Goal: Transaction & Acquisition: Book appointment/travel/reservation

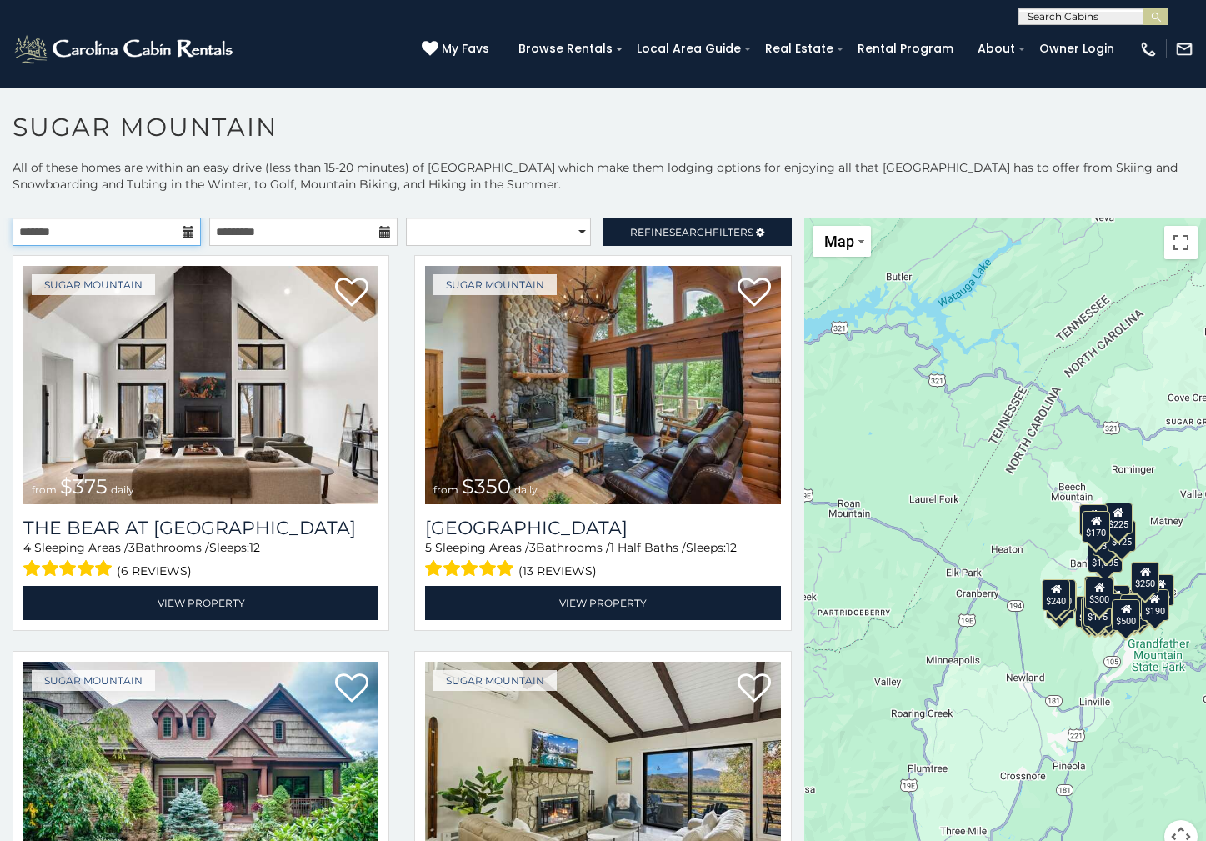
click at [35, 232] on input "text" at bounding box center [107, 232] width 188 height 28
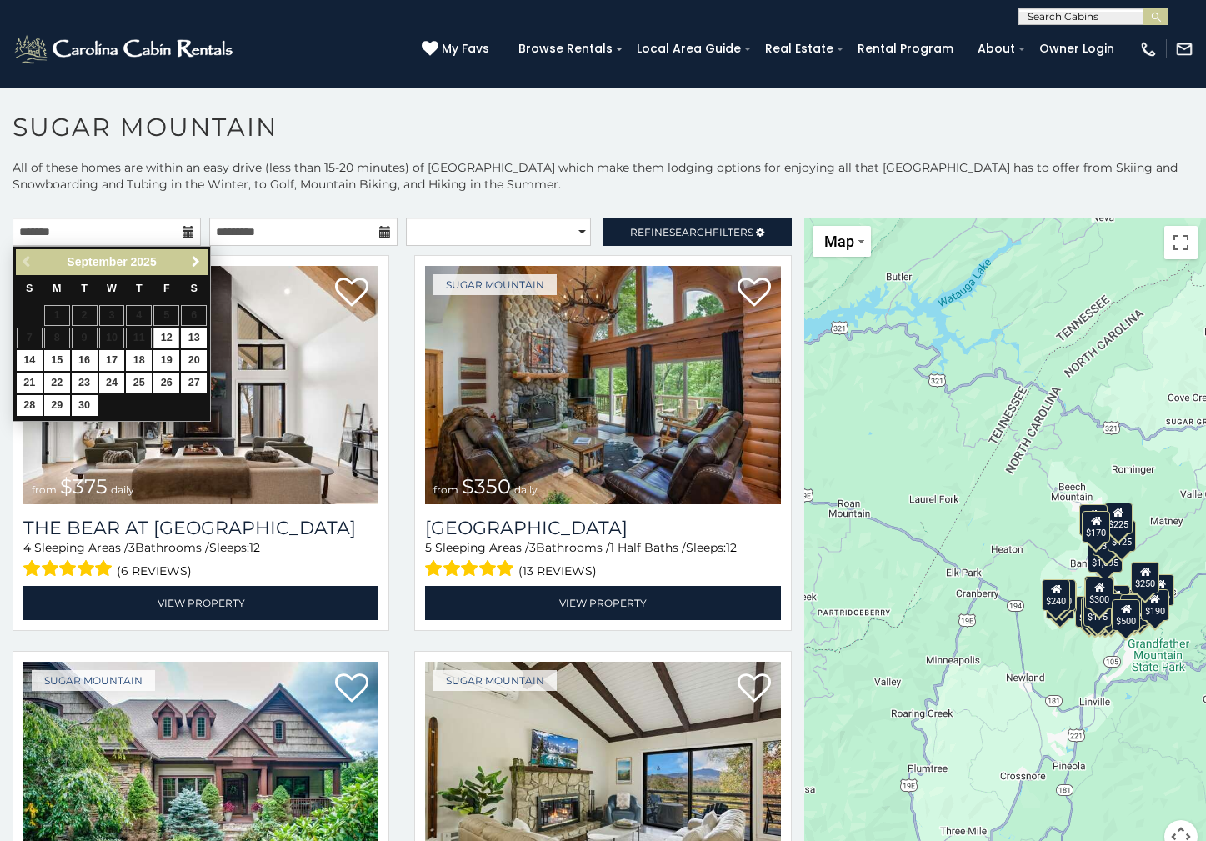
click at [193, 259] on span "Next" at bounding box center [195, 261] width 13 height 13
click at [165, 338] on link "10" at bounding box center [166, 338] width 26 height 21
type input "**********"
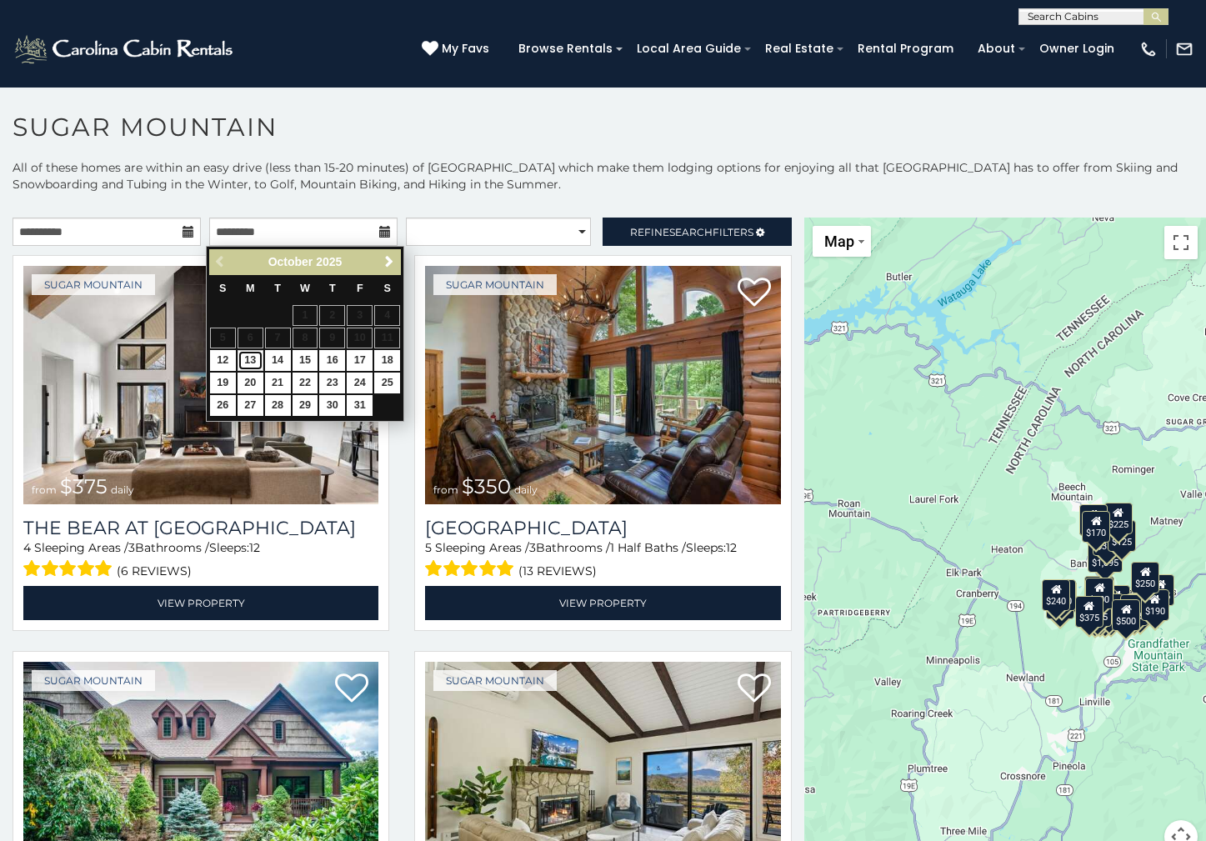
click at [247, 362] on link "13" at bounding box center [251, 360] width 26 height 21
type input "**********"
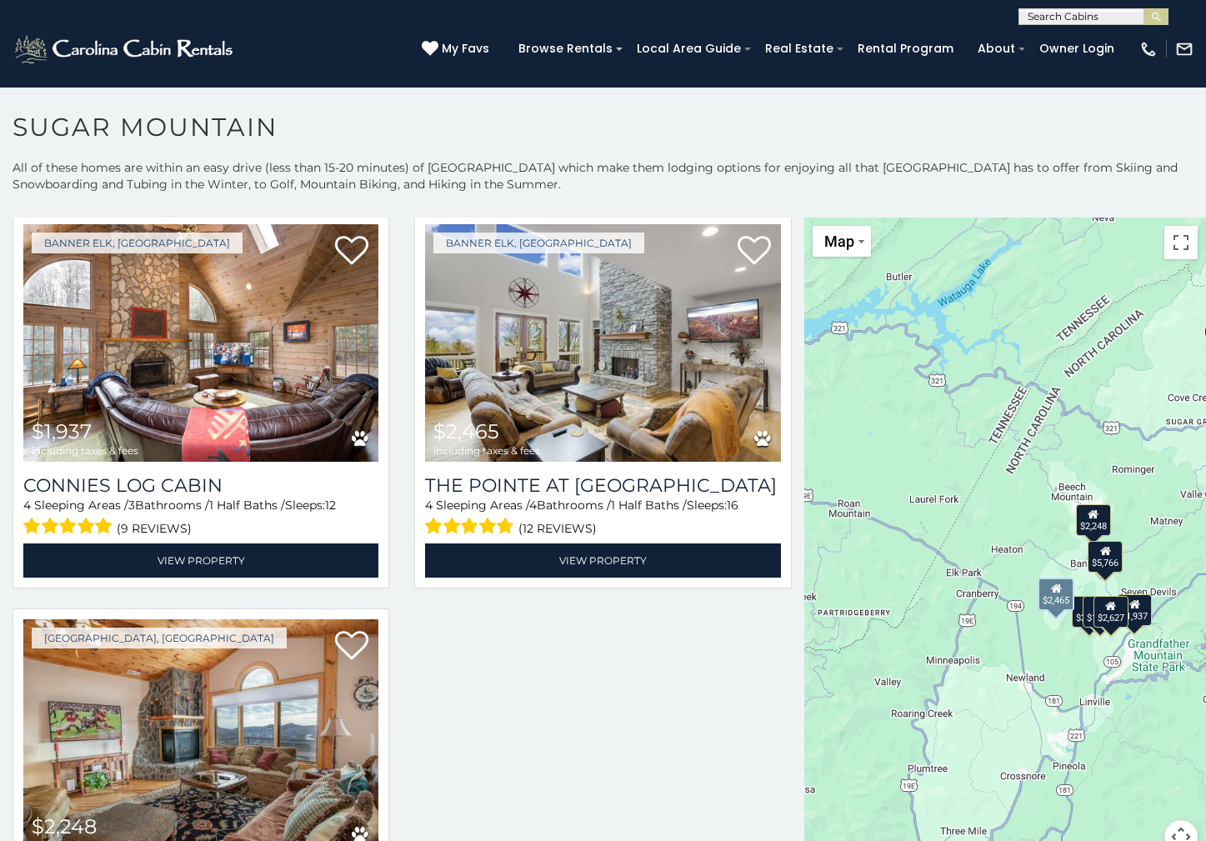
scroll to position [946, 0]
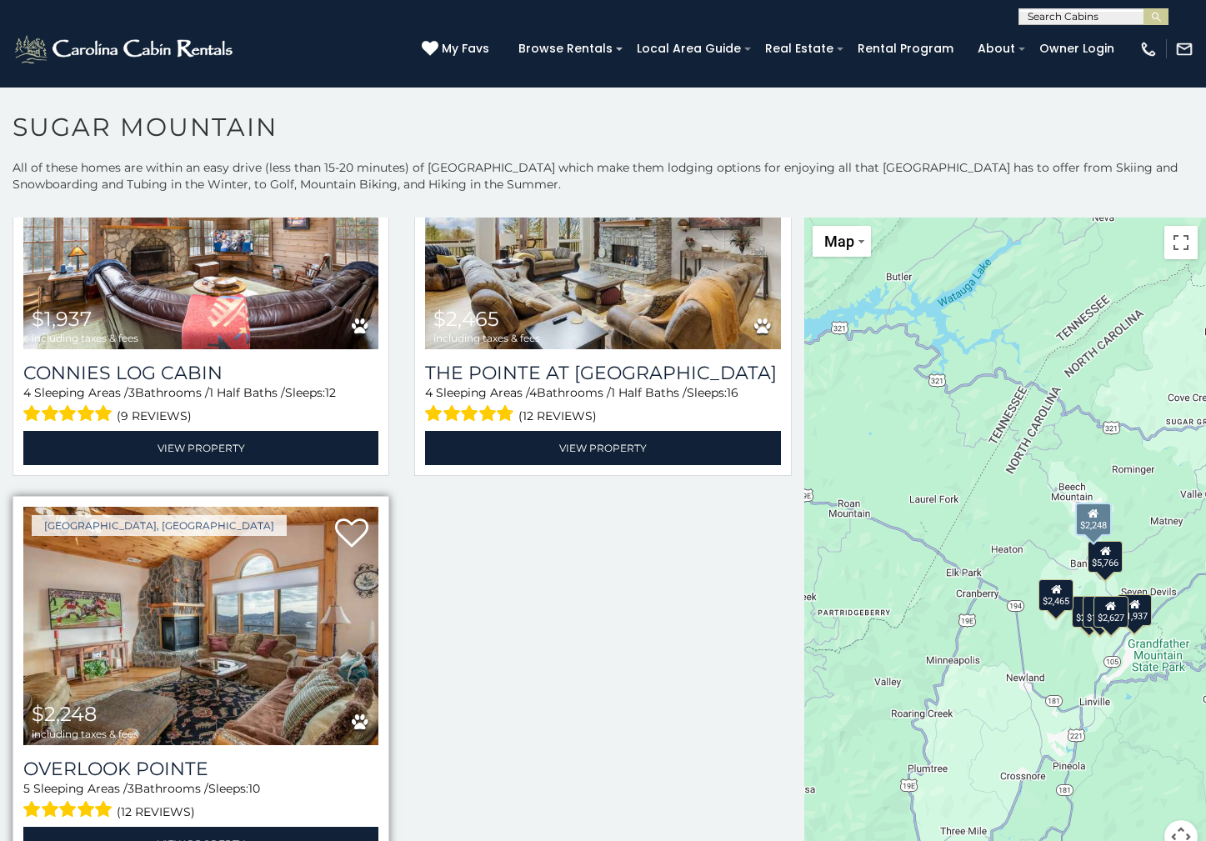
click at [181, 628] on img at bounding box center [200, 626] width 355 height 238
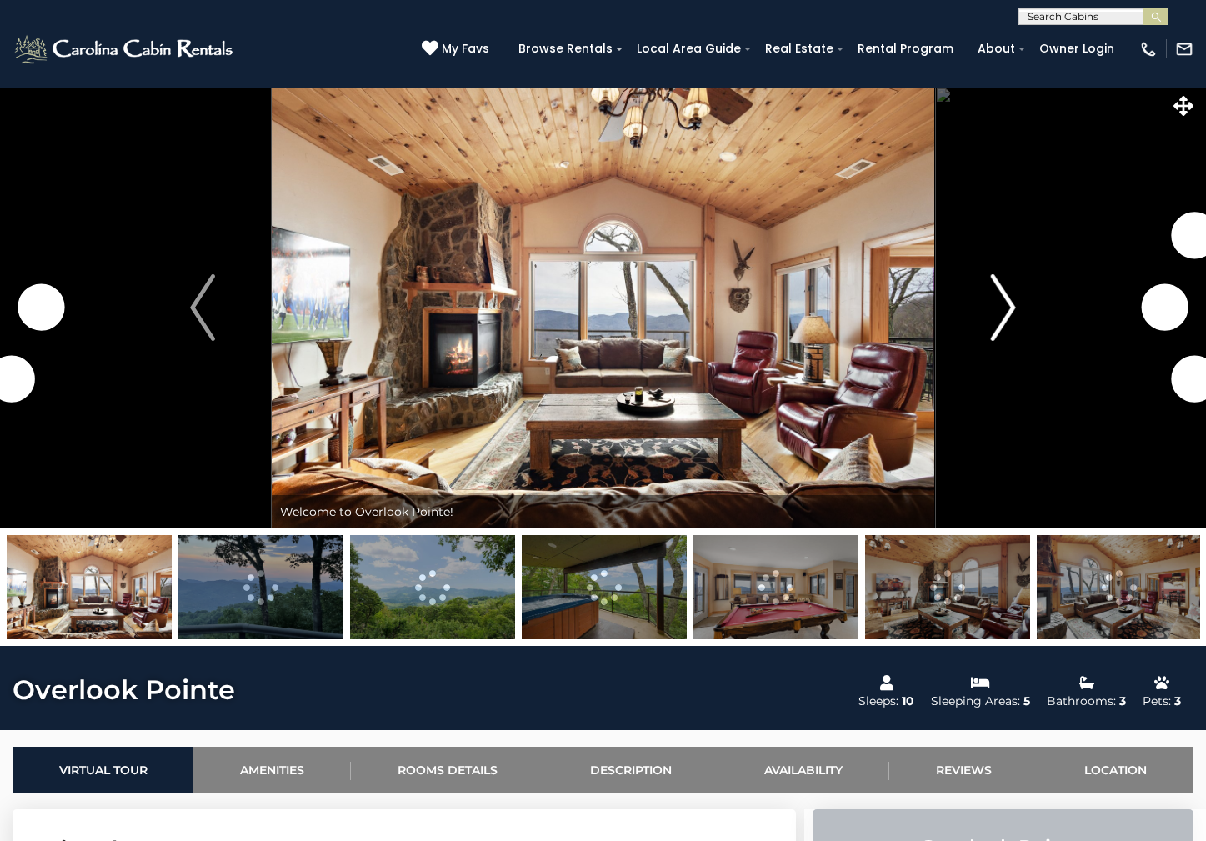
click at [1000, 305] on img "Next" at bounding box center [1003, 307] width 25 height 67
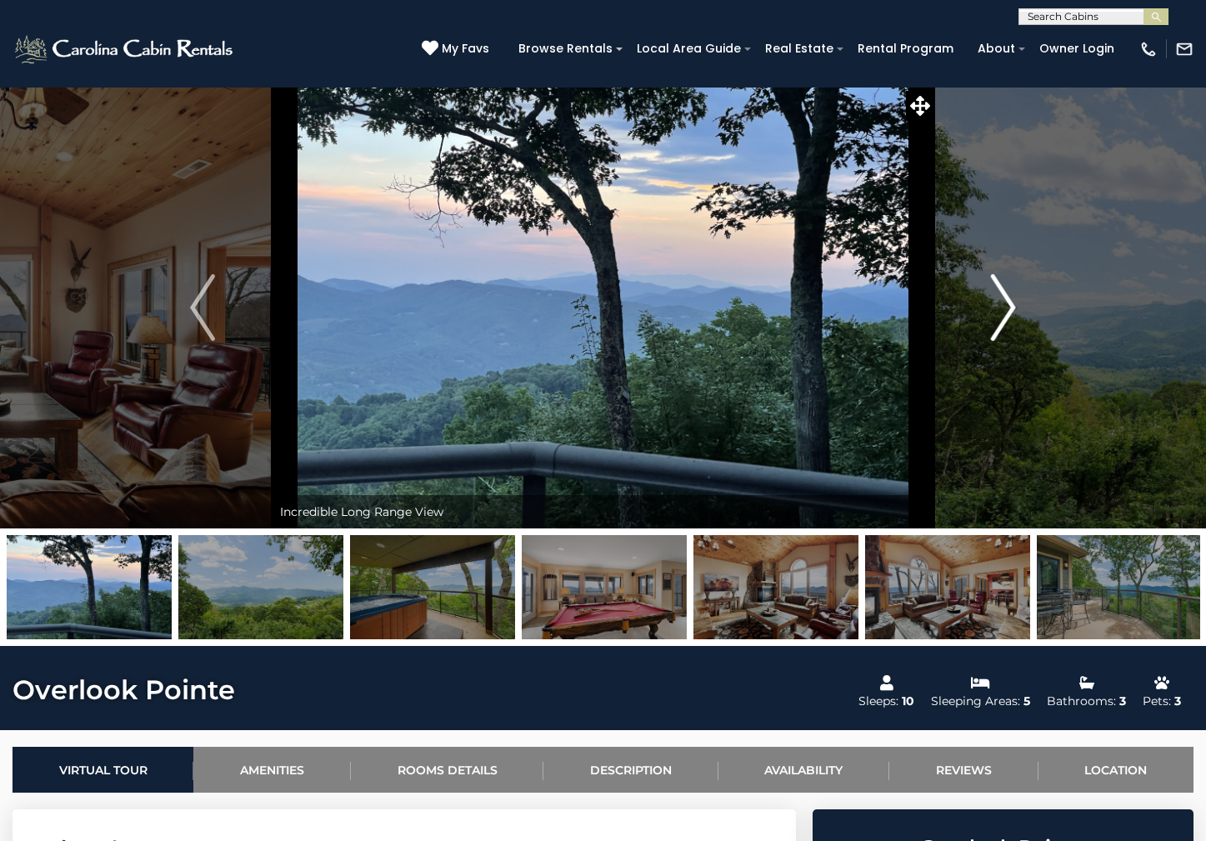
click at [1011, 305] on img "Next" at bounding box center [1003, 307] width 25 height 67
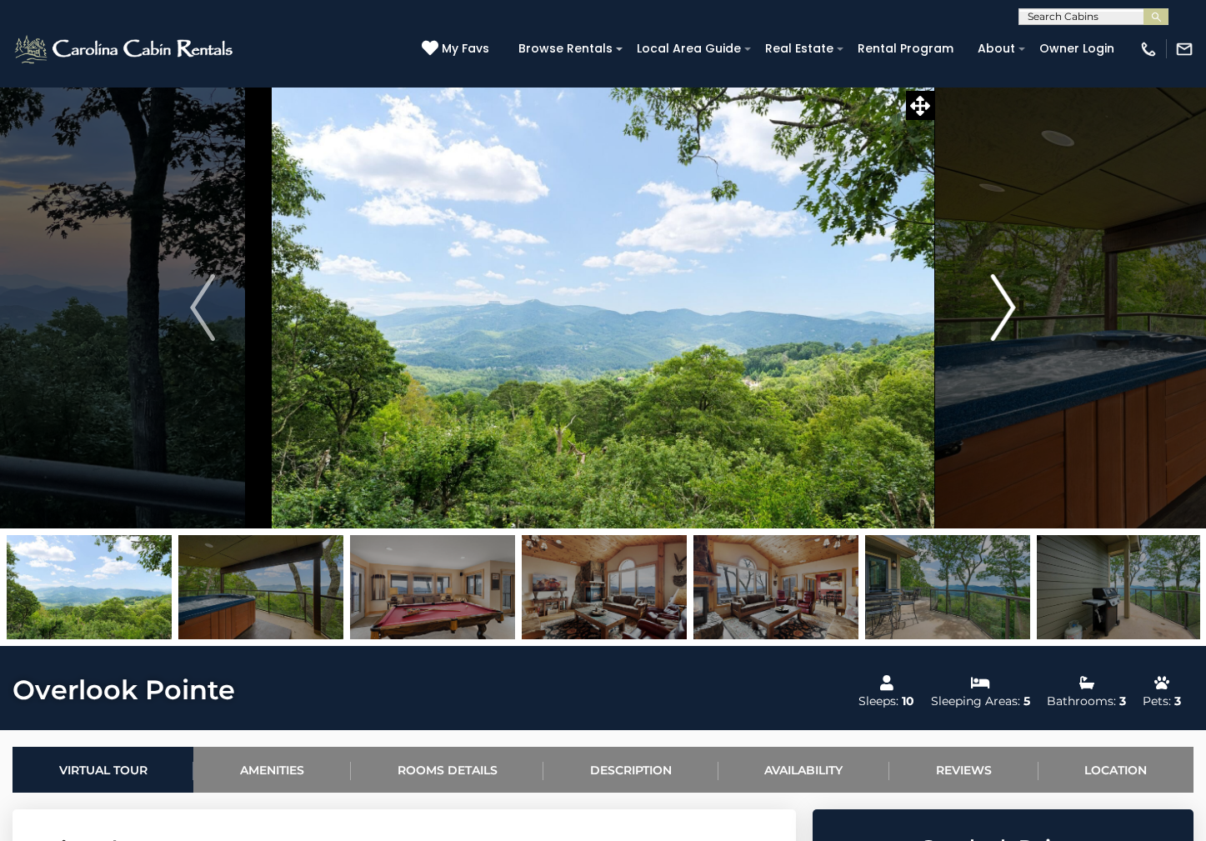
click at [1011, 305] on img "Next" at bounding box center [1003, 307] width 25 height 67
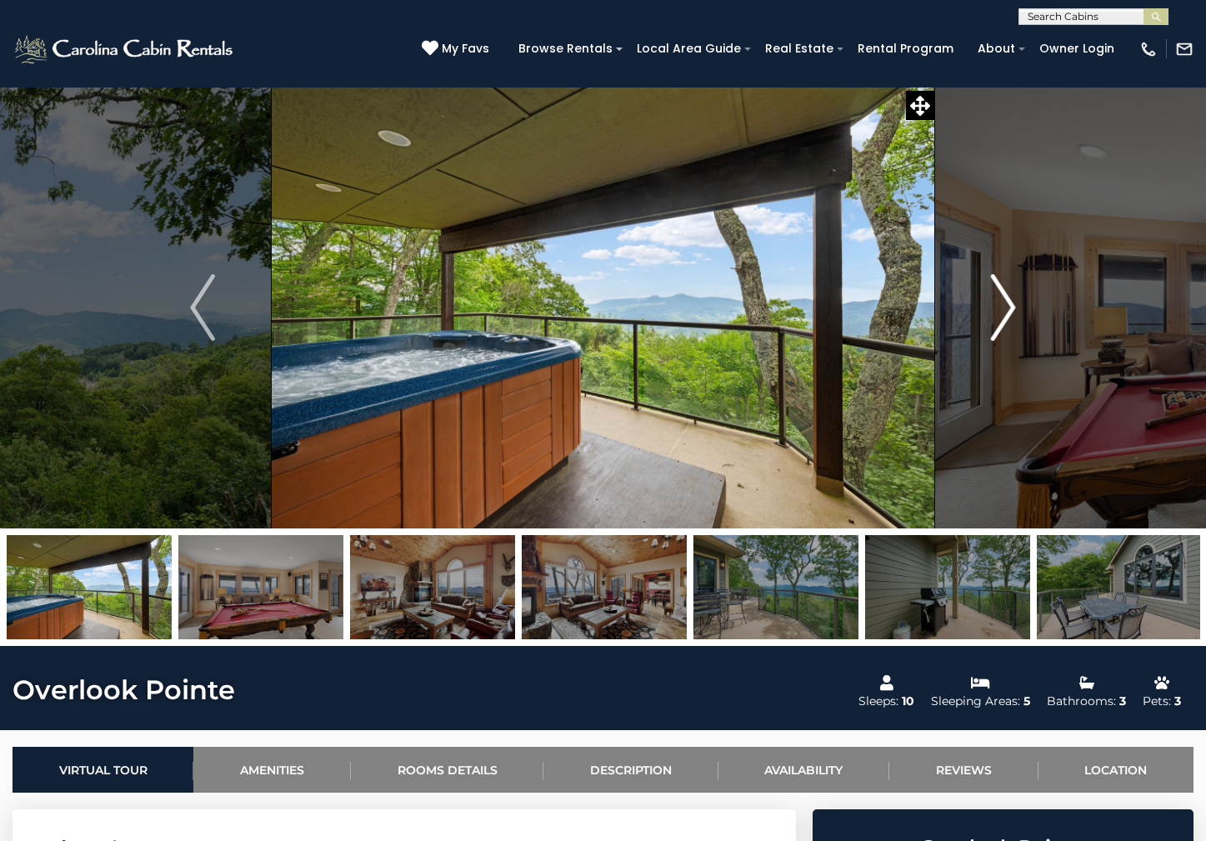
click at [1011, 305] on img "Next" at bounding box center [1003, 307] width 25 height 67
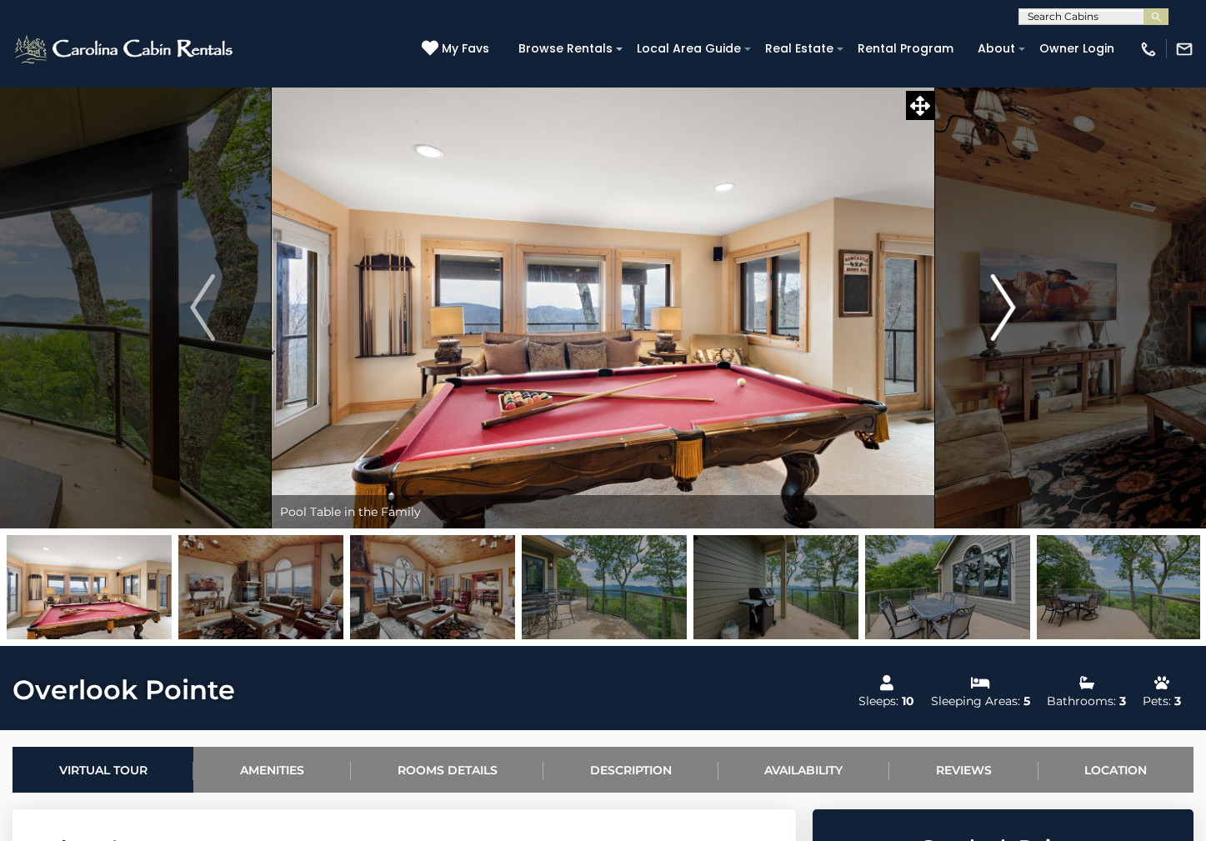
click at [1011, 305] on img "Next" at bounding box center [1003, 307] width 25 height 67
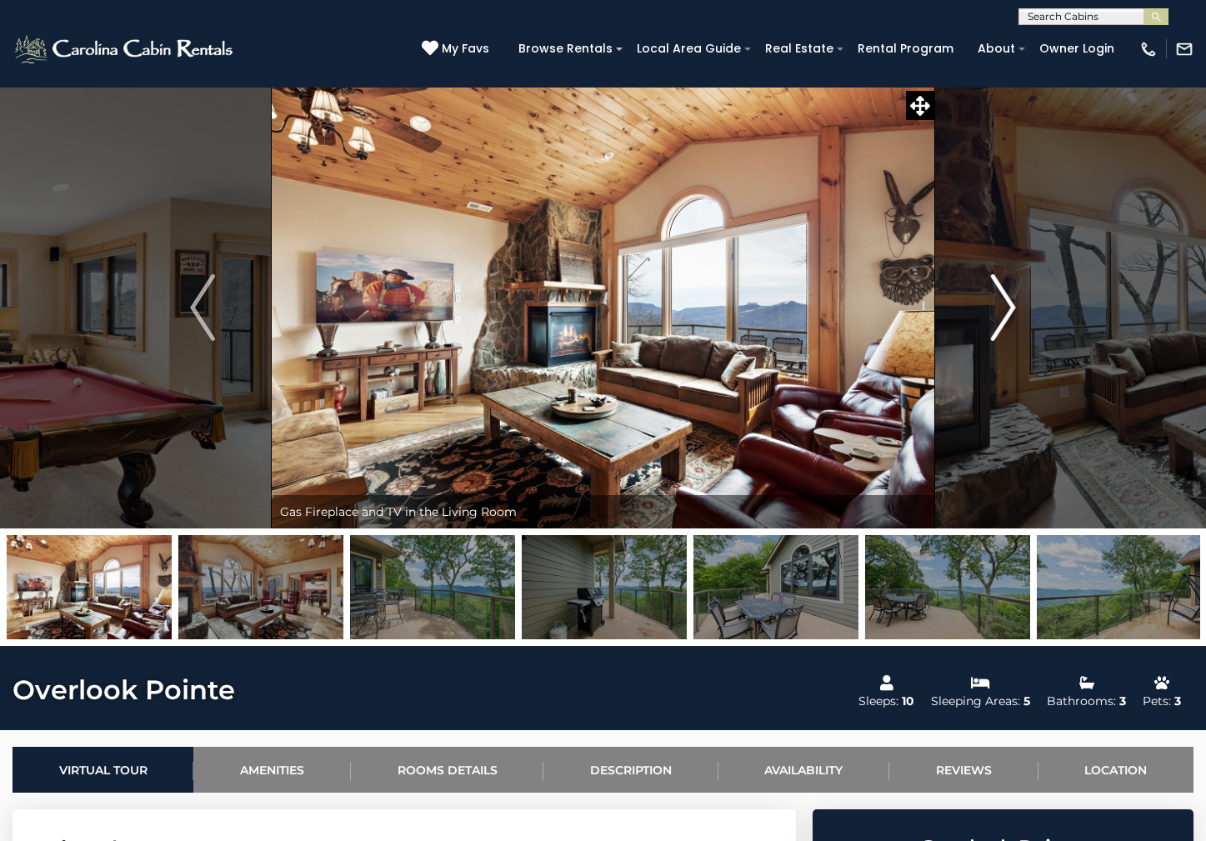
click at [1011, 305] on img "Next" at bounding box center [1003, 307] width 25 height 67
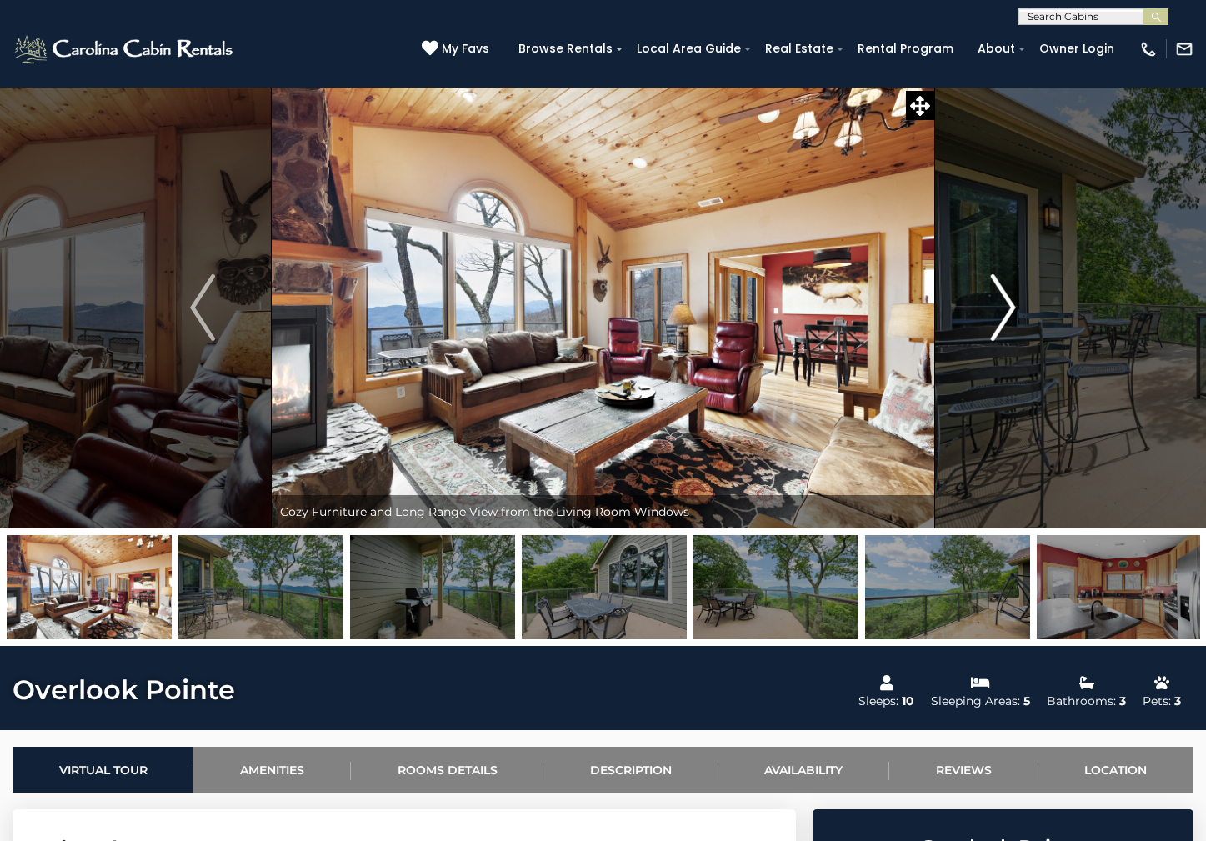
click at [1011, 305] on img "Next" at bounding box center [1003, 307] width 25 height 67
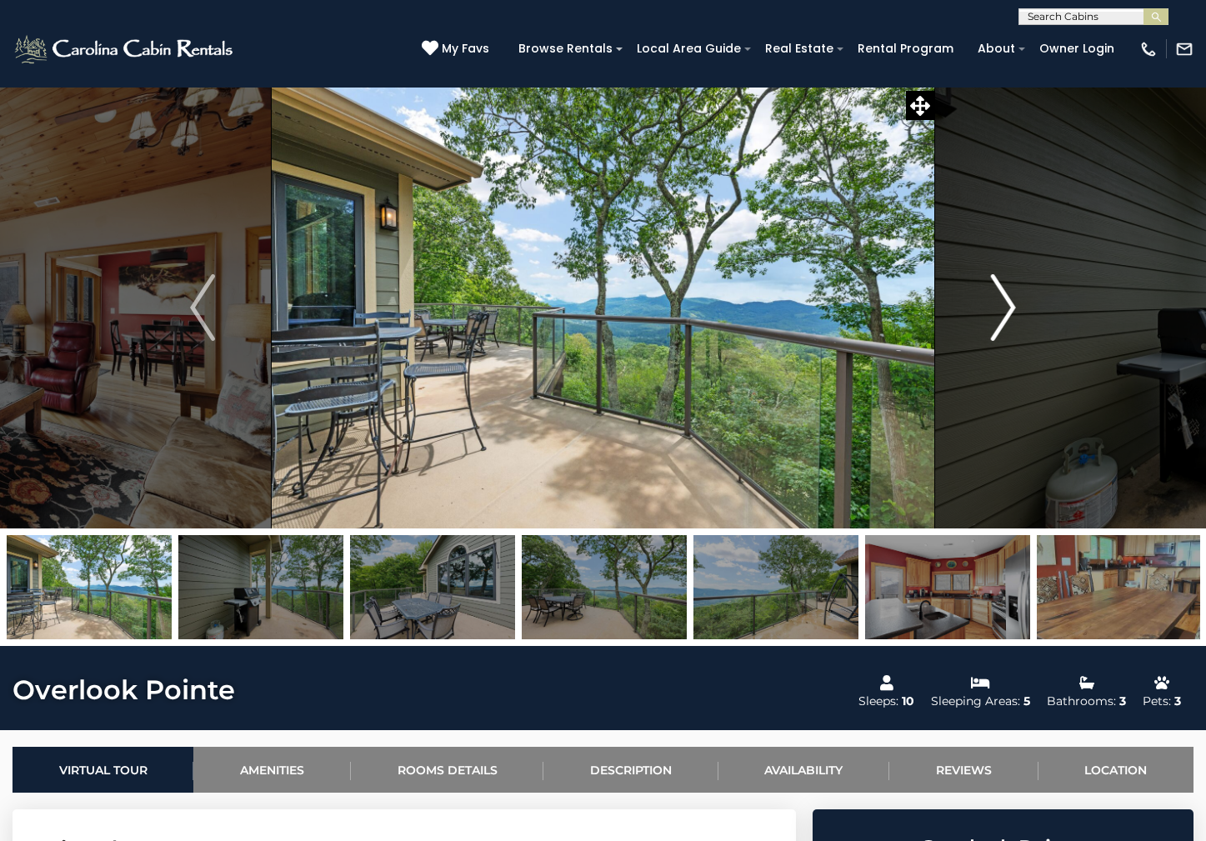
click at [1011, 305] on img "Next" at bounding box center [1003, 307] width 25 height 67
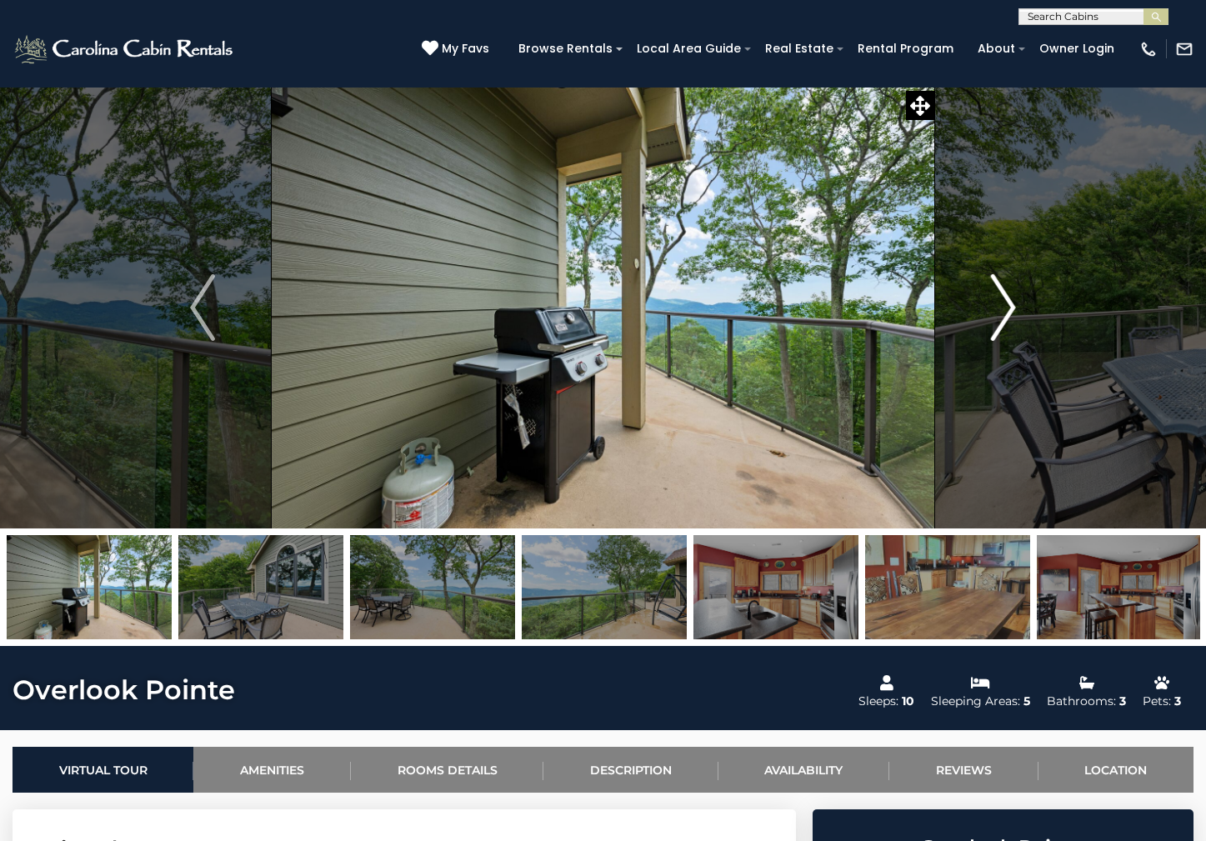
click at [1011, 305] on img "Next" at bounding box center [1003, 307] width 25 height 67
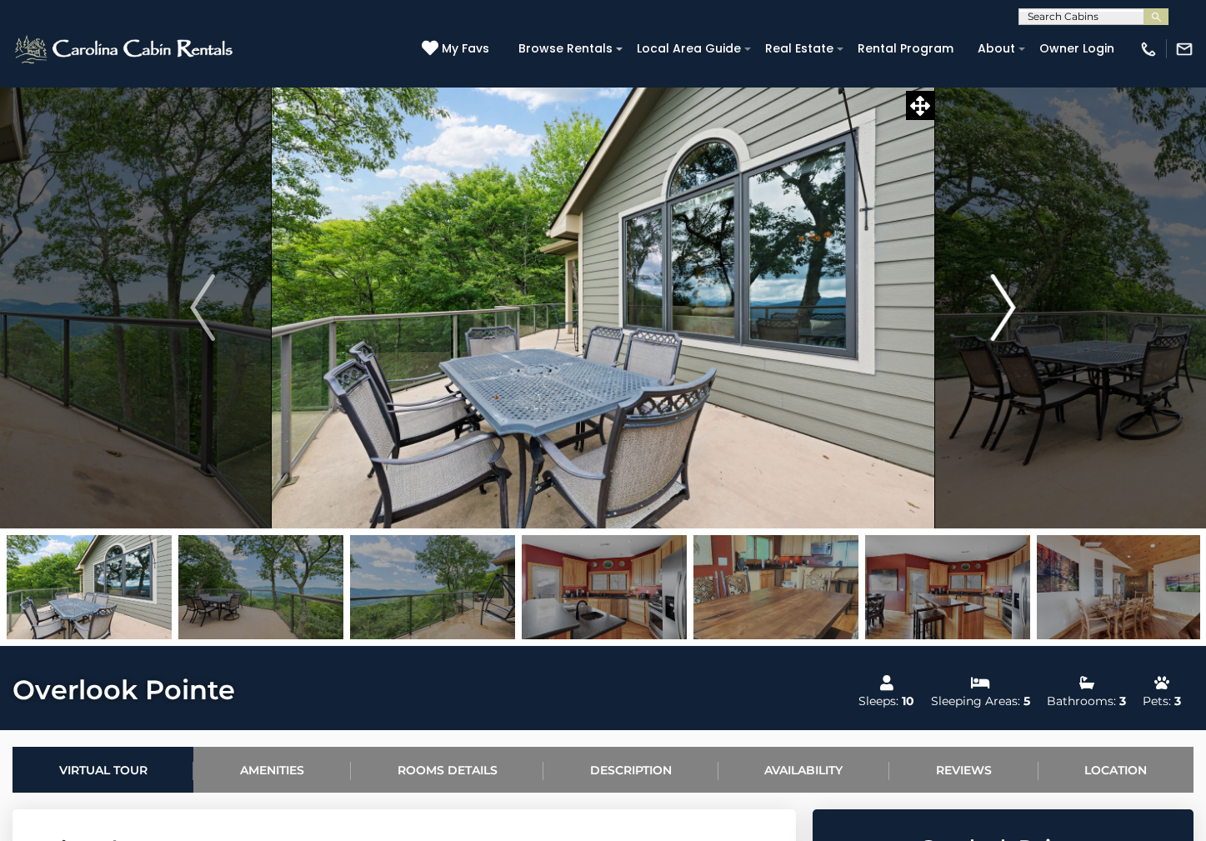
click at [1011, 305] on img "Next" at bounding box center [1003, 307] width 25 height 67
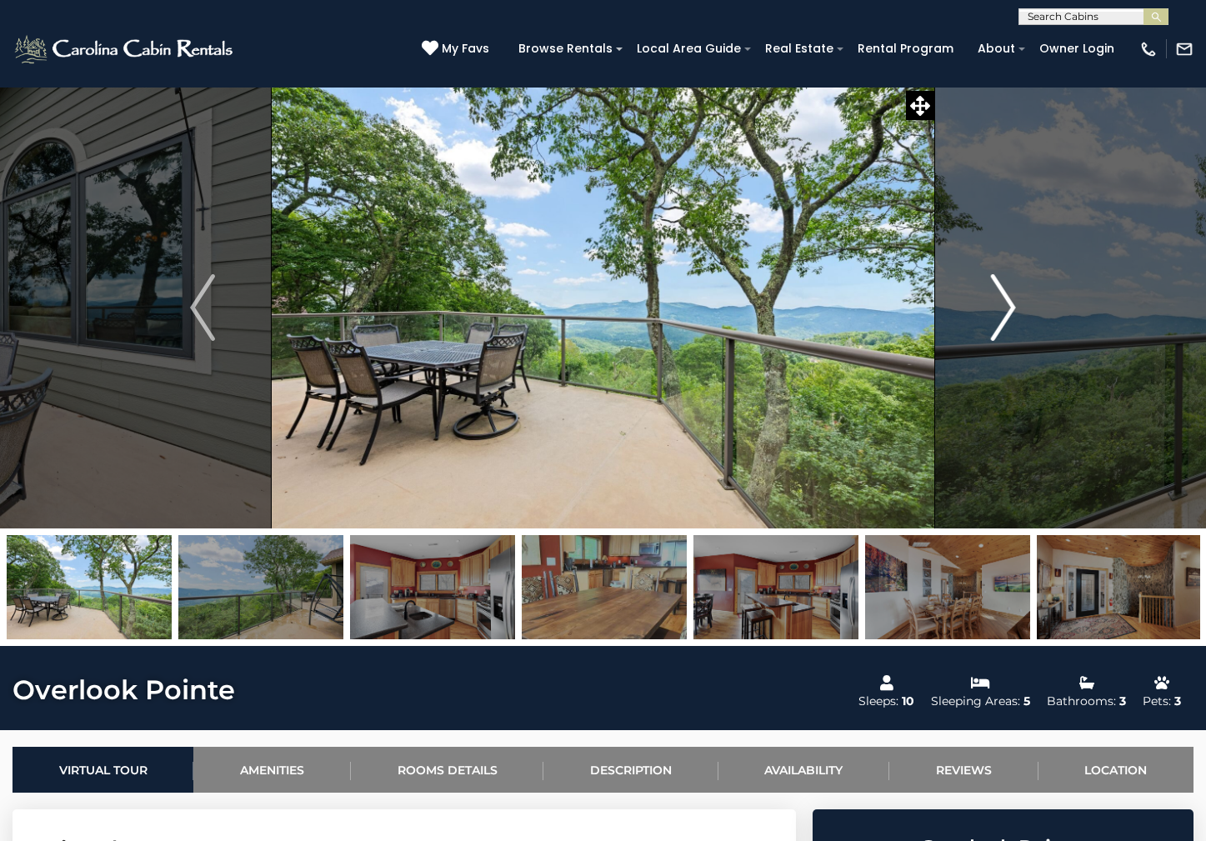
click at [1011, 305] on img "Next" at bounding box center [1003, 307] width 25 height 67
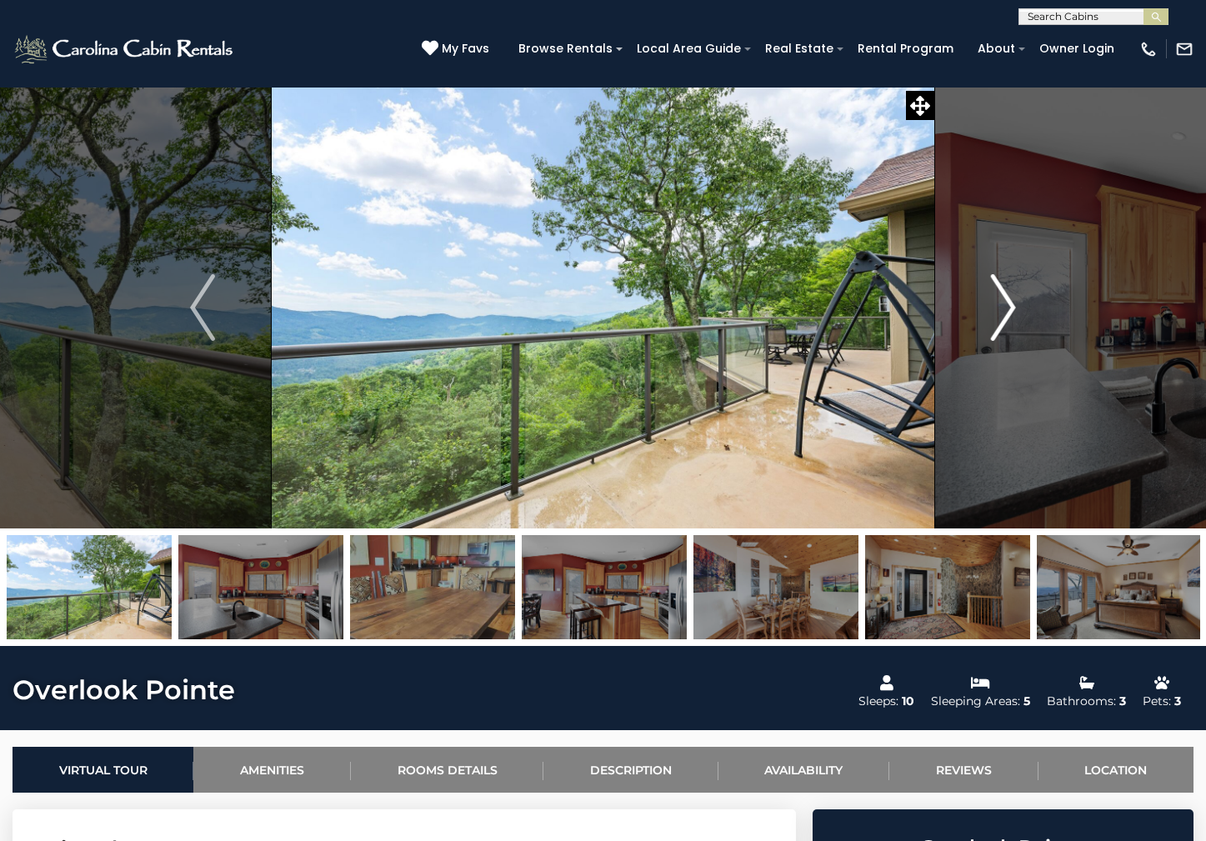
click at [1011, 305] on img "Next" at bounding box center [1003, 307] width 25 height 67
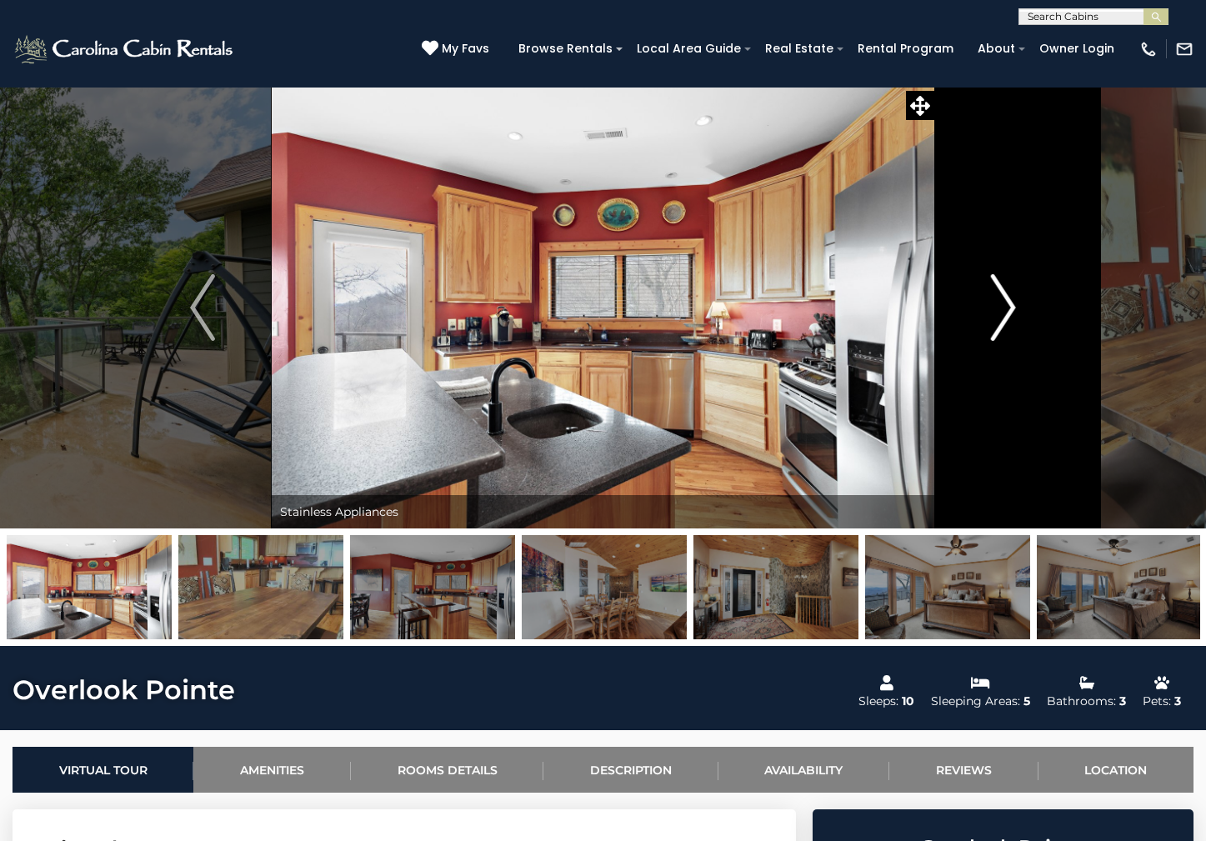
click at [1011, 305] on img "Next" at bounding box center [1003, 307] width 25 height 67
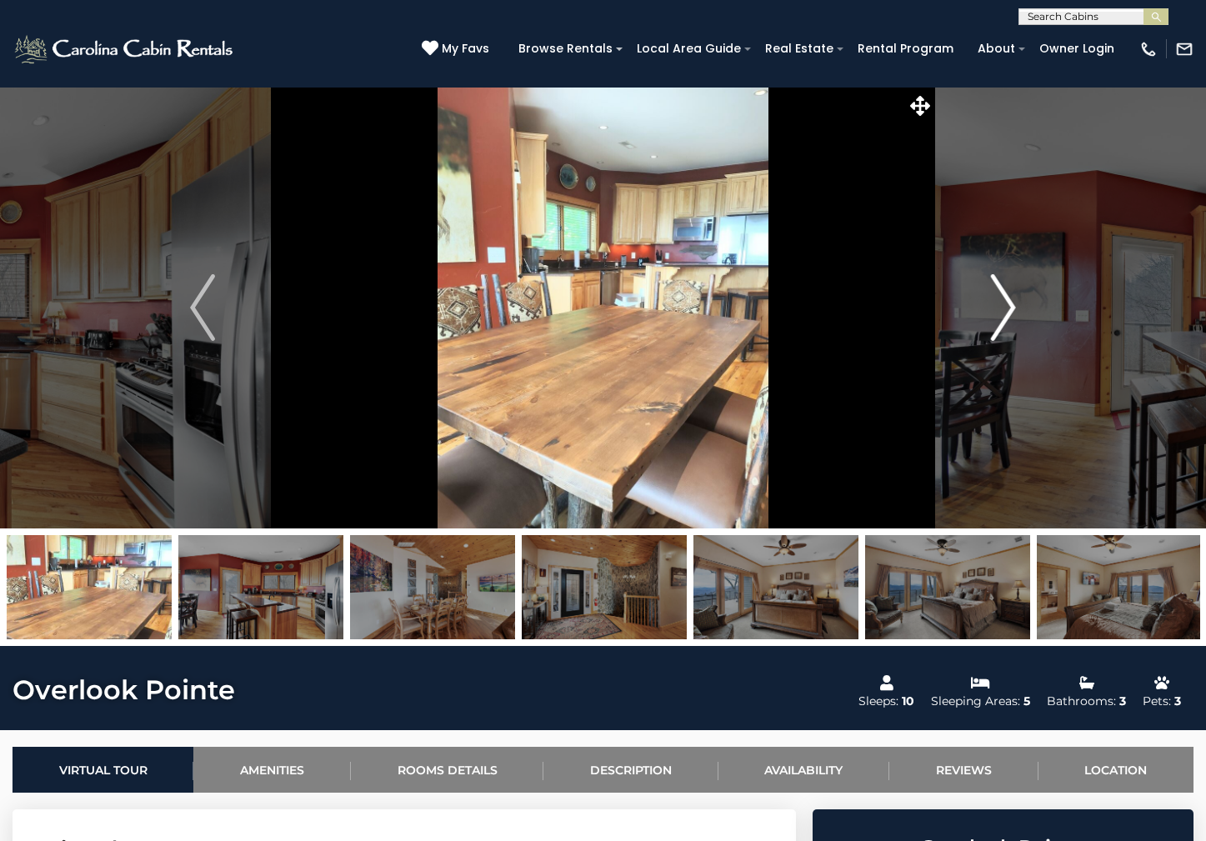
click at [1011, 305] on img "Next" at bounding box center [1003, 307] width 25 height 67
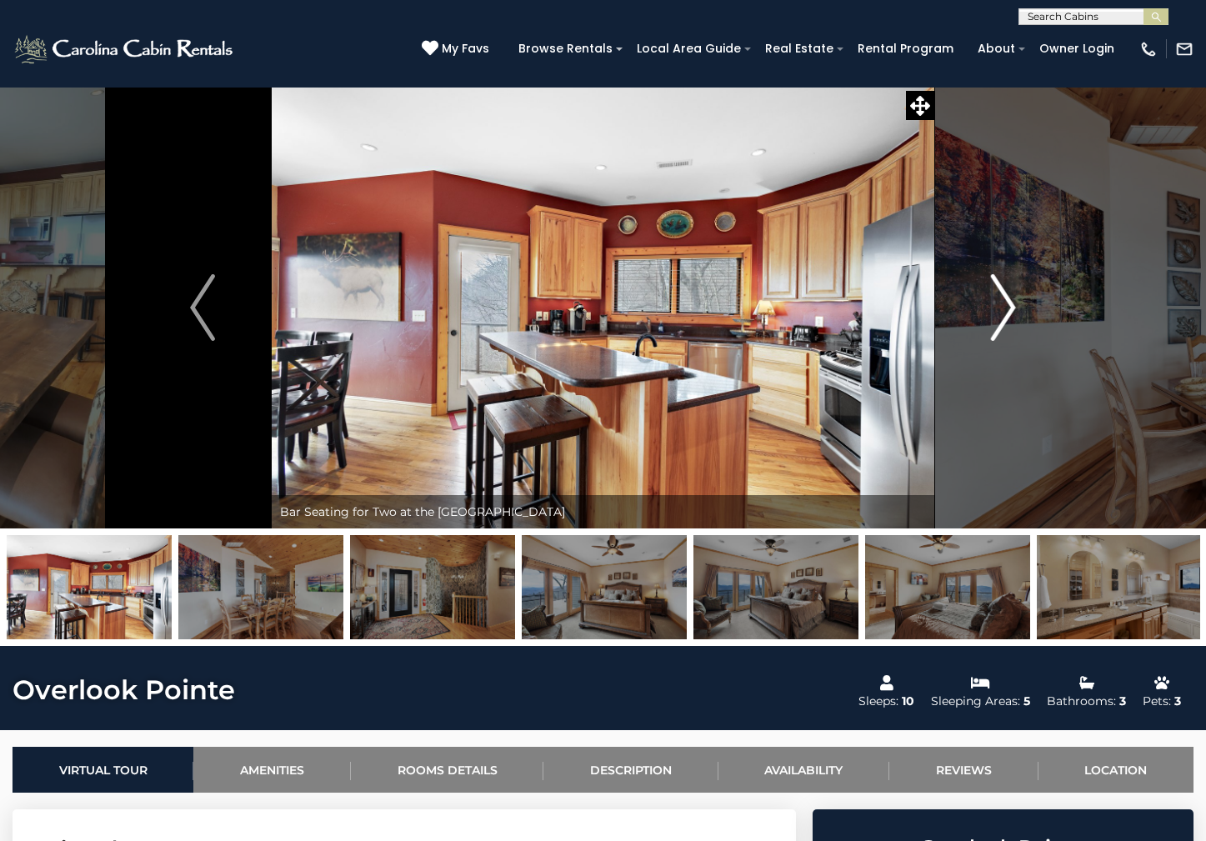
click at [1011, 305] on img "Next" at bounding box center [1003, 307] width 25 height 67
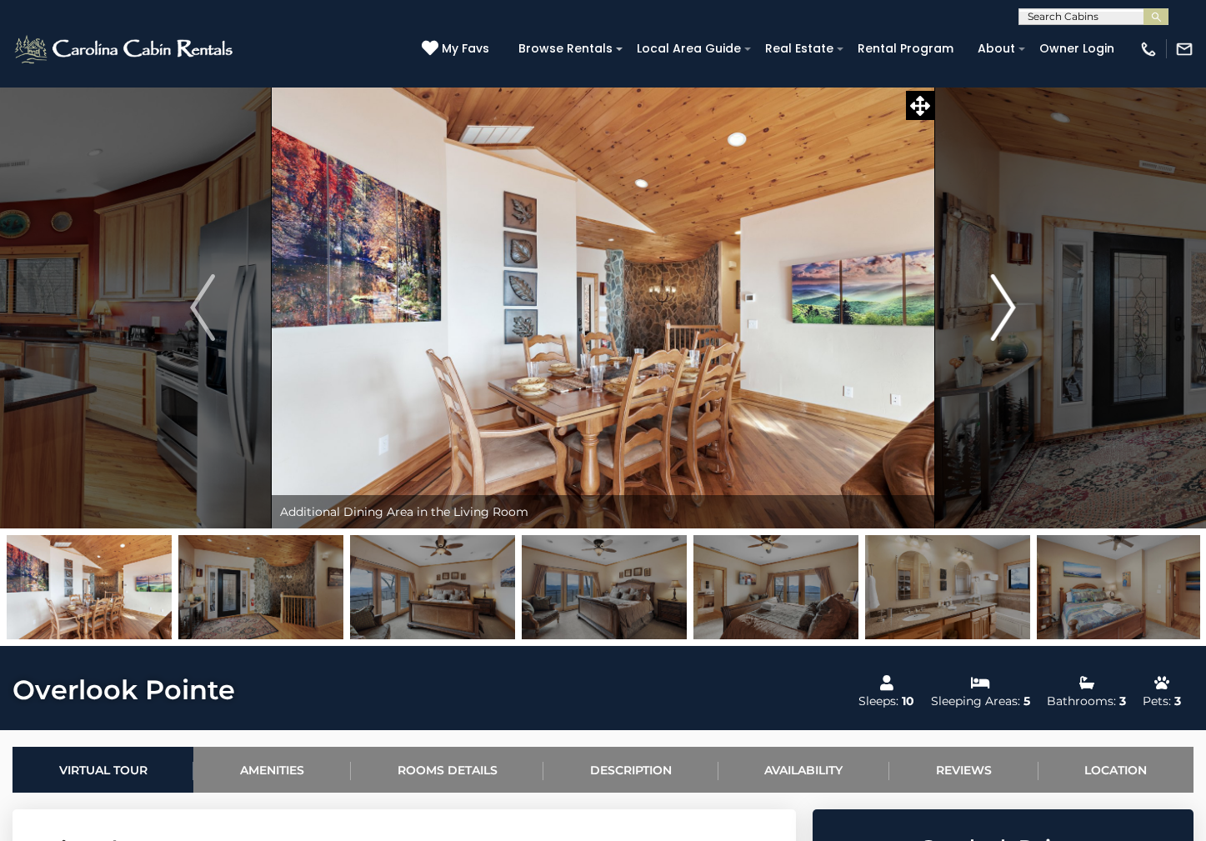
click at [1011, 305] on img "Next" at bounding box center [1003, 307] width 25 height 67
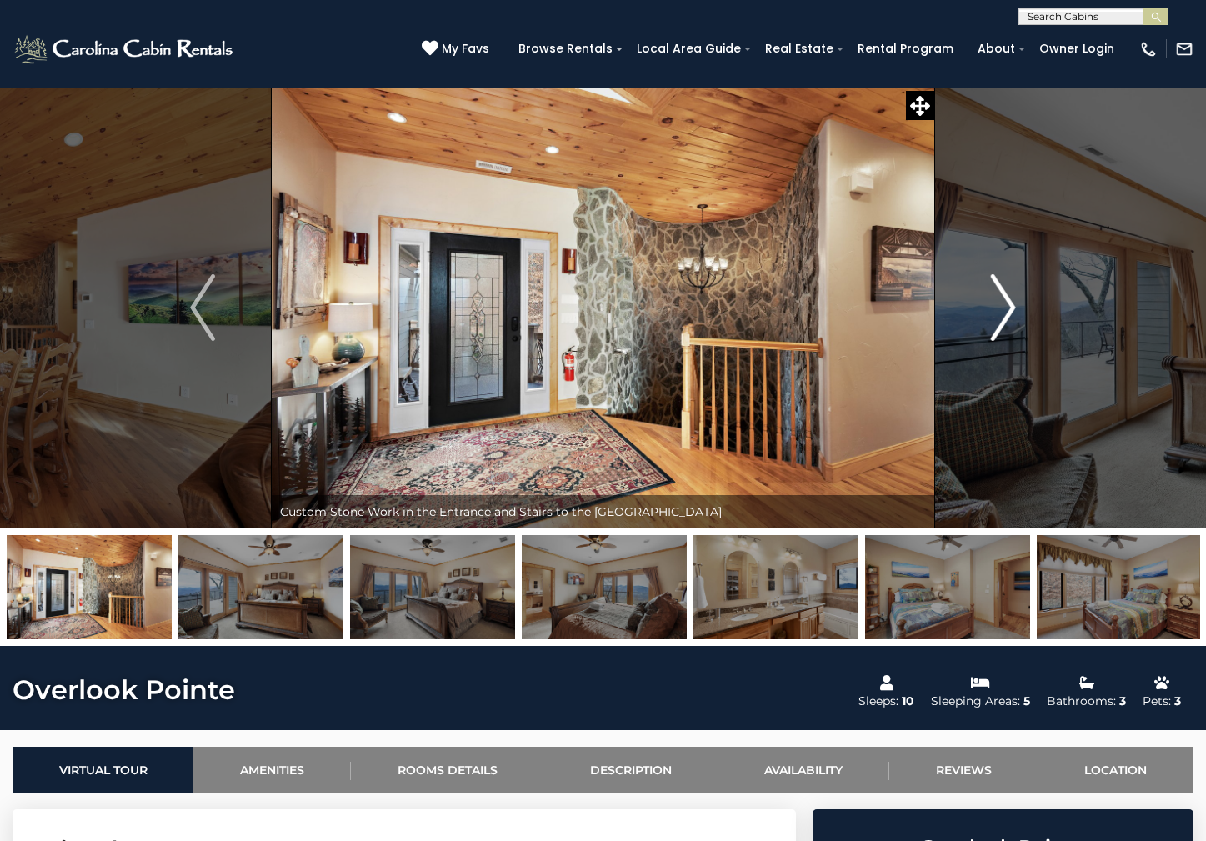
click at [1011, 305] on img "Next" at bounding box center [1003, 307] width 25 height 67
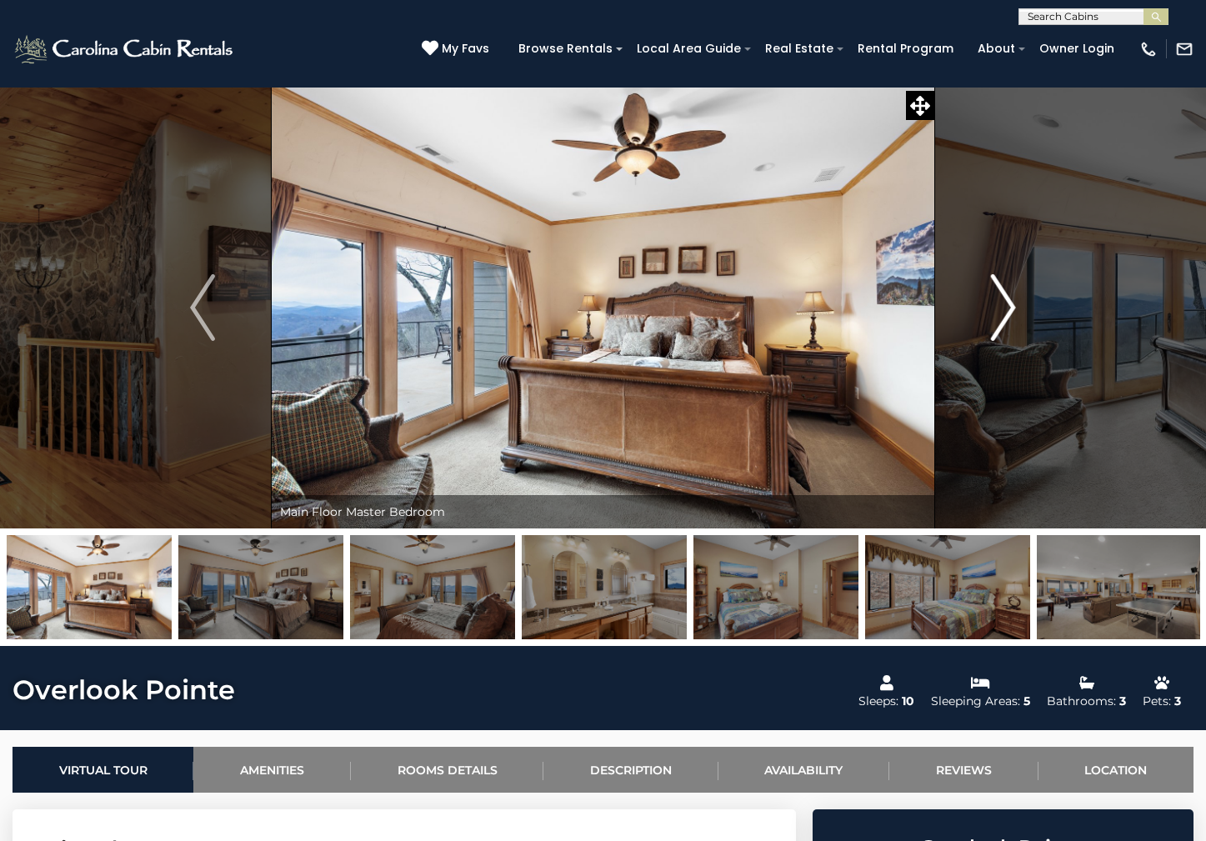
click at [1011, 305] on img "Next" at bounding box center [1003, 307] width 25 height 67
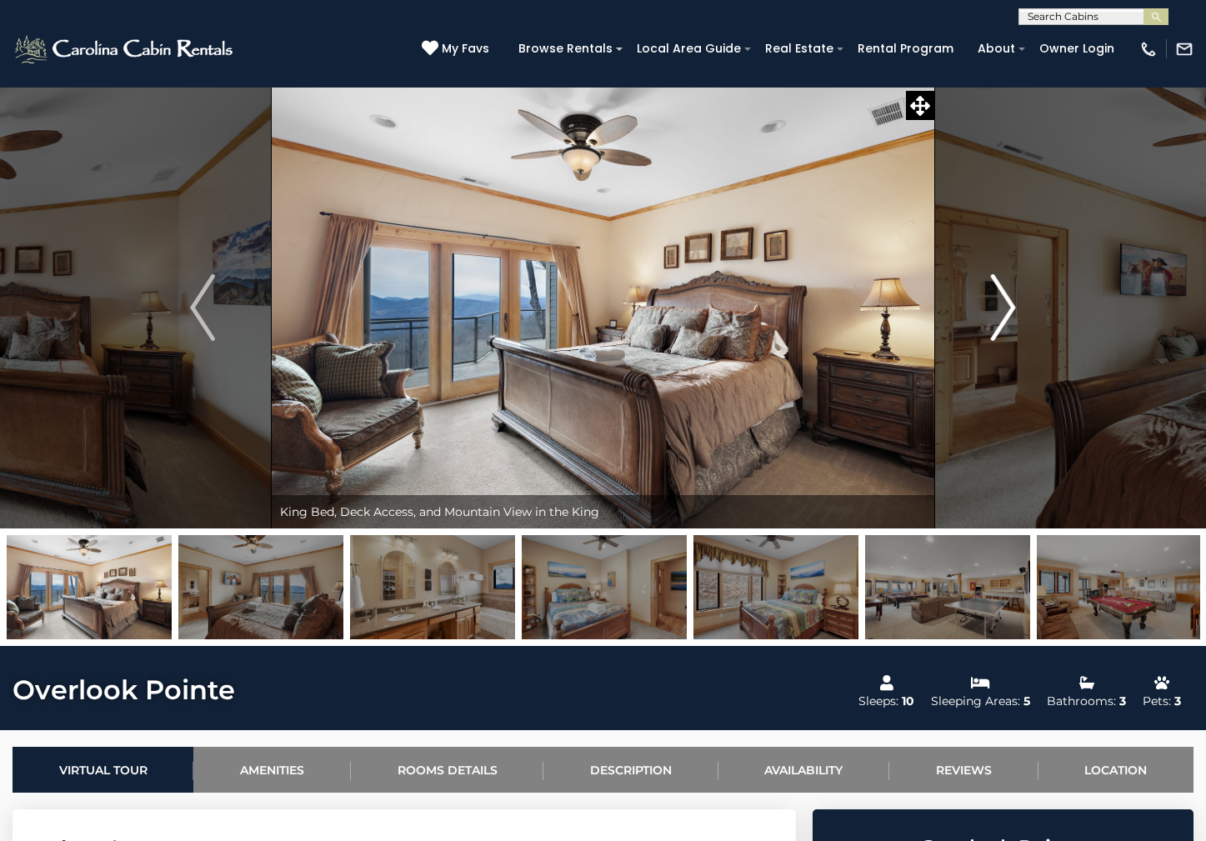
click at [1011, 305] on img "Next" at bounding box center [1003, 307] width 25 height 67
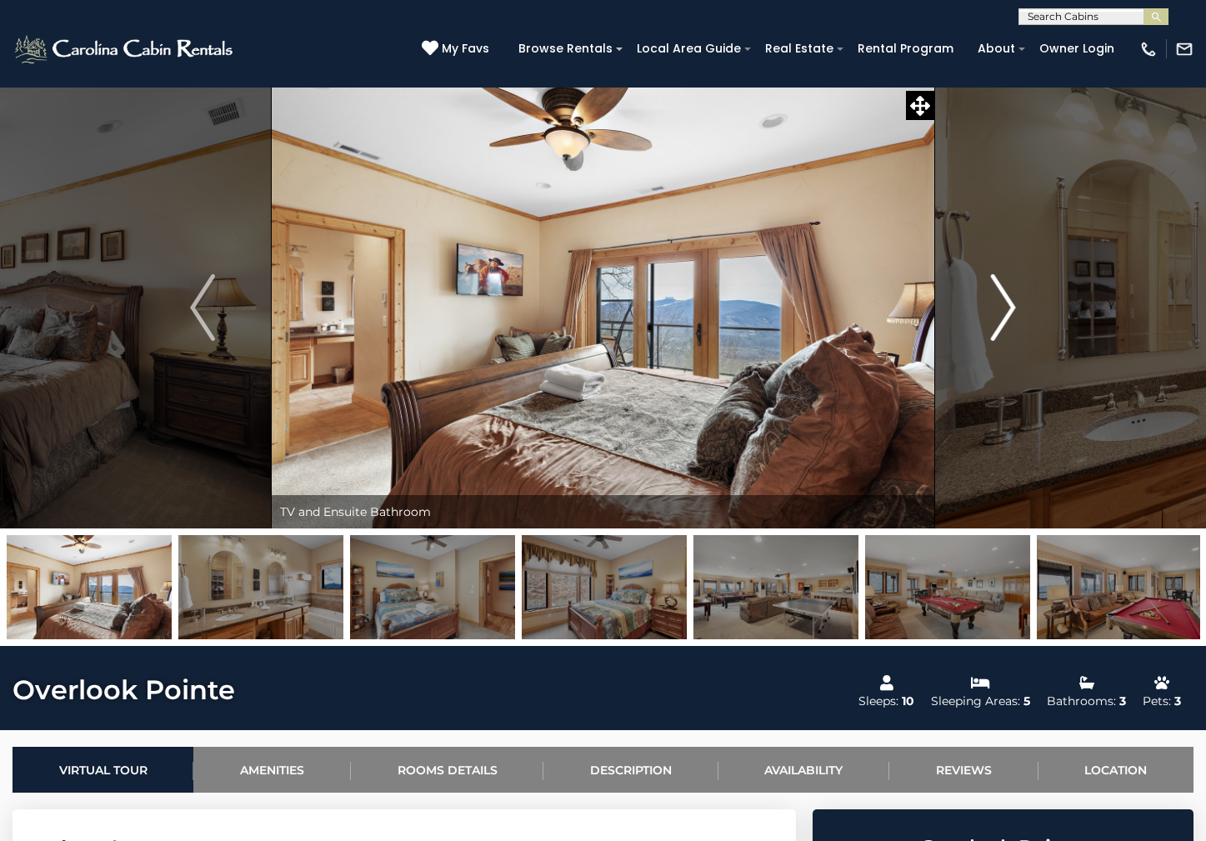
click at [1011, 305] on img "Next" at bounding box center [1003, 307] width 25 height 67
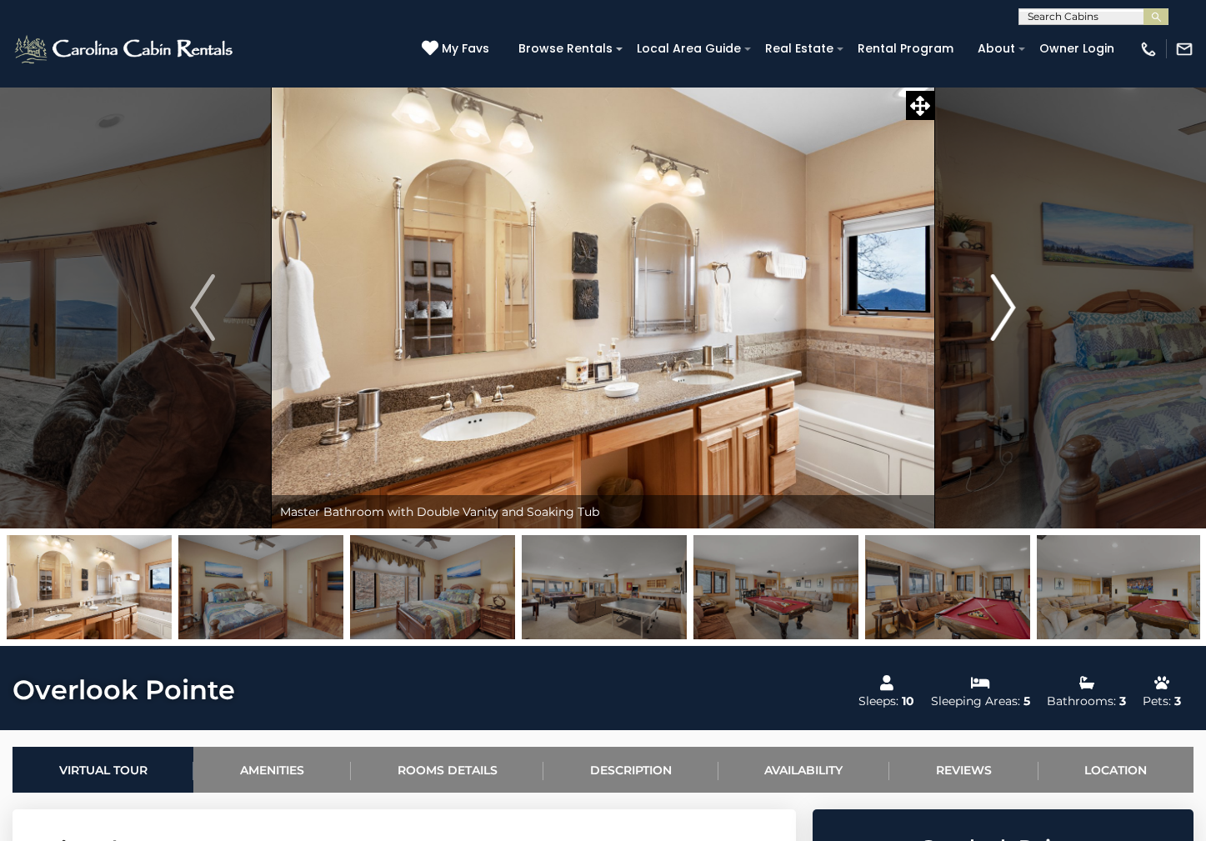
click at [1011, 305] on img "Next" at bounding box center [1003, 307] width 25 height 67
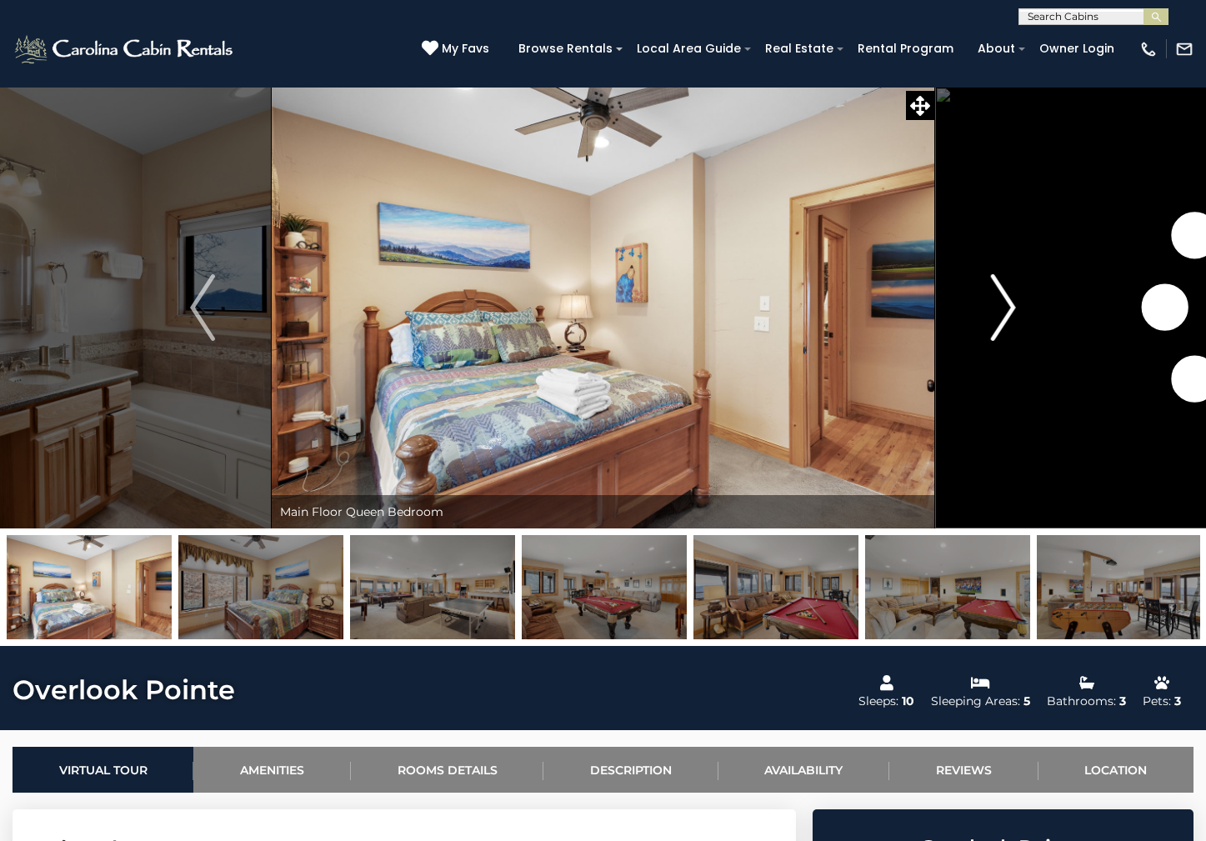
click at [1011, 305] on img "Next" at bounding box center [1003, 307] width 25 height 67
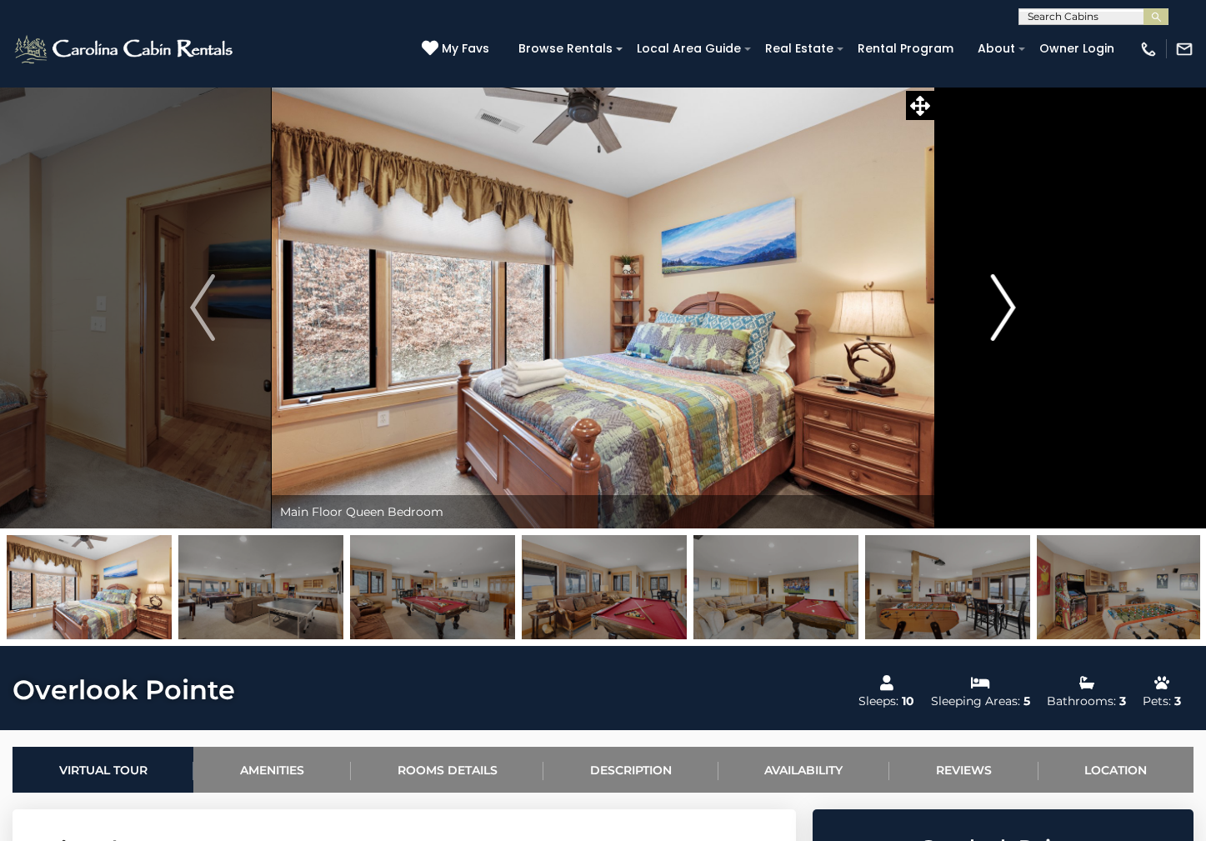
click at [1011, 305] on img "Next" at bounding box center [1003, 307] width 25 height 67
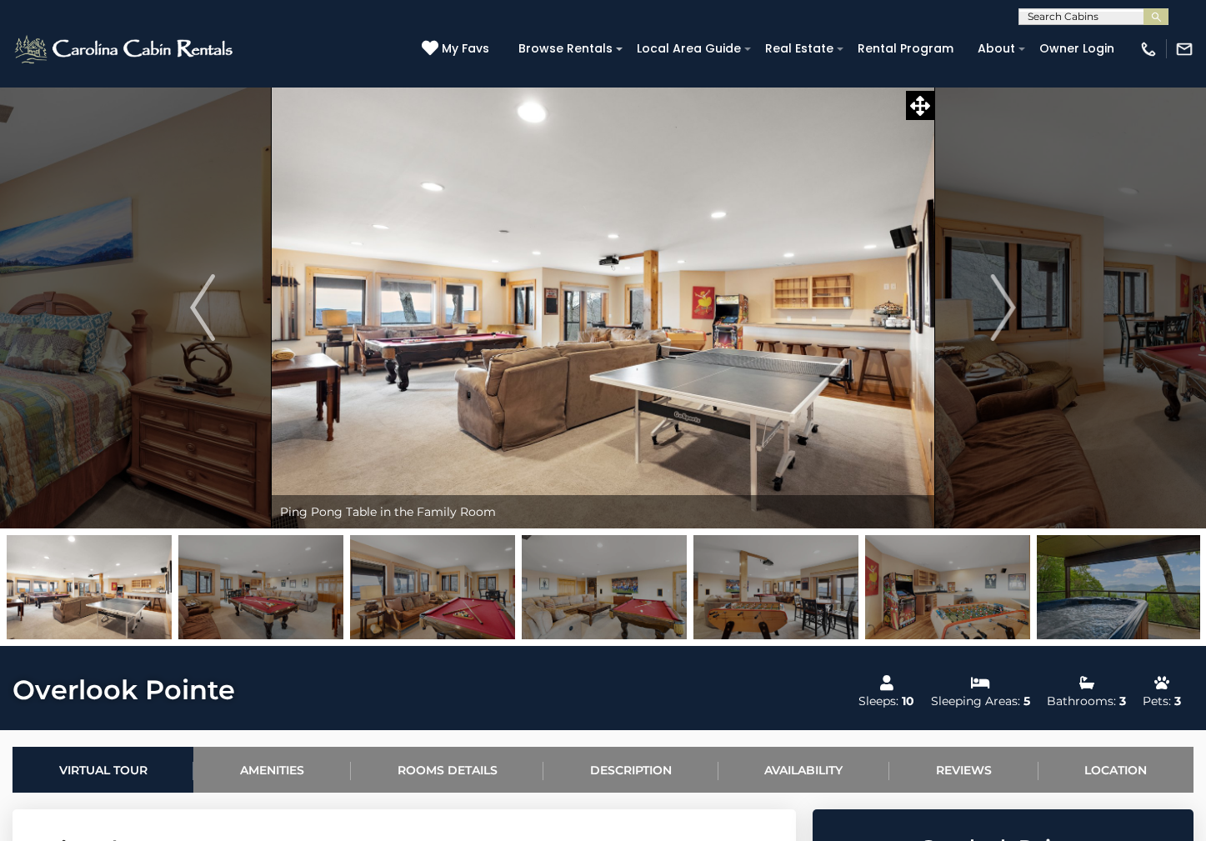
scroll to position [250, 0]
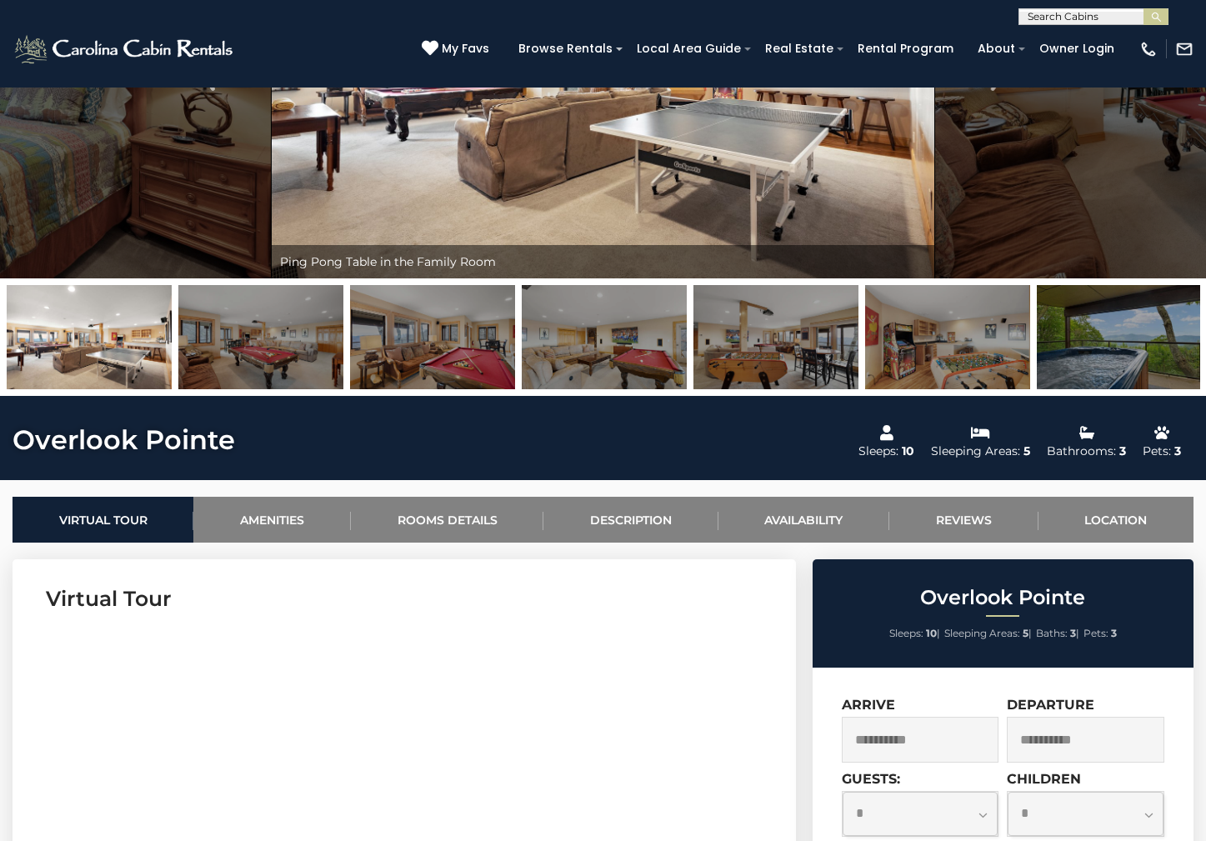
click at [1147, 361] on img at bounding box center [1119, 337] width 165 height 104
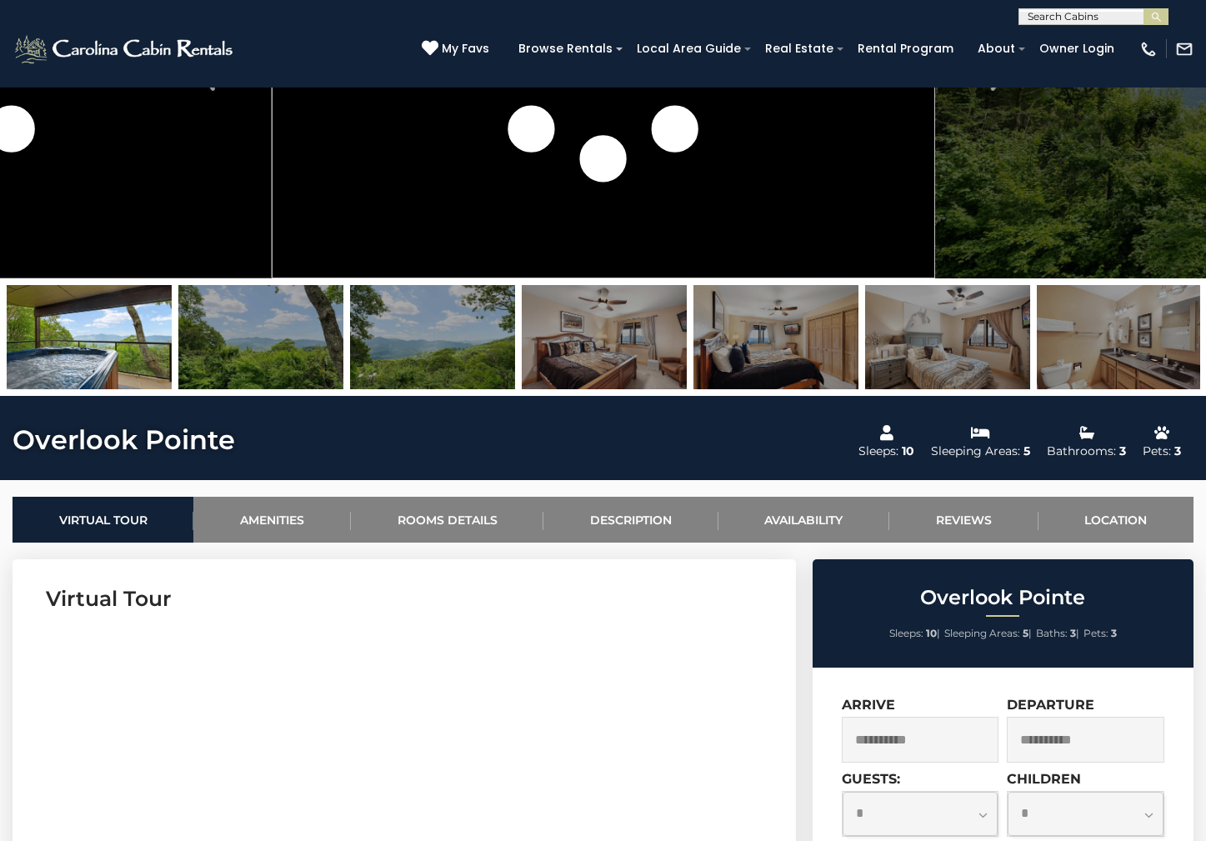
click at [1121, 348] on img at bounding box center [1119, 337] width 165 height 104
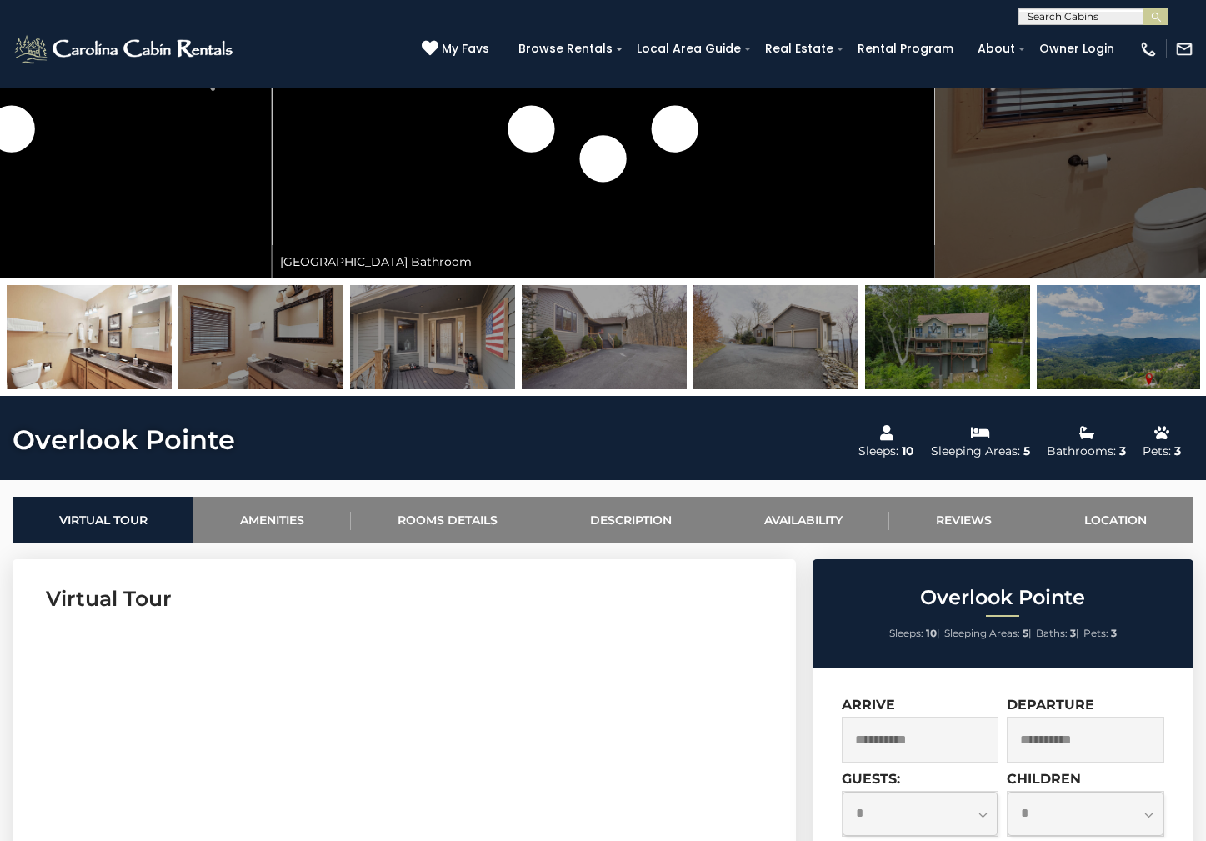
click at [967, 338] on img at bounding box center [947, 337] width 165 height 104
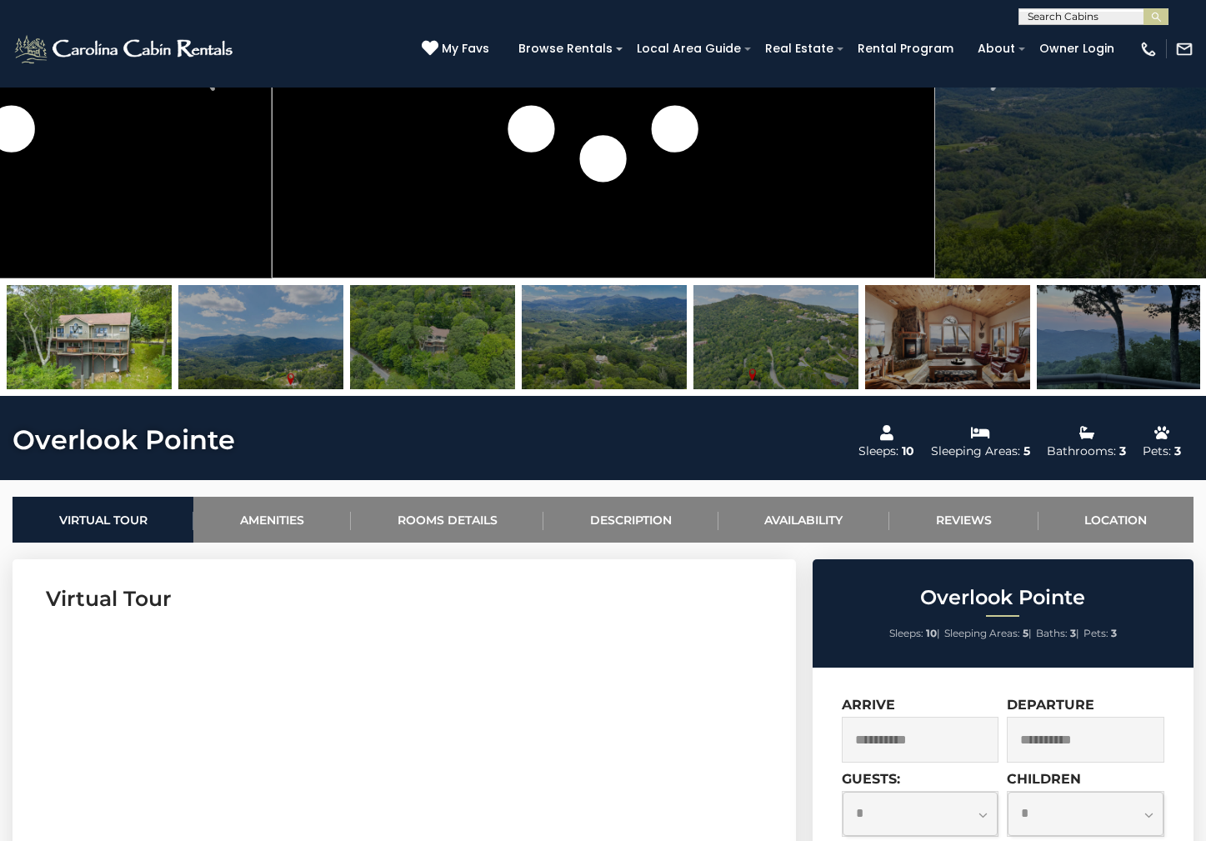
click at [96, 332] on img at bounding box center [89, 337] width 165 height 104
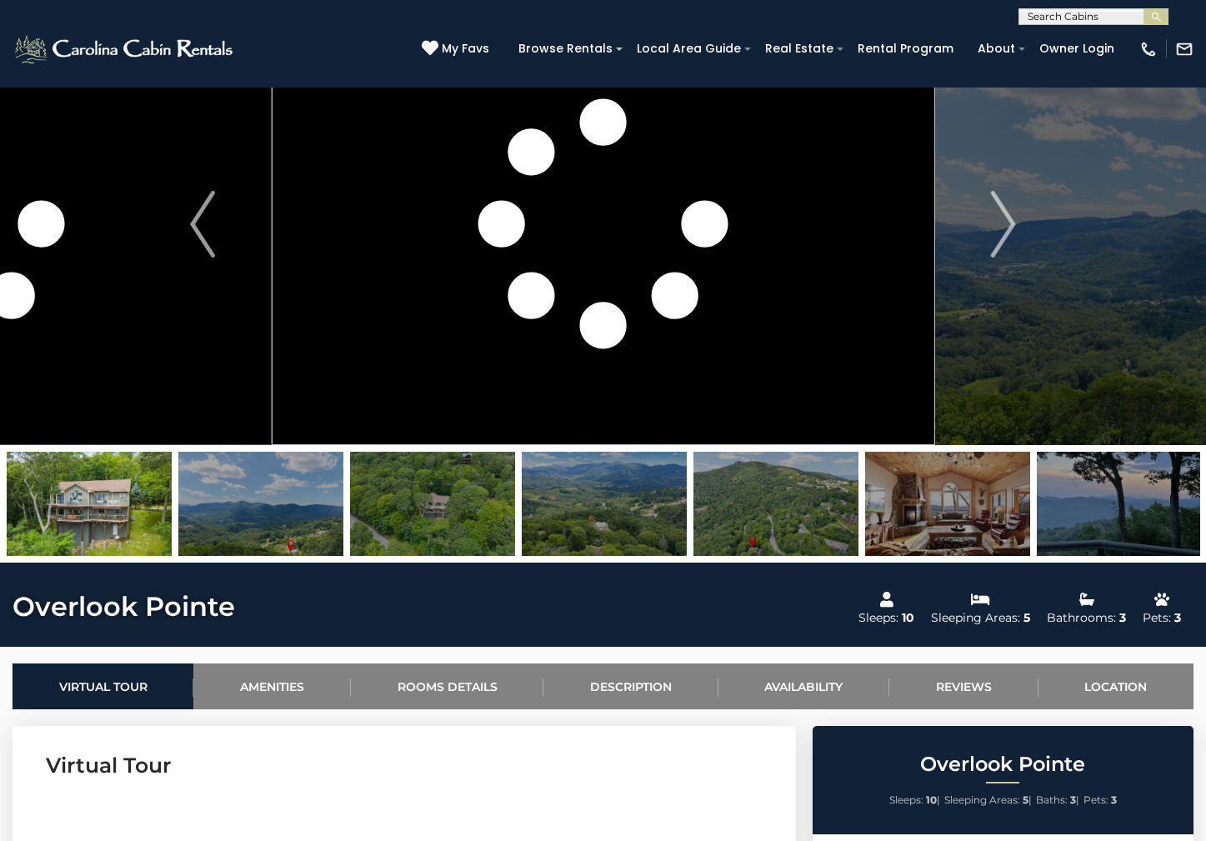
scroll to position [0, 0]
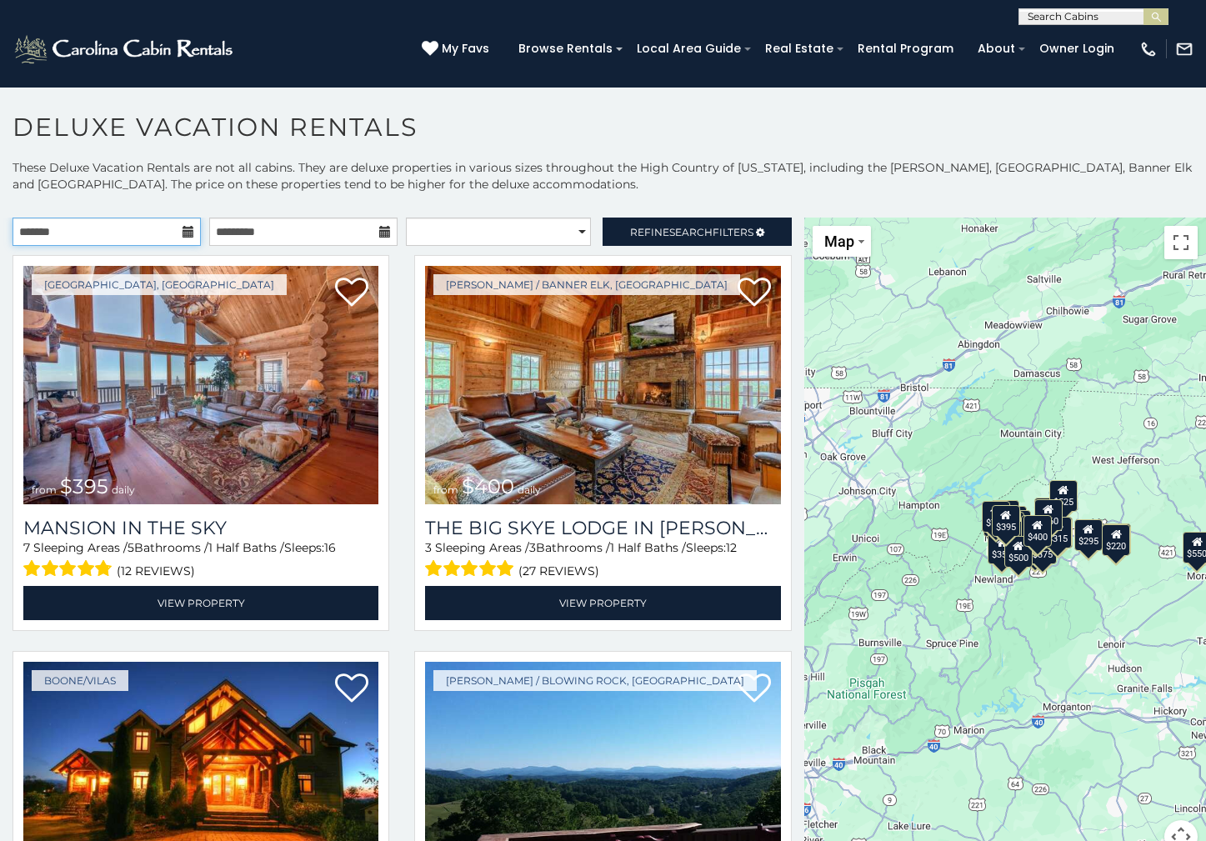
click at [57, 230] on input "text" at bounding box center [107, 232] width 188 height 28
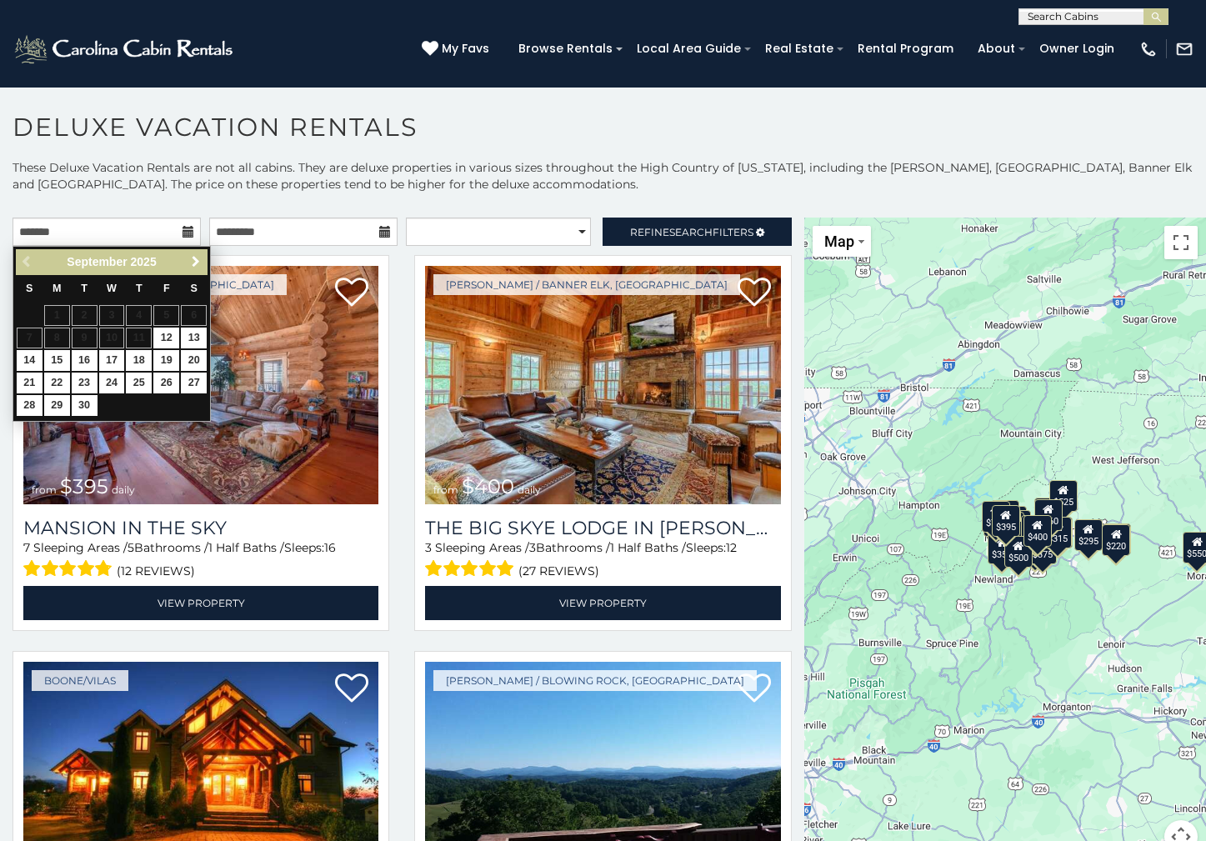
click at [196, 261] on span "Next" at bounding box center [195, 261] width 13 height 13
click at [159, 339] on link "10" at bounding box center [166, 338] width 26 height 21
type input "**********"
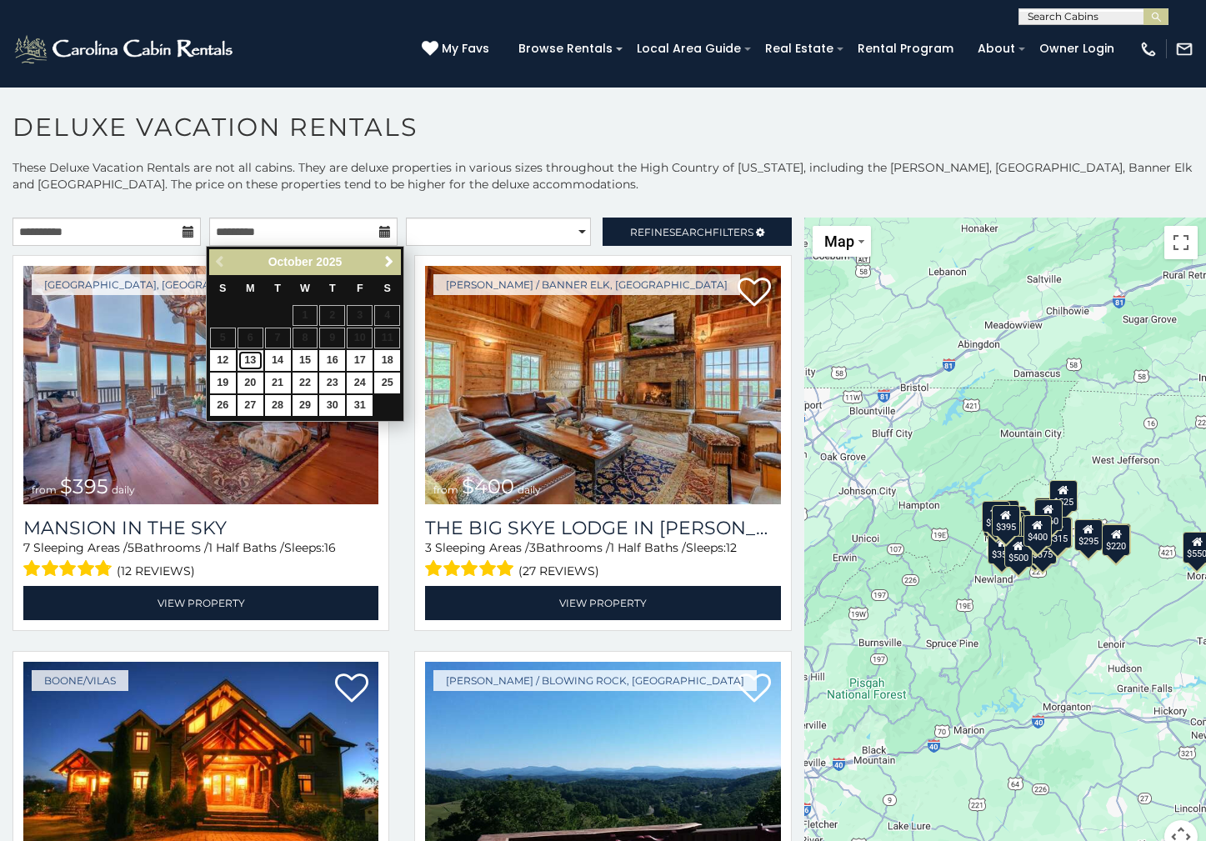
click at [248, 361] on link "13" at bounding box center [251, 360] width 26 height 21
type input "**********"
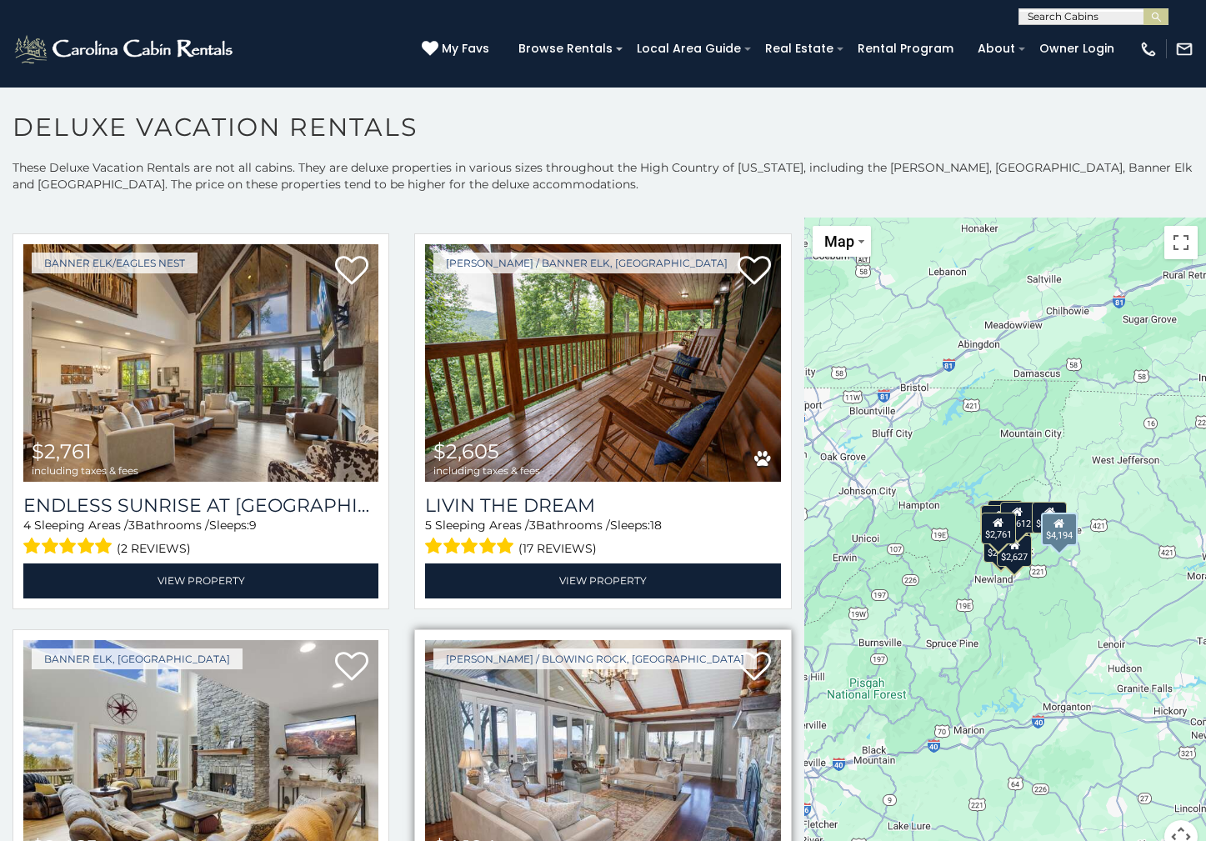
scroll to position [2119, 0]
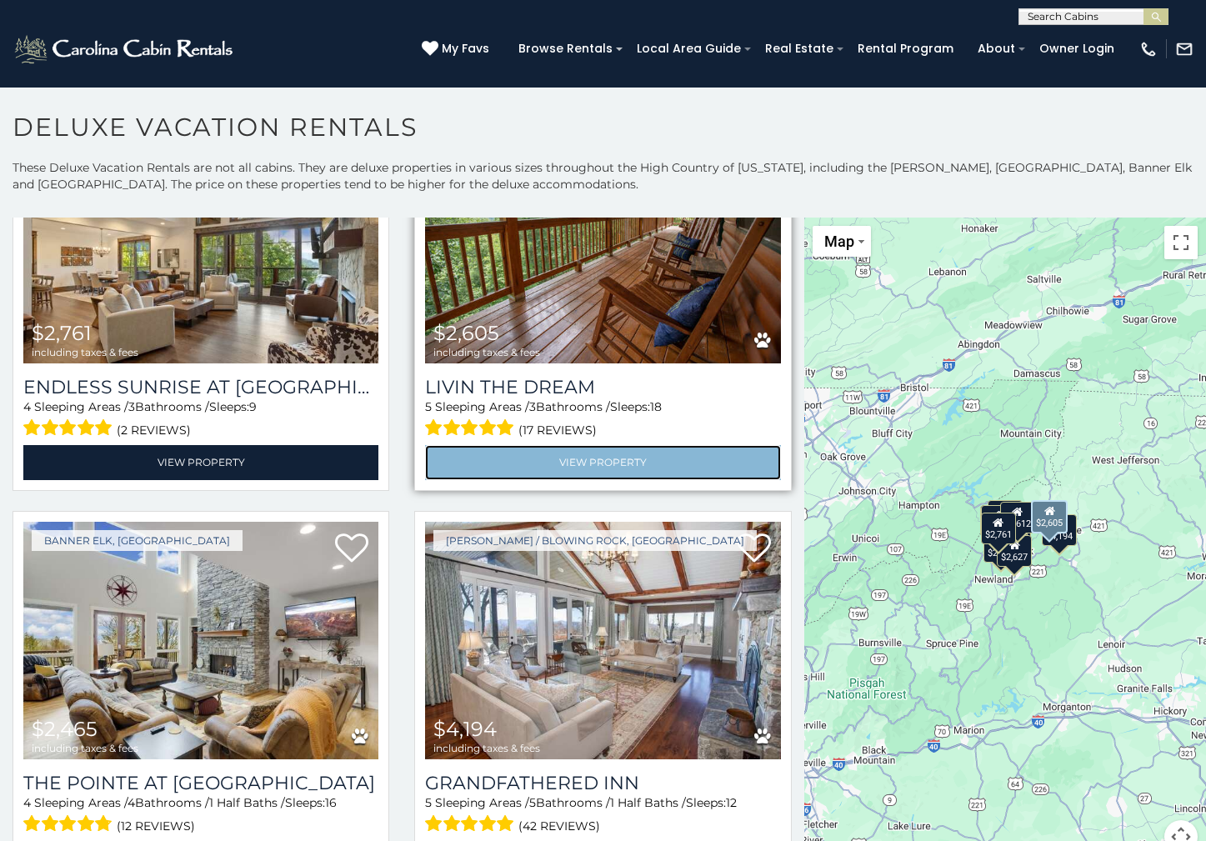
click at [600, 445] on link "View Property" at bounding box center [602, 462] width 355 height 34
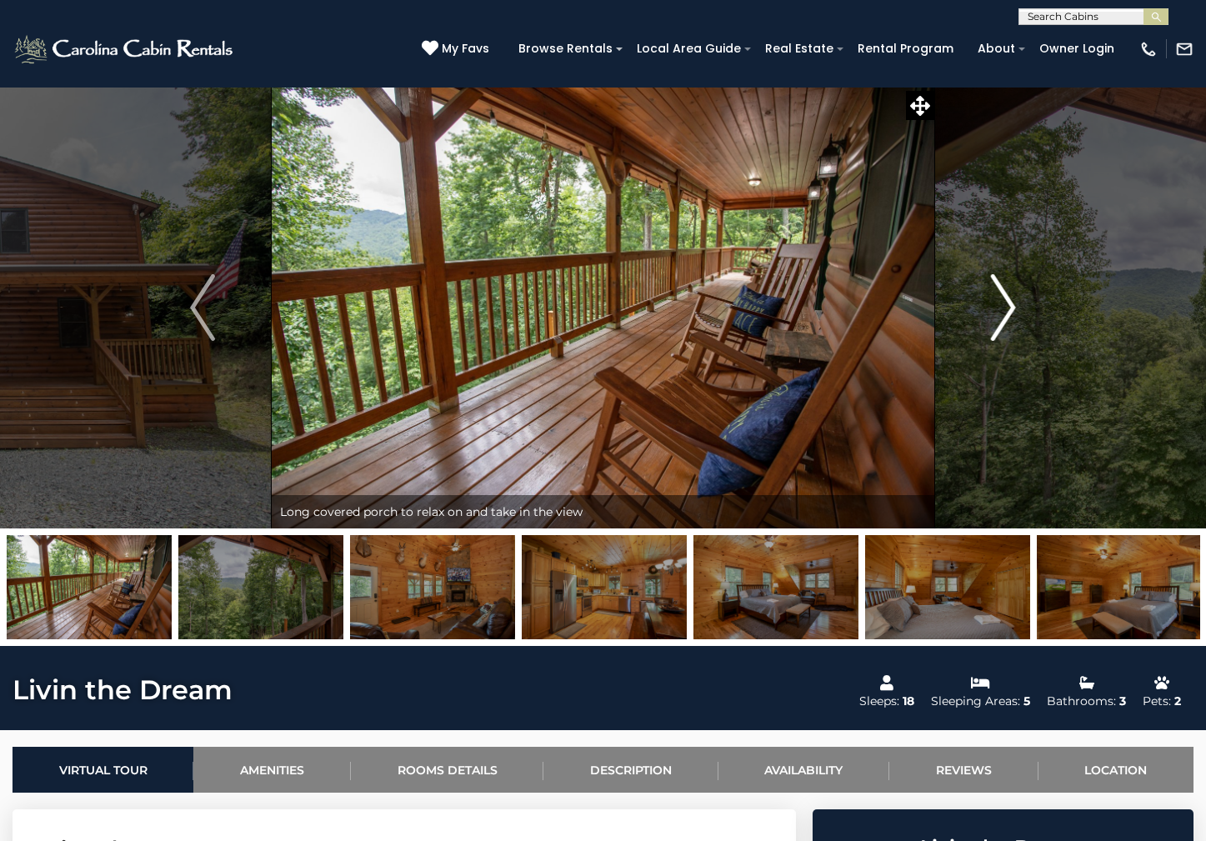
click at [999, 305] on img "Next" at bounding box center [1003, 307] width 25 height 67
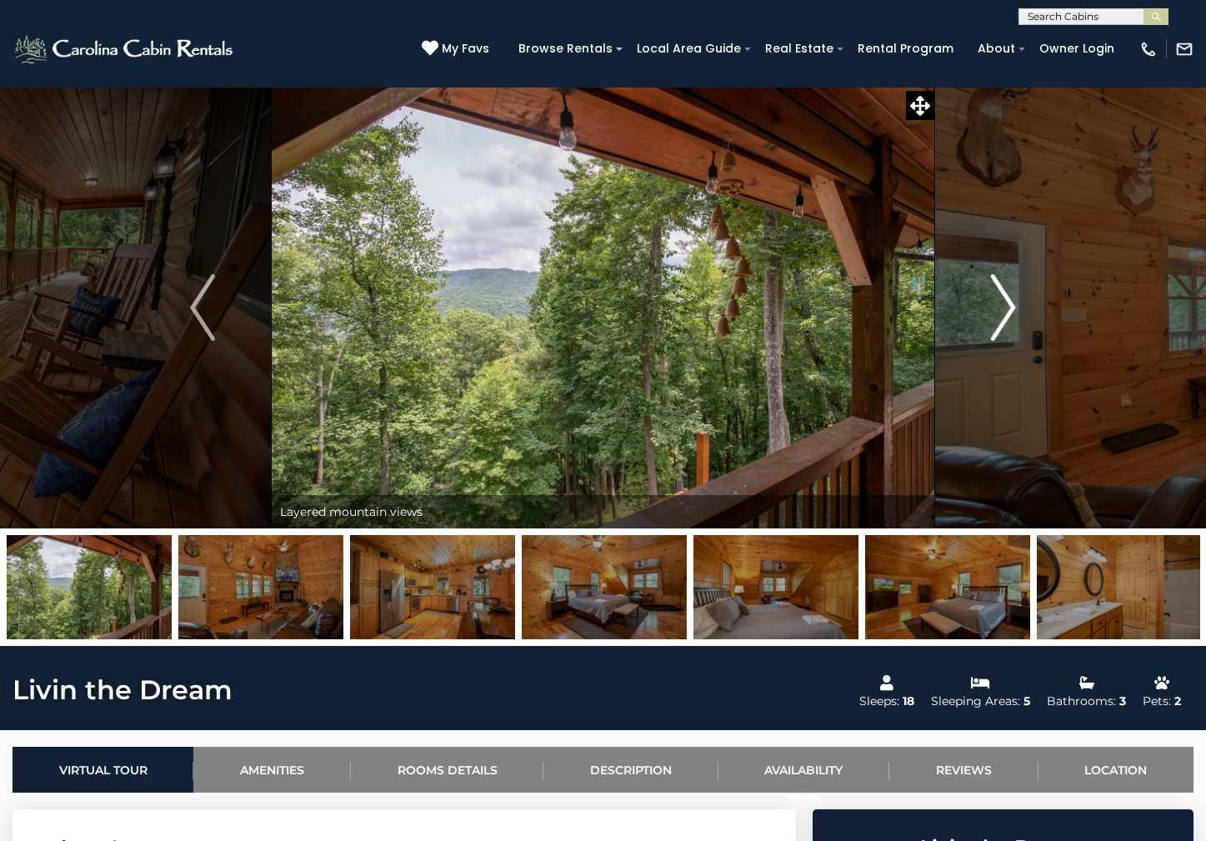
click at [999, 305] on img "Next" at bounding box center [1003, 307] width 25 height 67
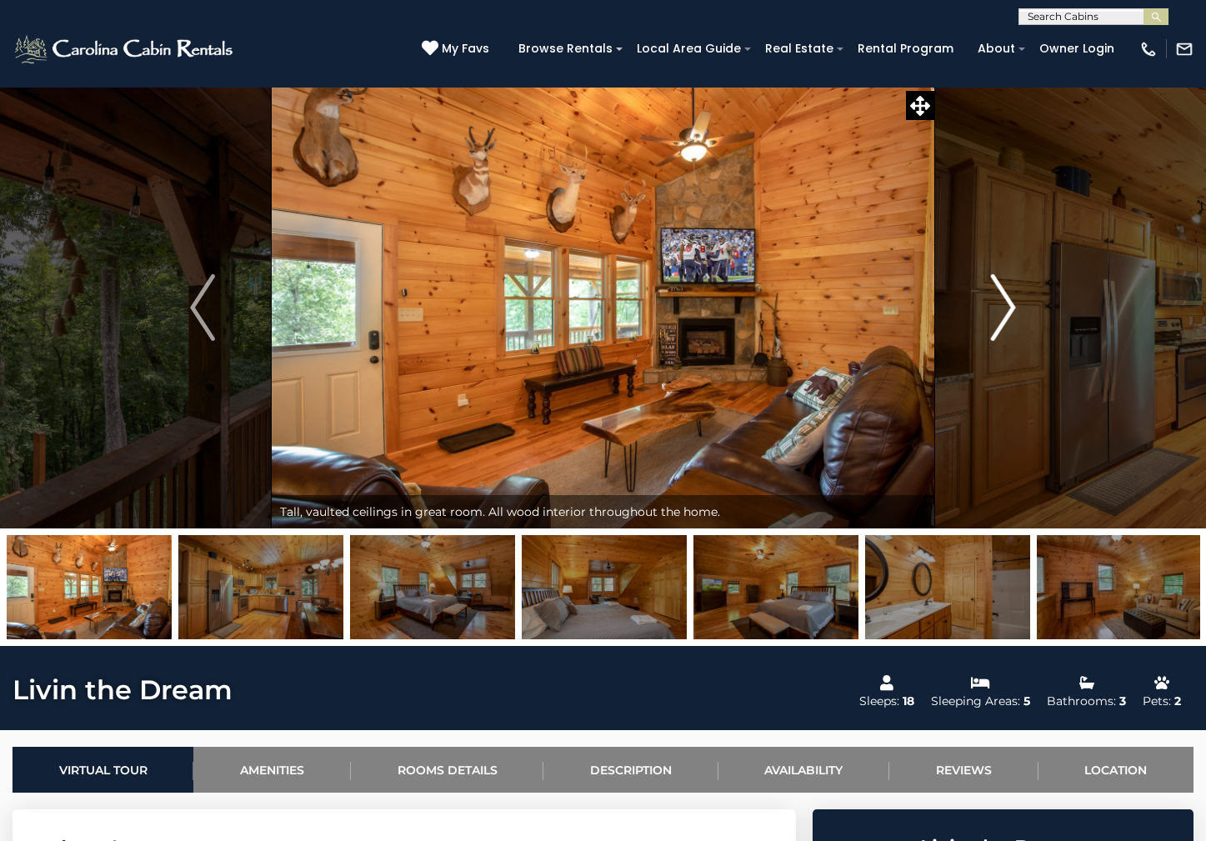
click at [999, 305] on img "Next" at bounding box center [1003, 307] width 25 height 67
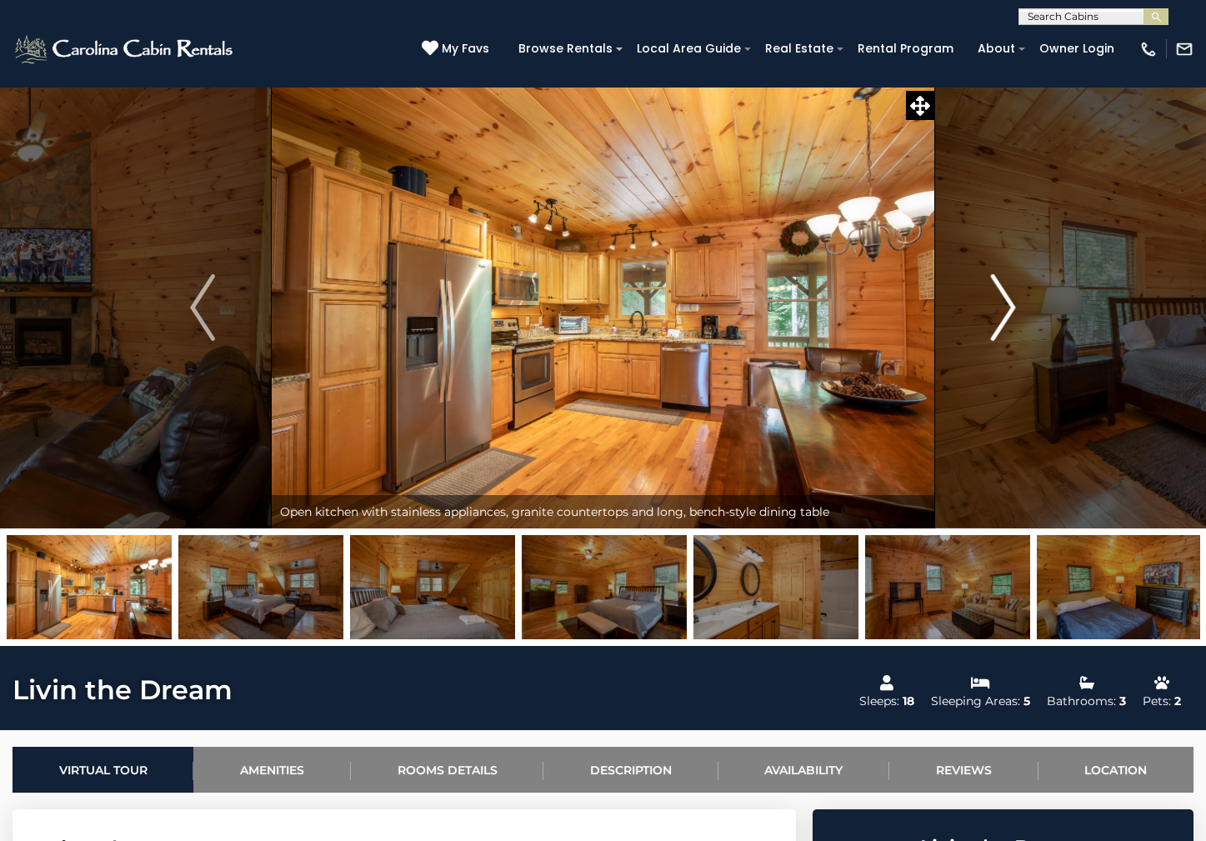
click at [999, 305] on img "Next" at bounding box center [1003, 307] width 25 height 67
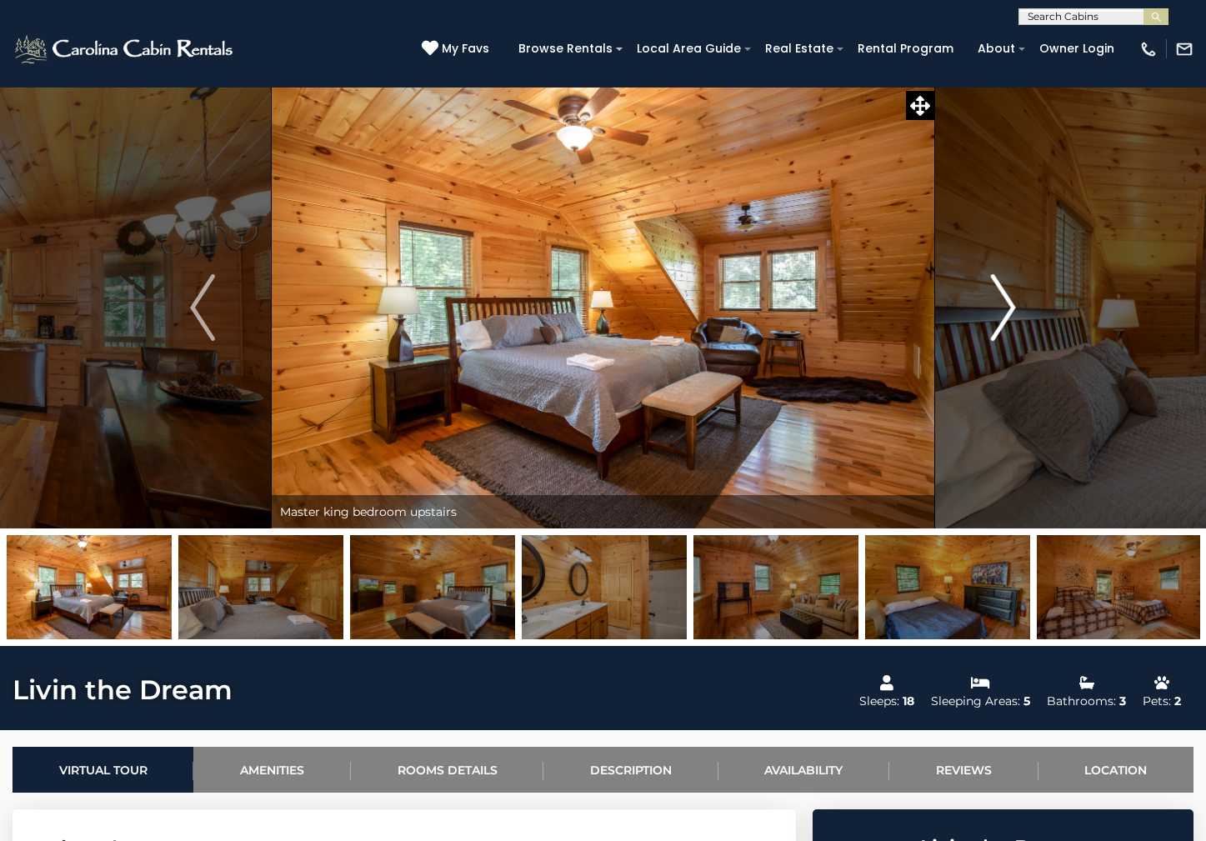
click at [999, 305] on img "Next" at bounding box center [1003, 307] width 25 height 67
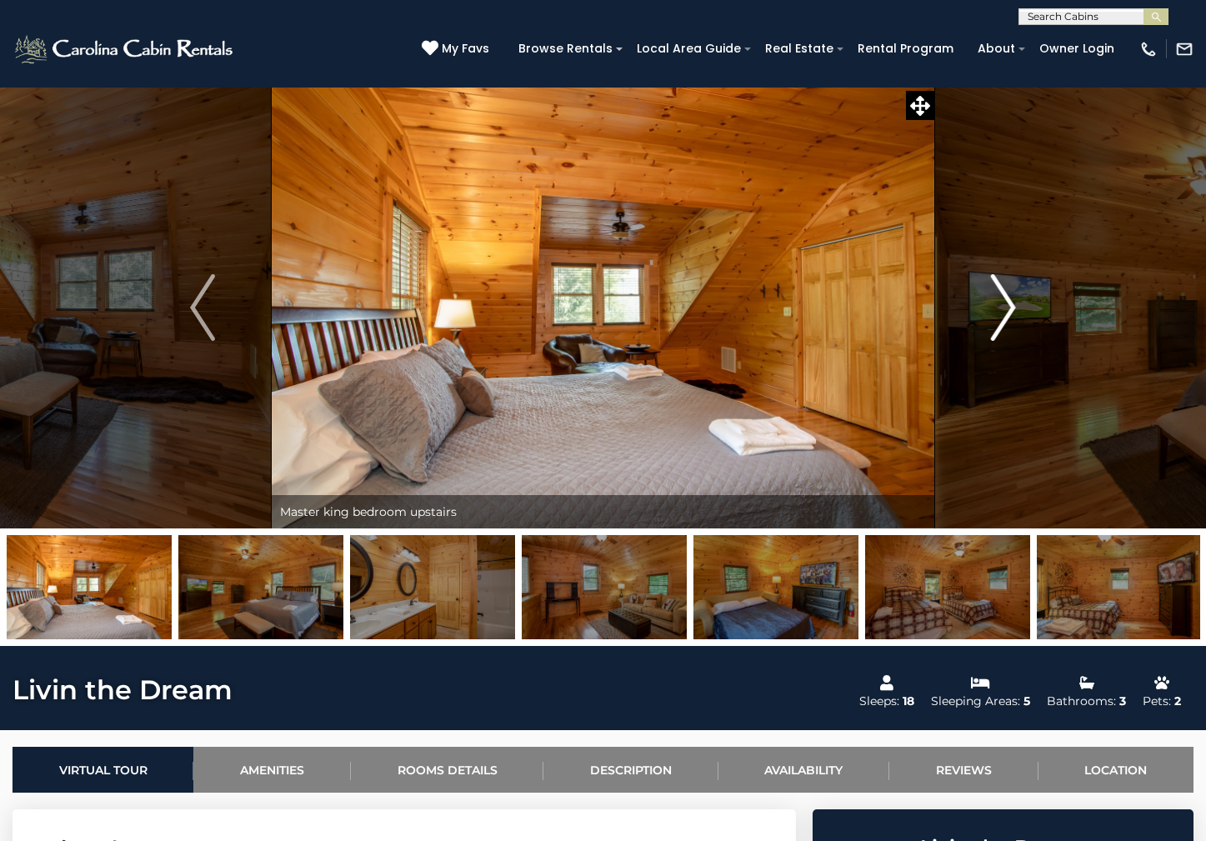
click at [999, 305] on img "Next" at bounding box center [1003, 307] width 25 height 67
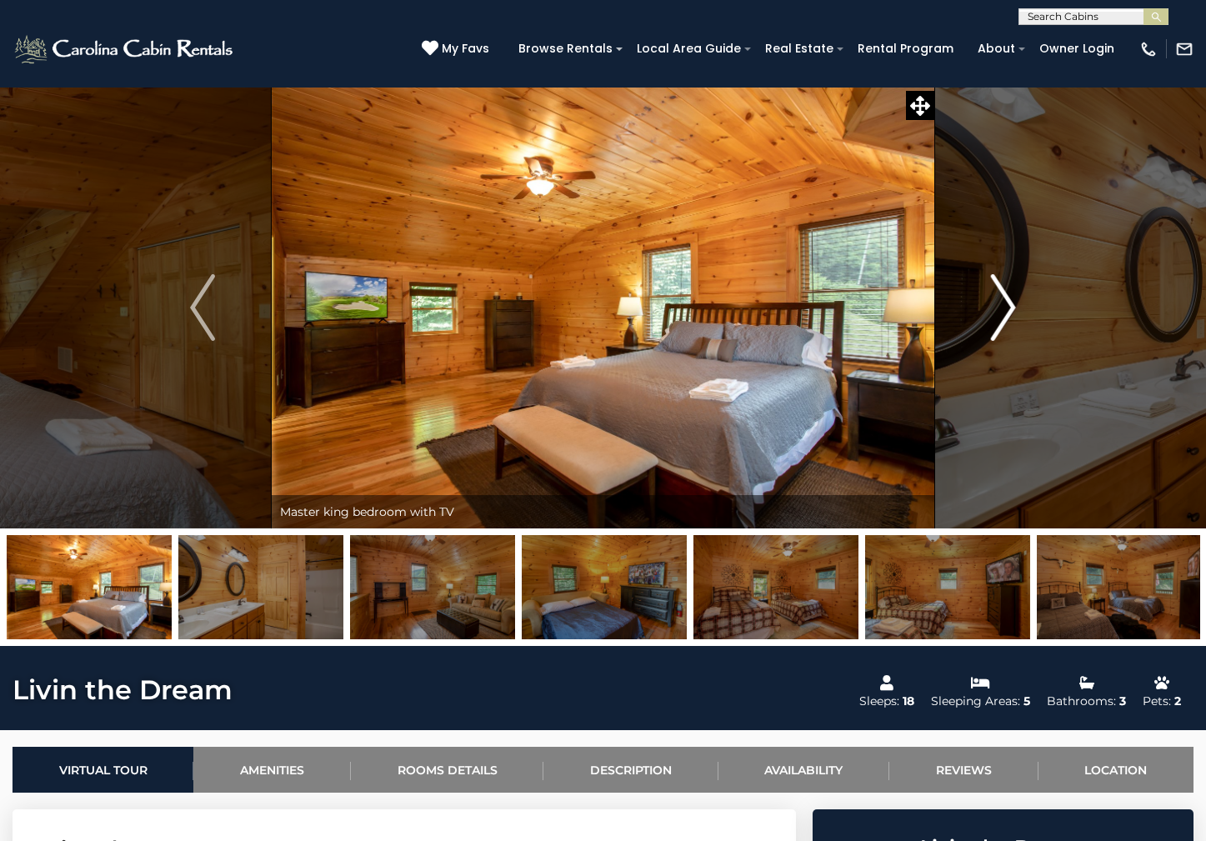
click at [999, 305] on img "Next" at bounding box center [1003, 307] width 25 height 67
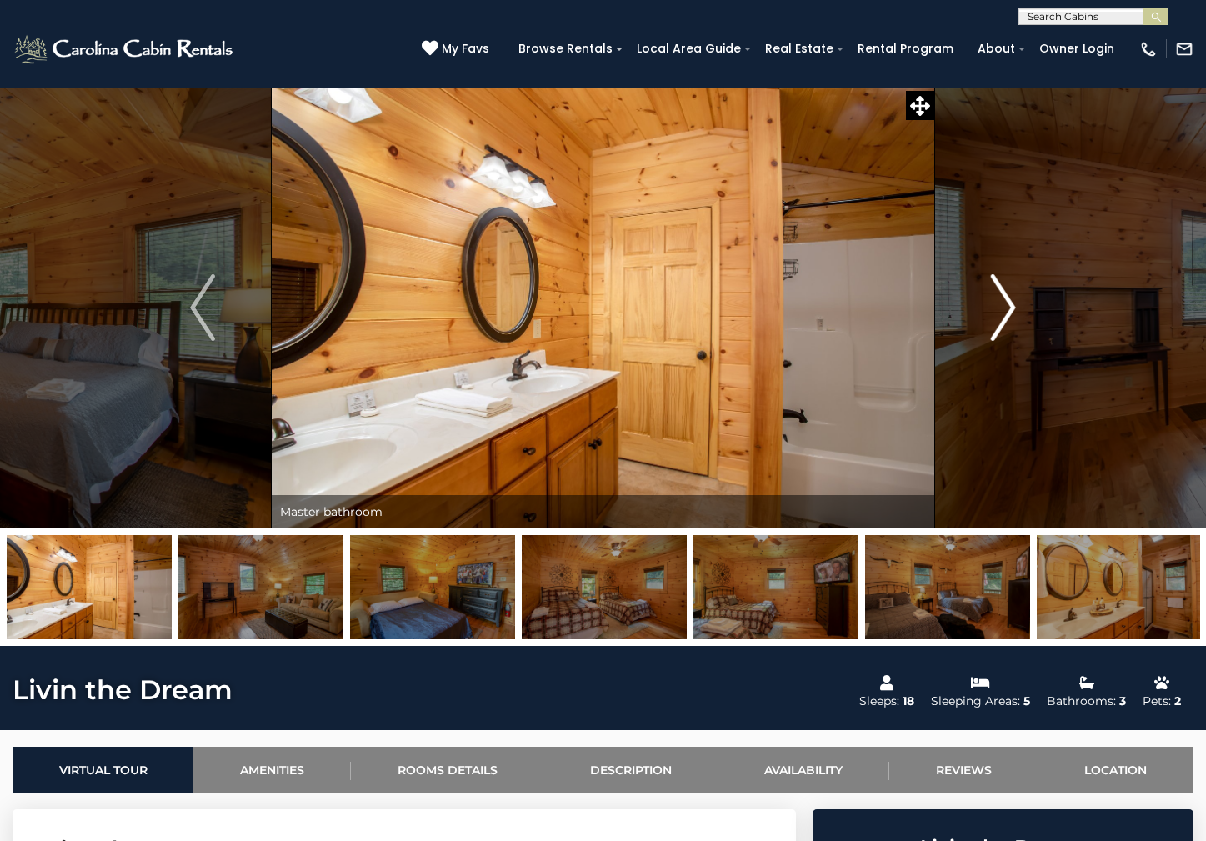
click at [999, 305] on img "Next" at bounding box center [1003, 307] width 25 height 67
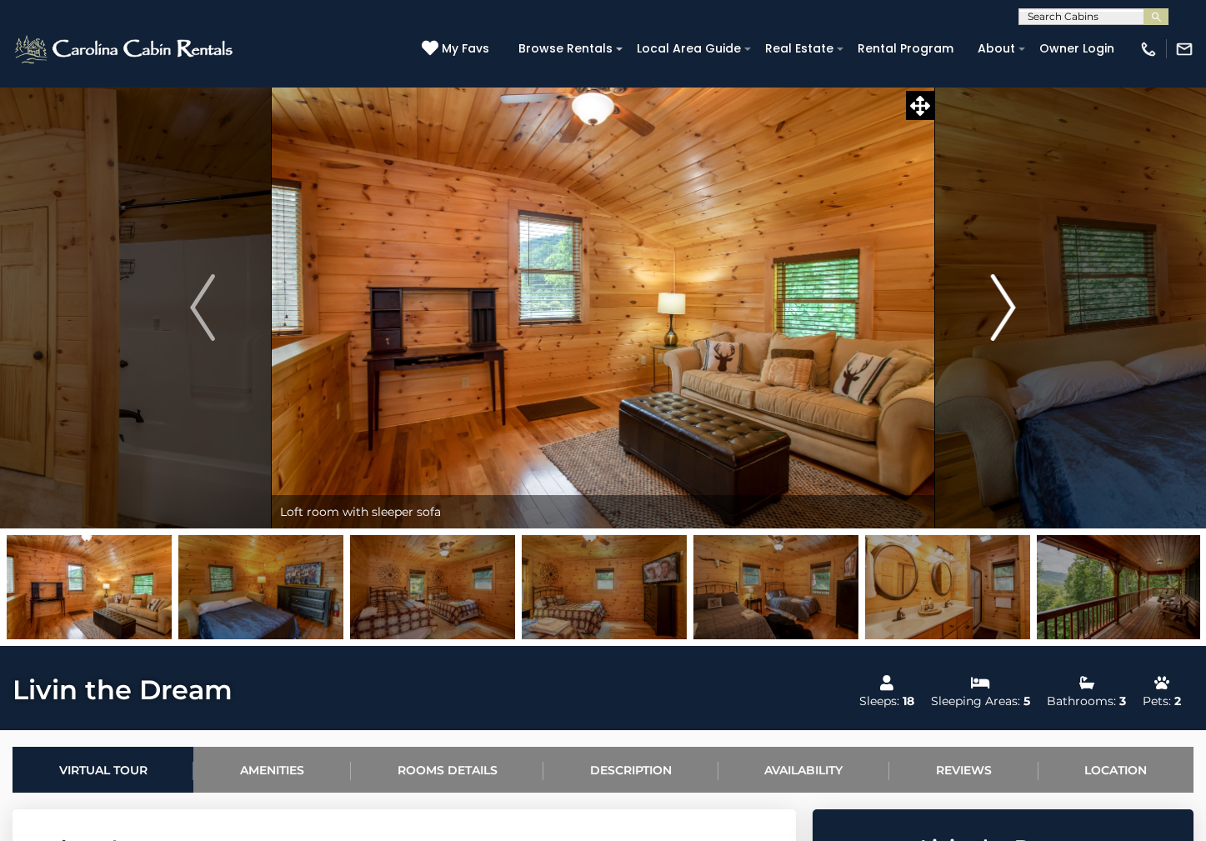
click at [999, 305] on img "Next" at bounding box center [1003, 307] width 25 height 67
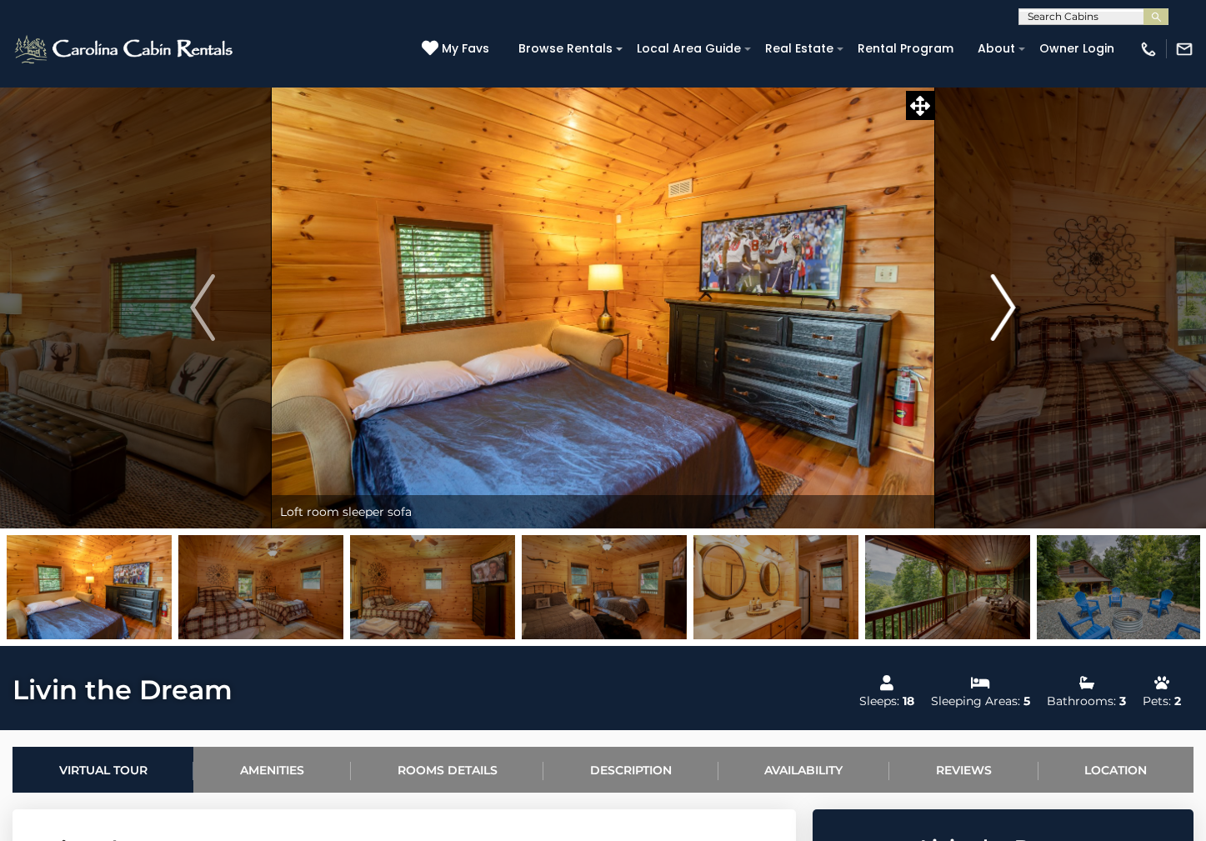
click at [999, 305] on img "Next" at bounding box center [1003, 307] width 25 height 67
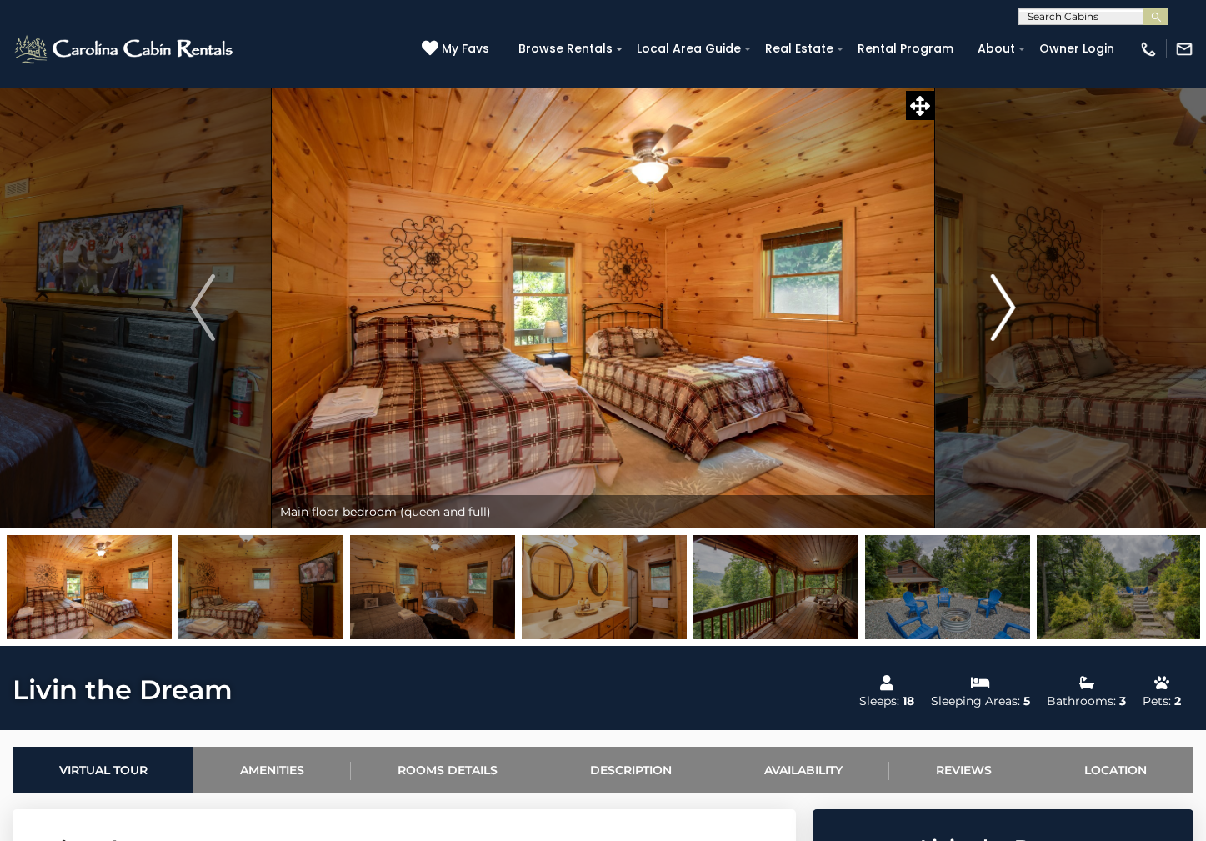
click at [999, 305] on img "Next" at bounding box center [1003, 307] width 25 height 67
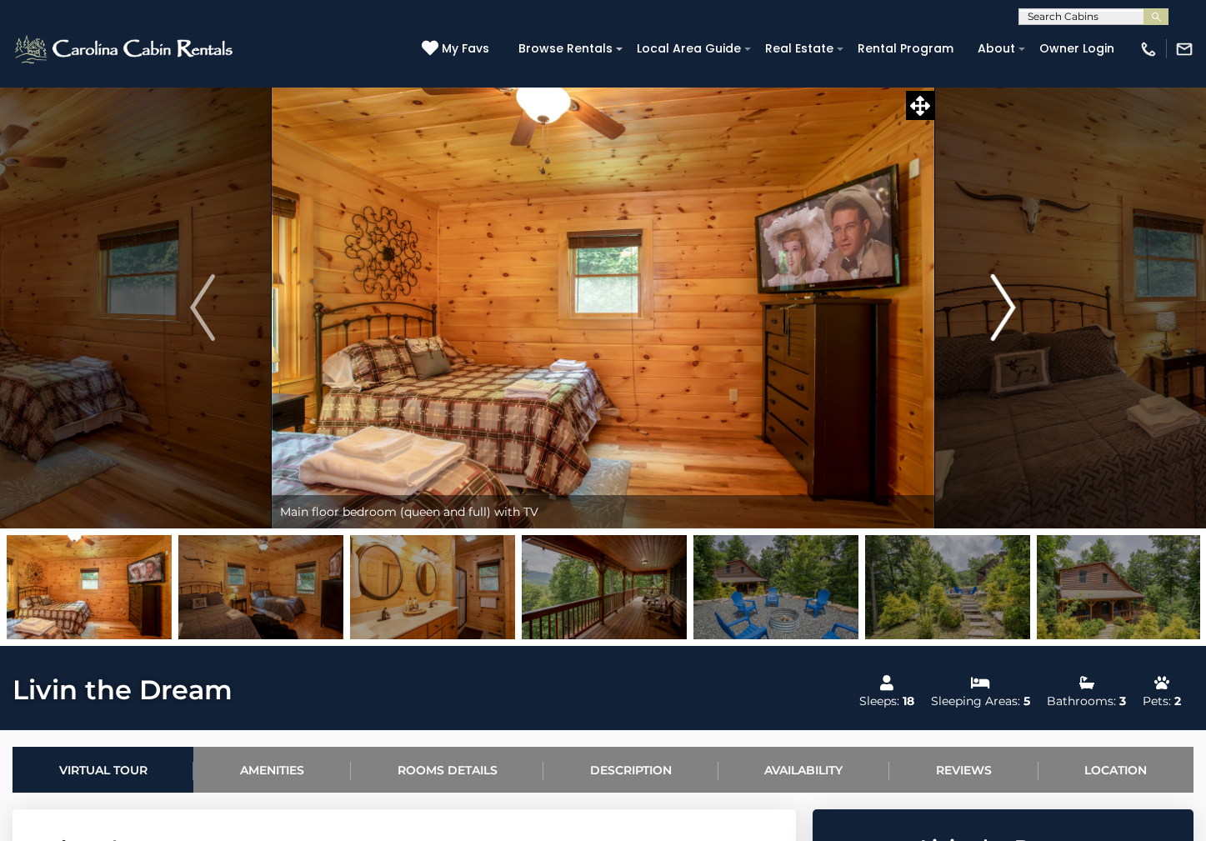
click at [999, 305] on img "Next" at bounding box center [1003, 307] width 25 height 67
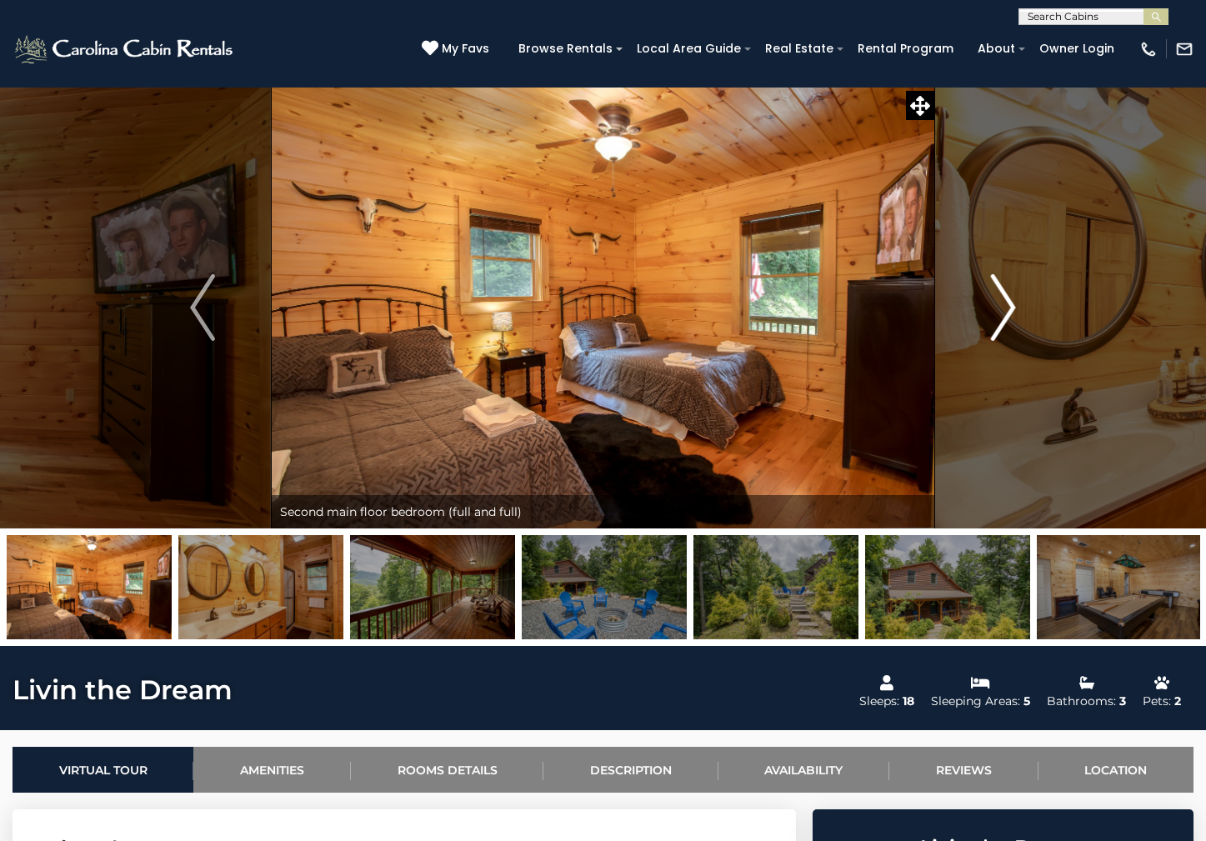
click at [999, 305] on img "Next" at bounding box center [1003, 307] width 25 height 67
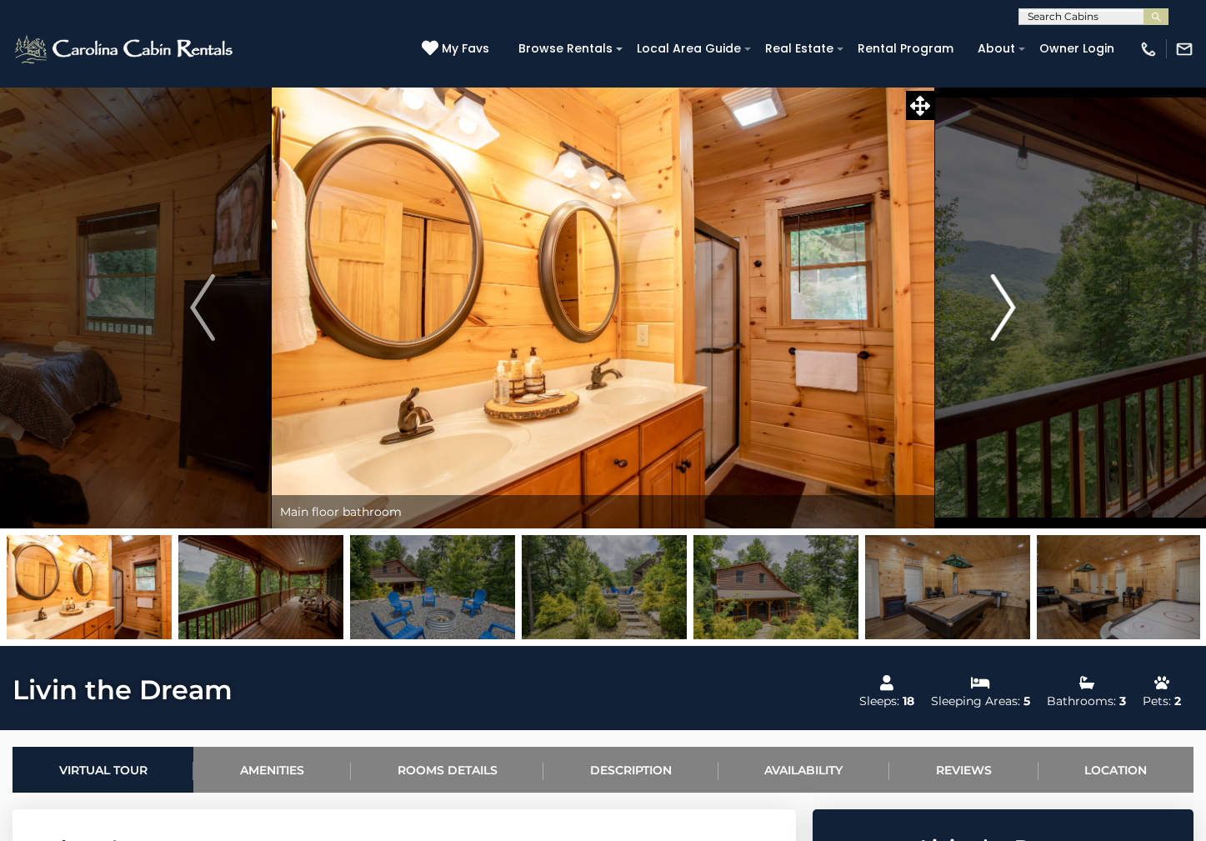
click at [999, 305] on img "Next" at bounding box center [1003, 307] width 25 height 67
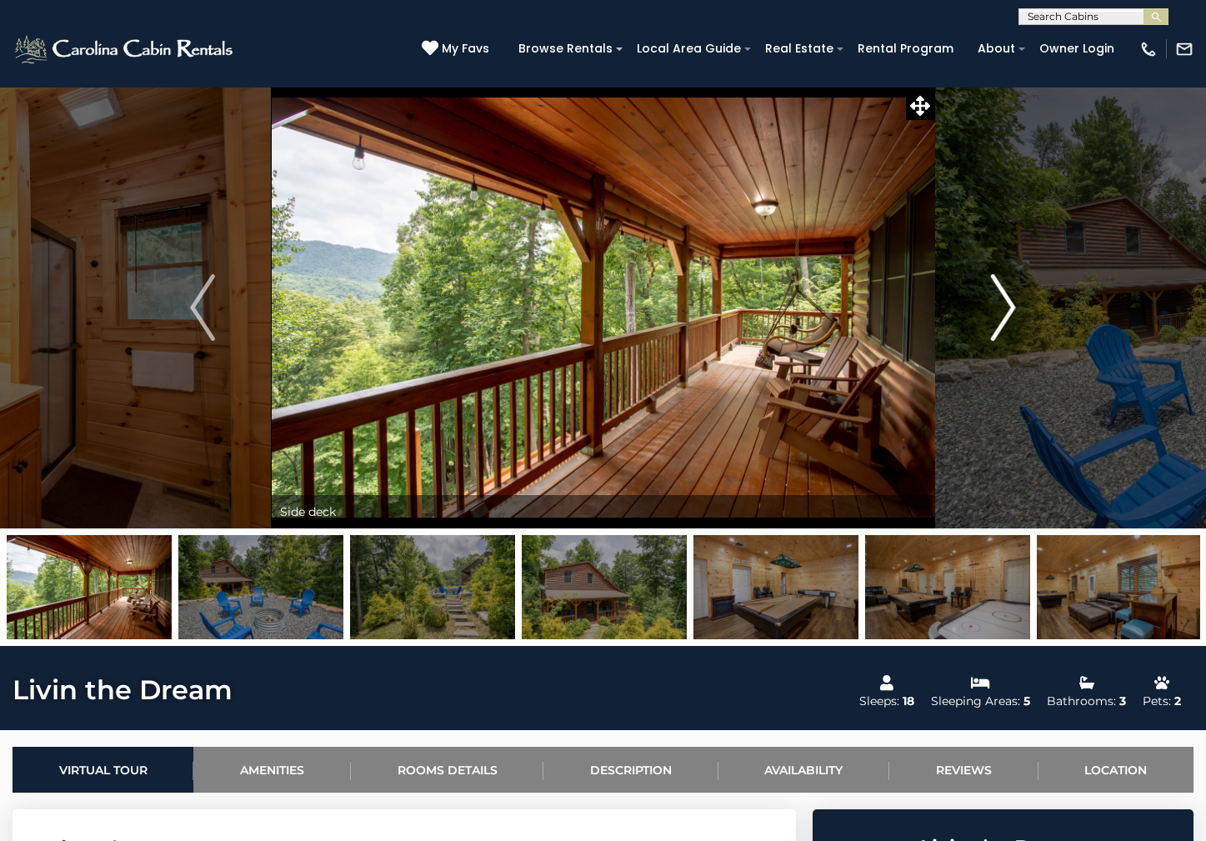
click at [999, 305] on img "Next" at bounding box center [1003, 307] width 25 height 67
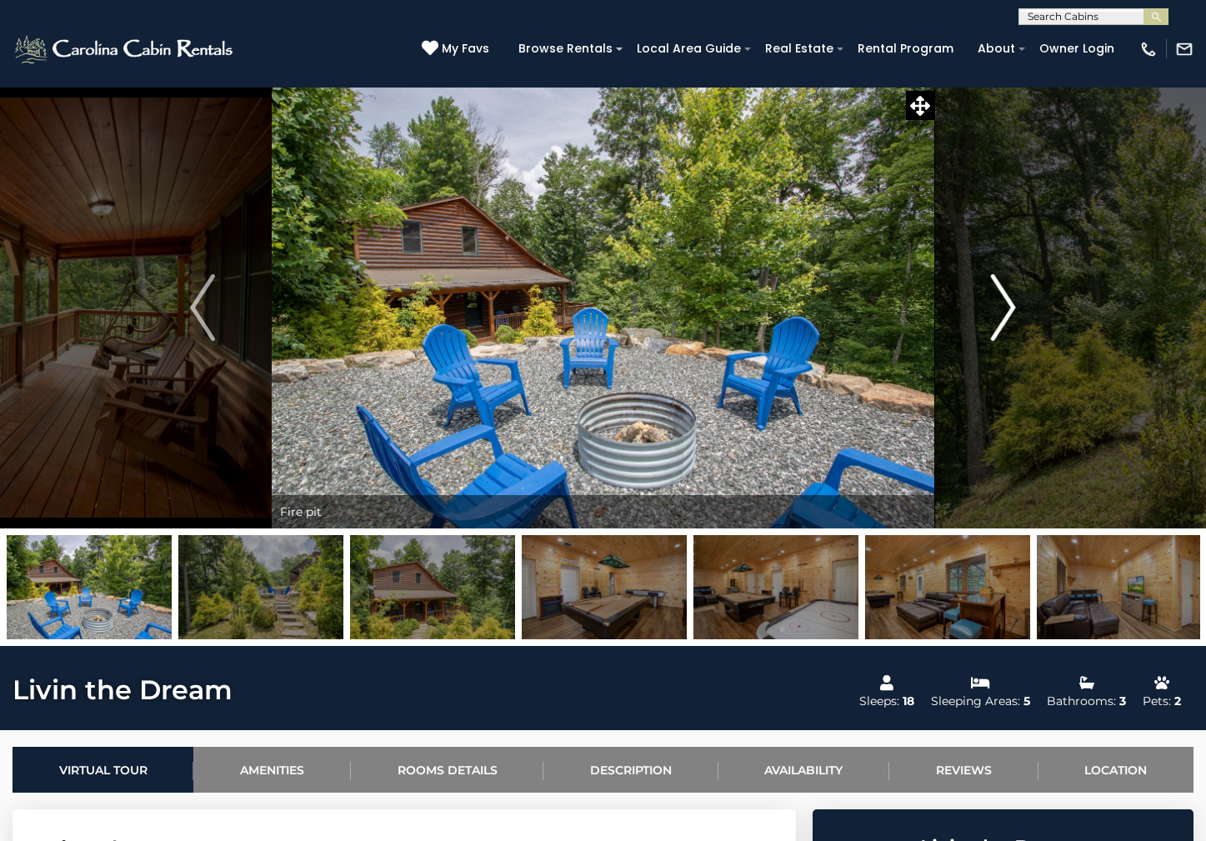
click at [999, 305] on img "Next" at bounding box center [1003, 307] width 25 height 67
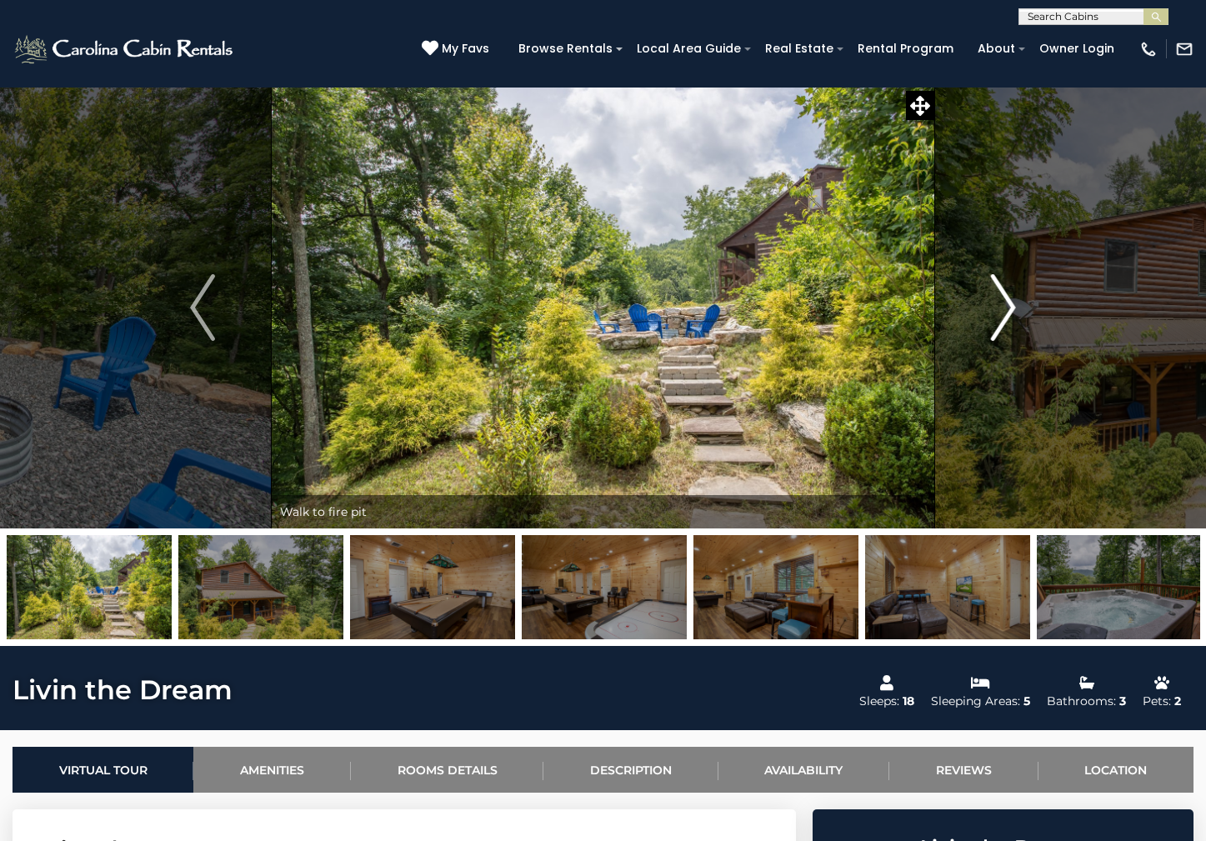
click at [999, 305] on img "Next" at bounding box center [1003, 307] width 25 height 67
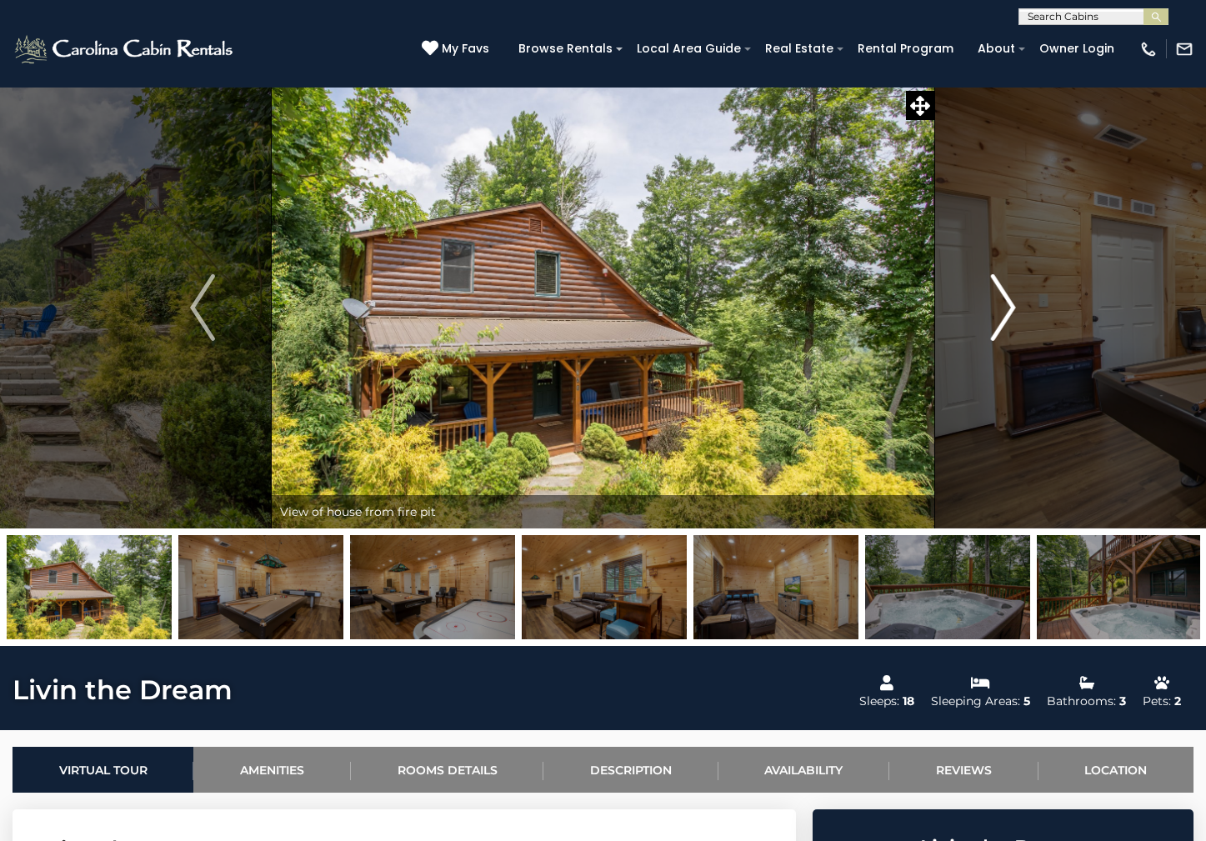
click at [999, 305] on img "Next" at bounding box center [1003, 307] width 25 height 67
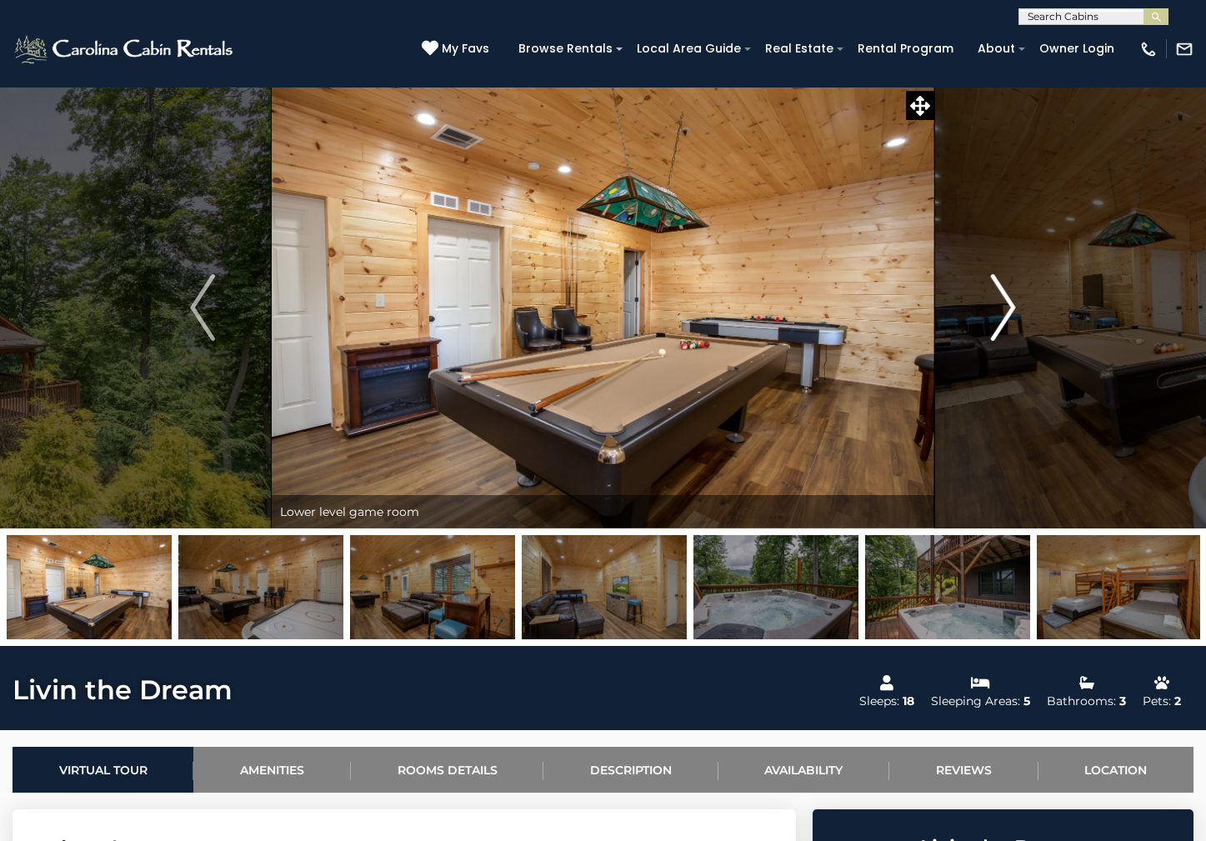
click at [999, 305] on img "Next" at bounding box center [1003, 307] width 25 height 67
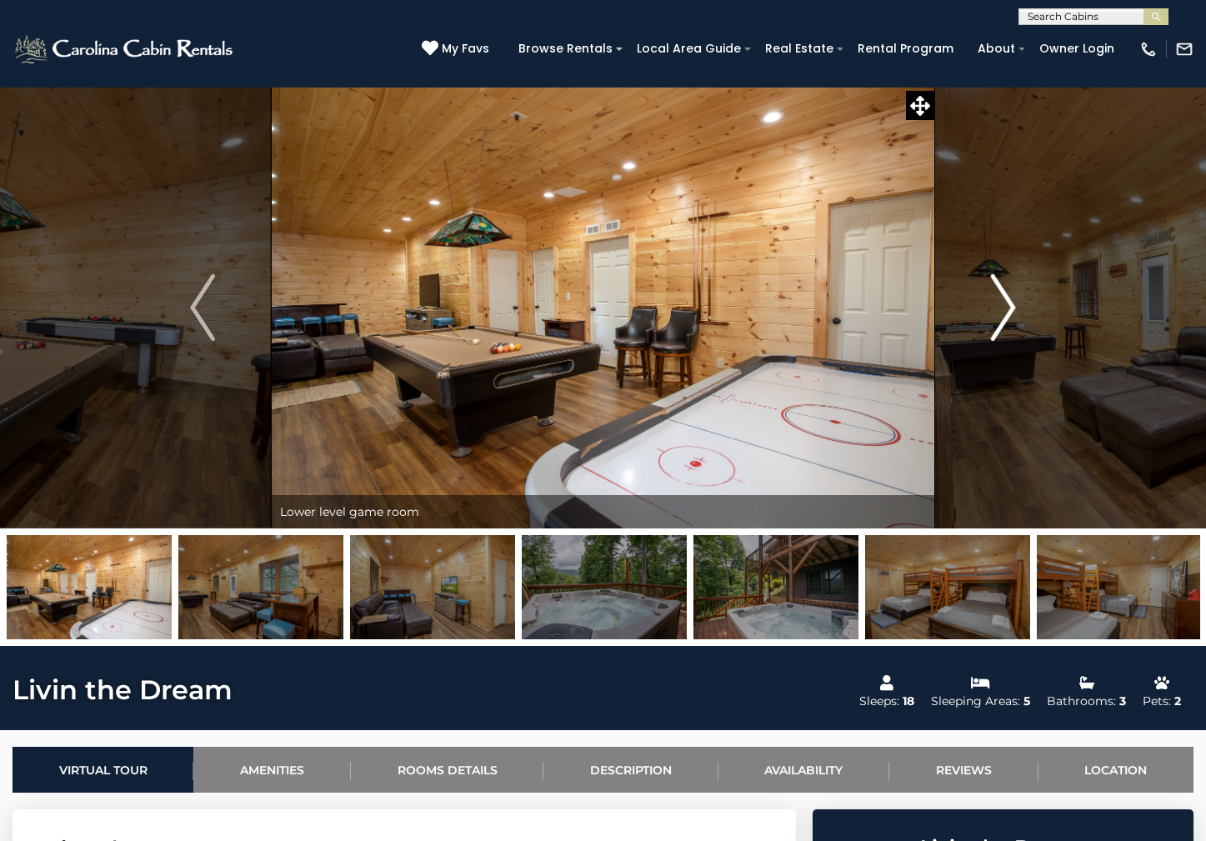
click at [999, 305] on img "Next" at bounding box center [1003, 307] width 25 height 67
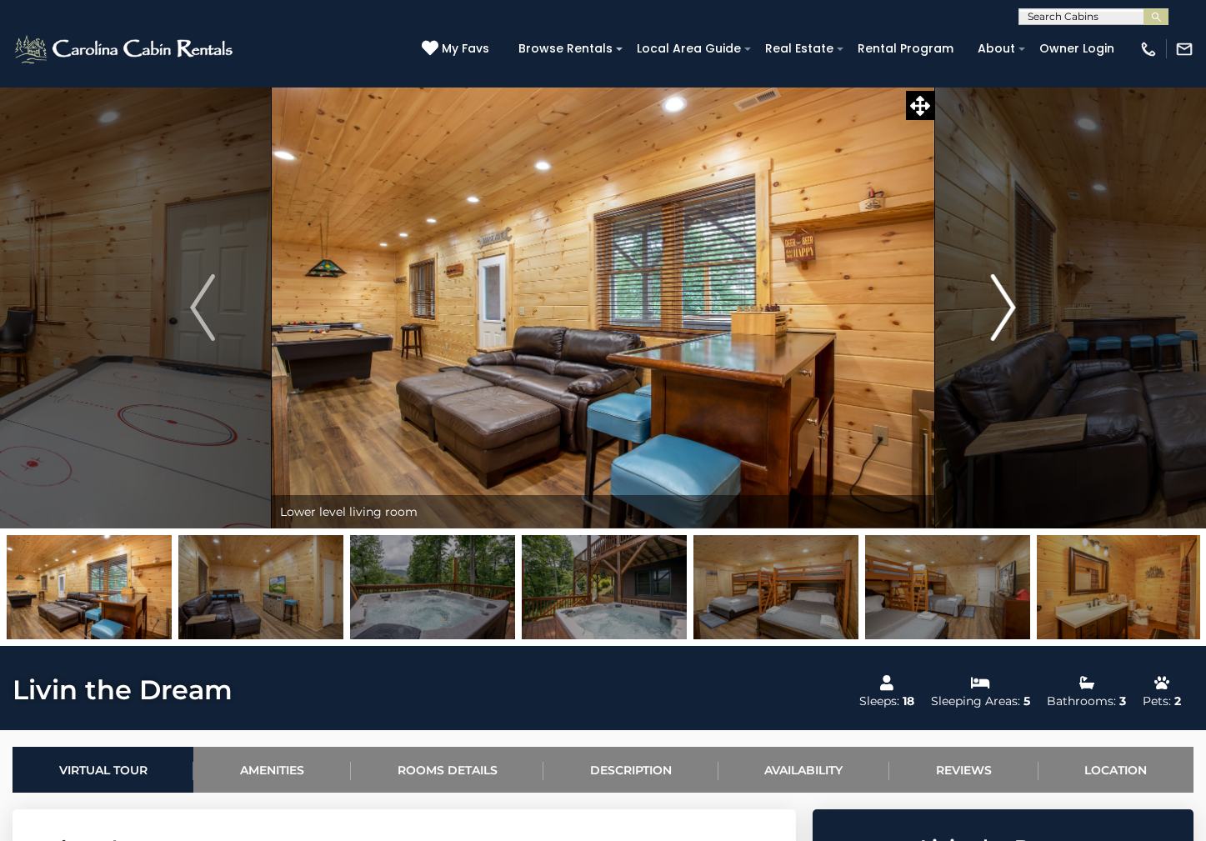
click at [999, 305] on img "Next" at bounding box center [1003, 307] width 25 height 67
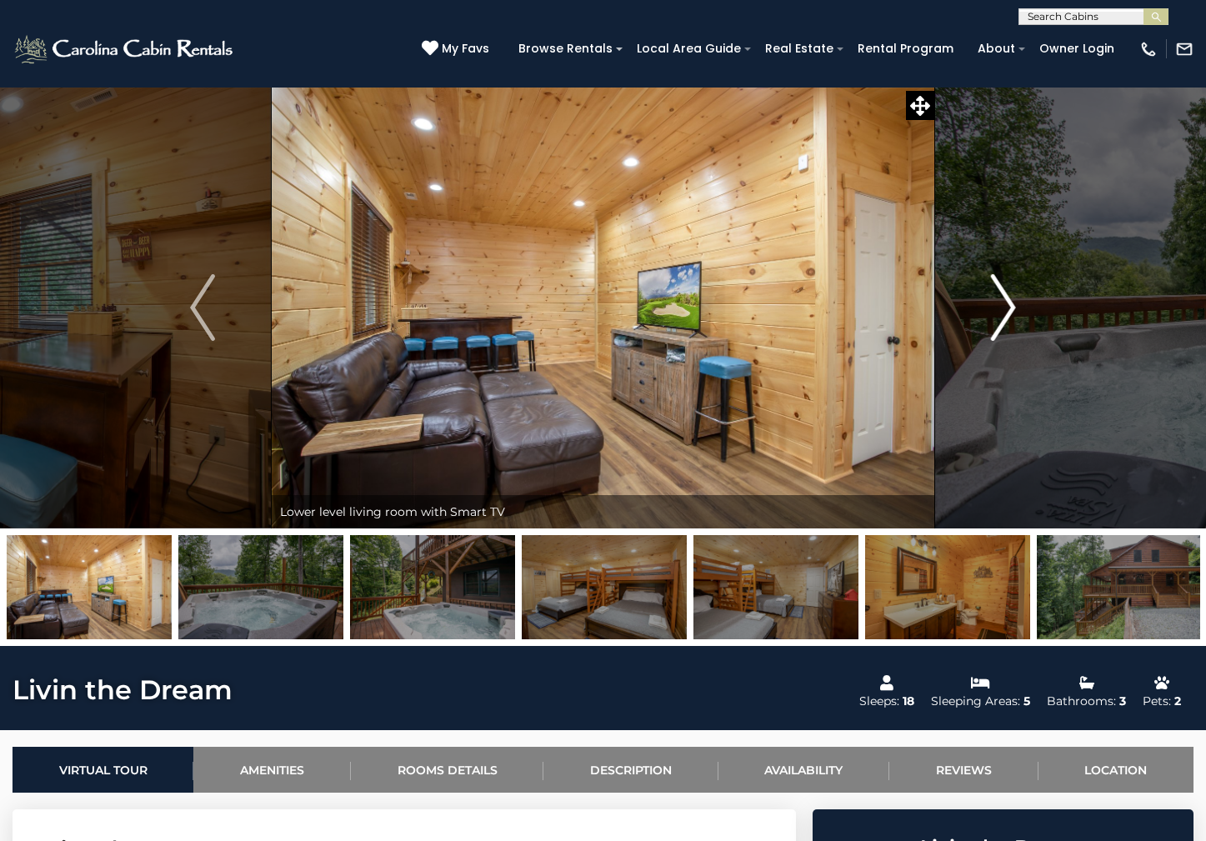
click at [999, 305] on img "Next" at bounding box center [1003, 307] width 25 height 67
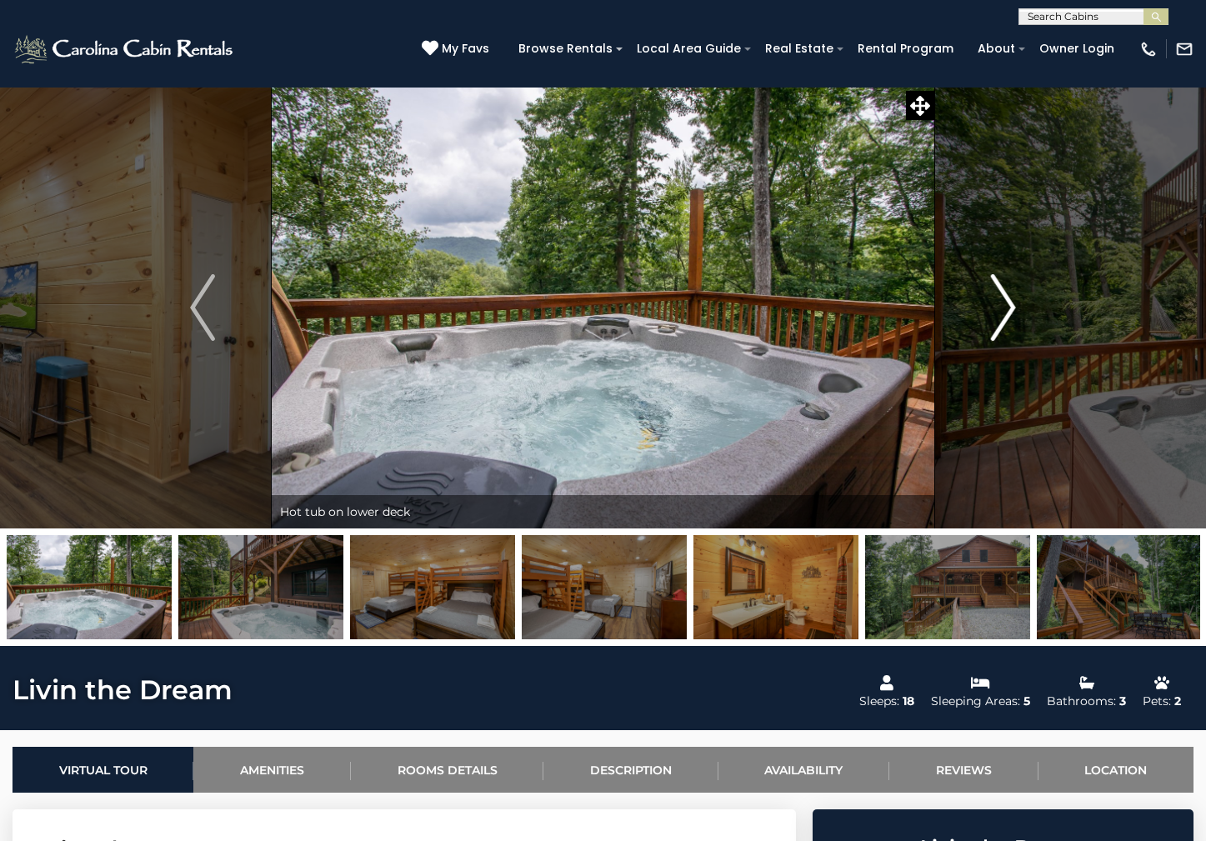
click at [999, 305] on img "Next" at bounding box center [1003, 307] width 25 height 67
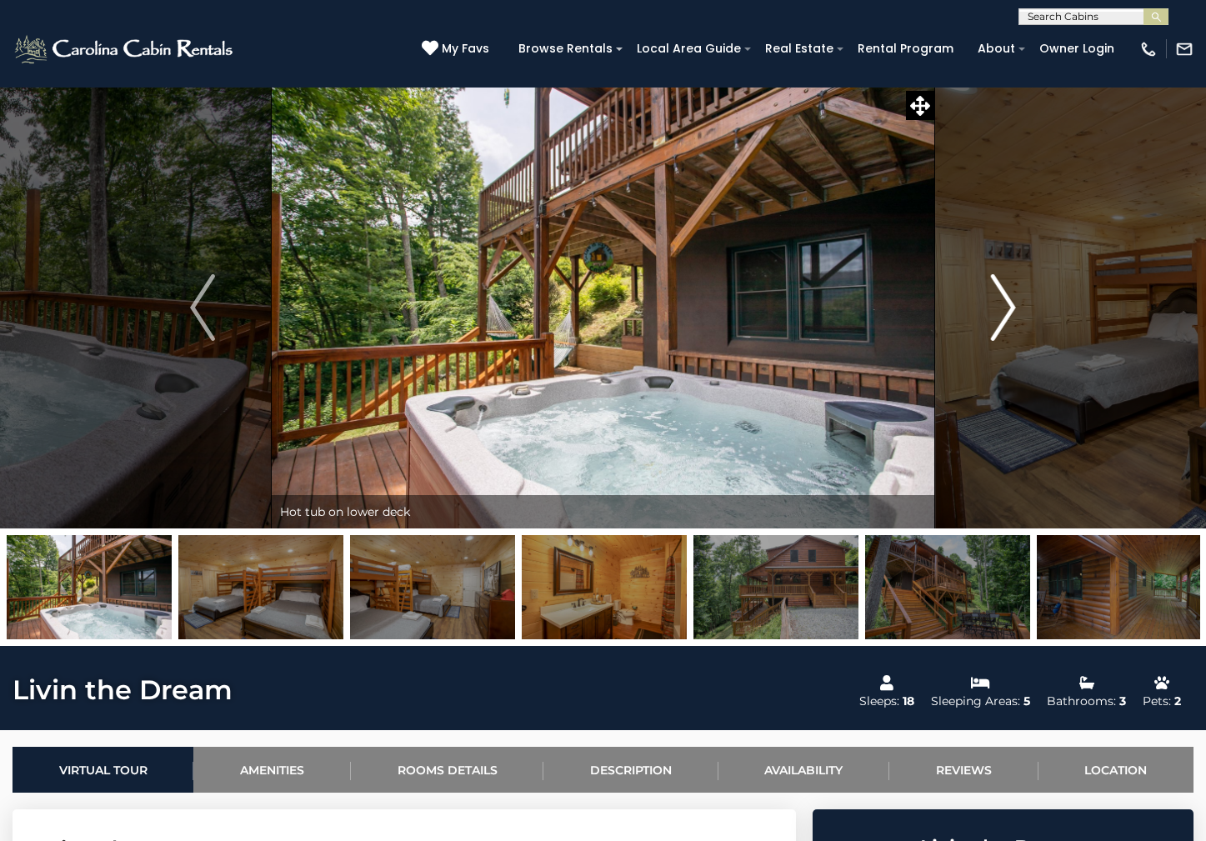
click at [999, 305] on img "Next" at bounding box center [1003, 307] width 25 height 67
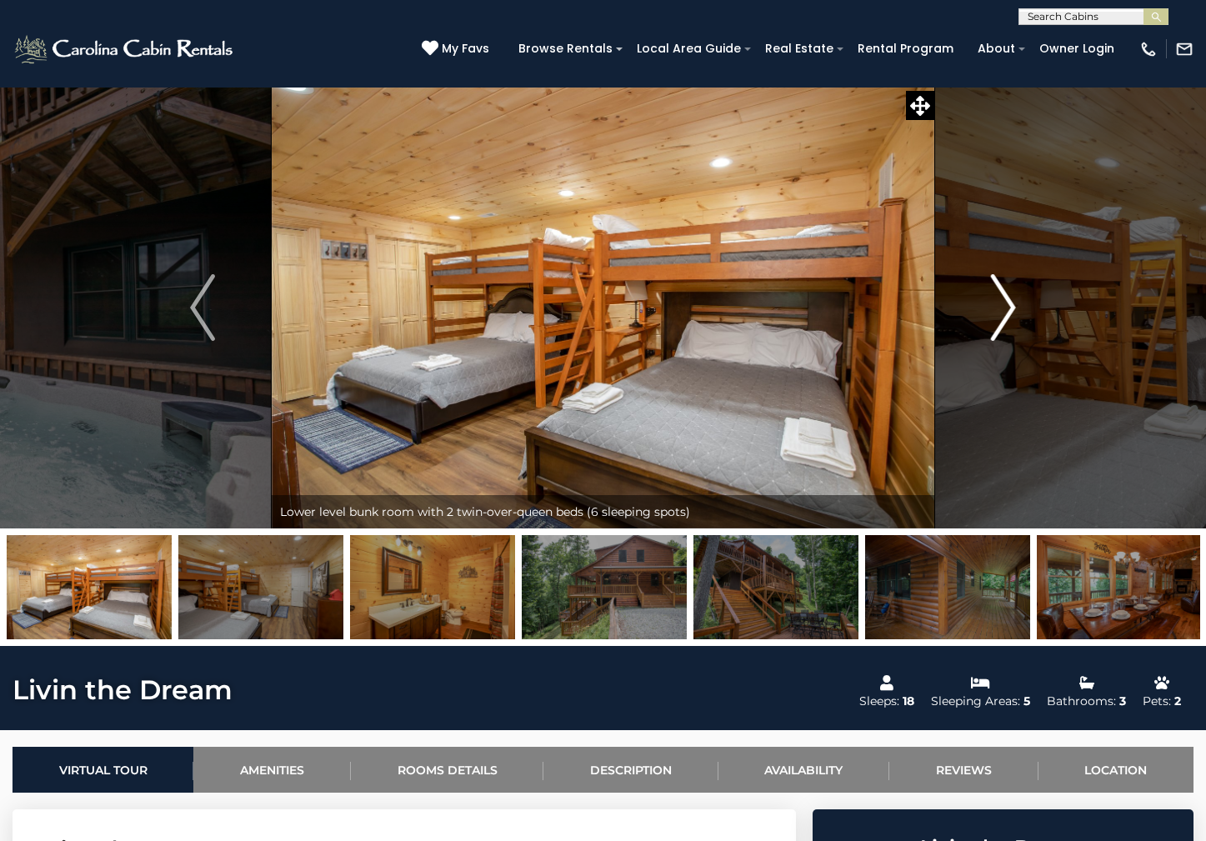
click at [1003, 303] on img "Next" at bounding box center [1003, 307] width 25 height 67
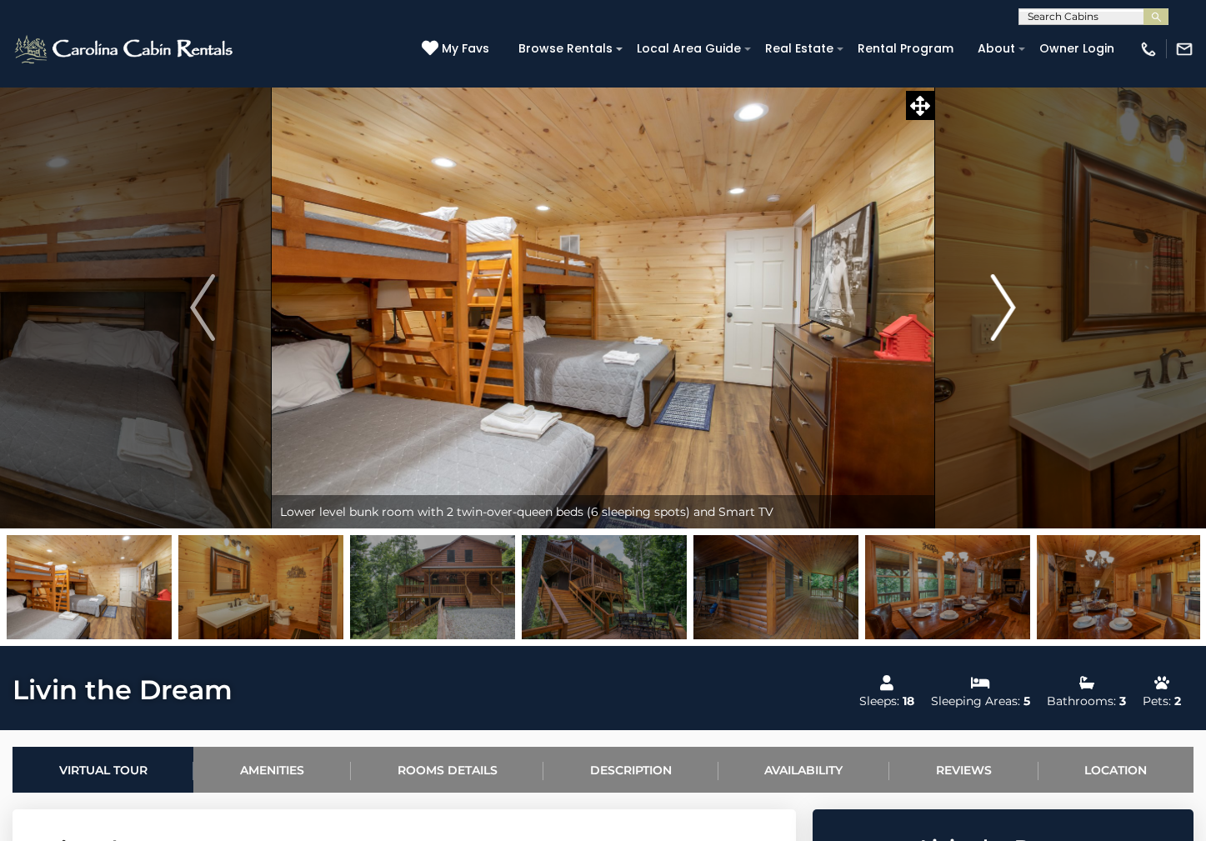
click at [1003, 304] on img "Next" at bounding box center [1003, 307] width 25 height 67
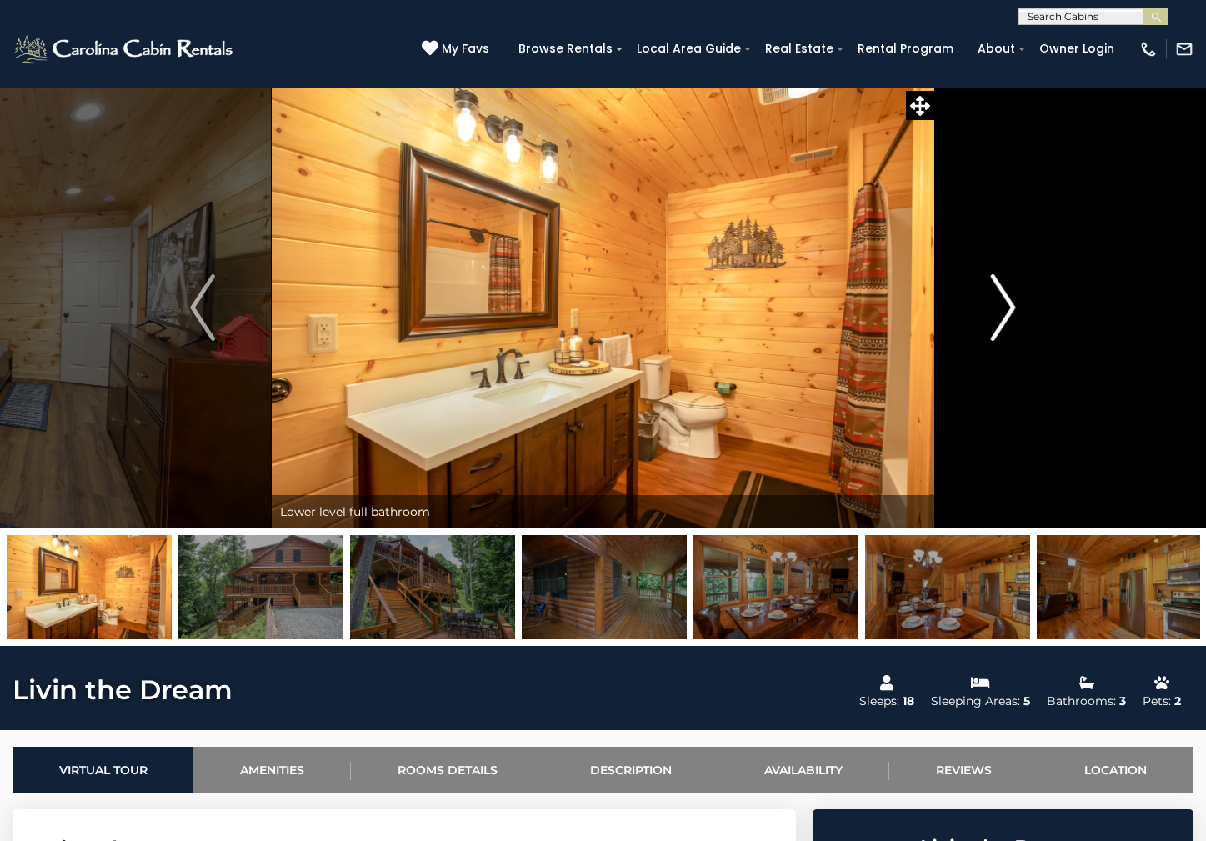
click at [1003, 304] on img "Next" at bounding box center [1003, 307] width 25 height 67
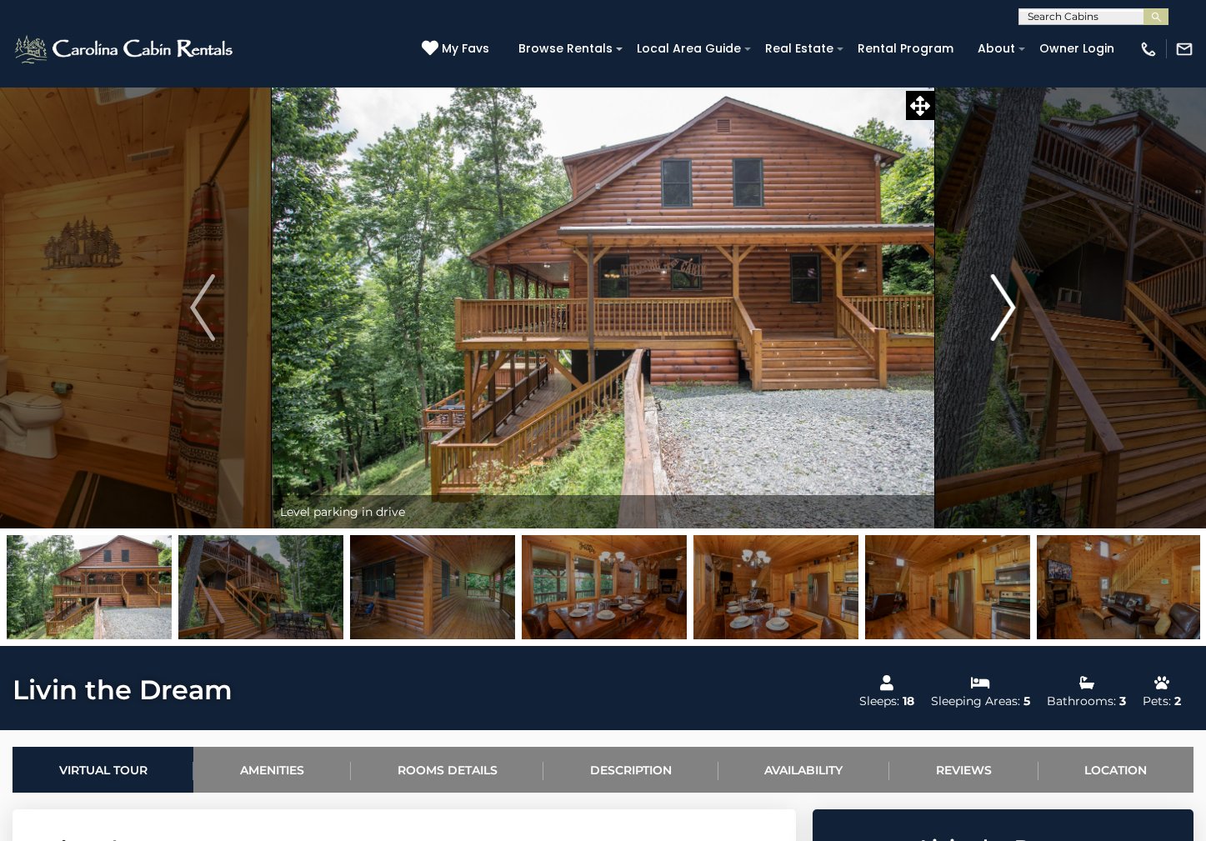
click at [1003, 304] on img "Next" at bounding box center [1003, 307] width 25 height 67
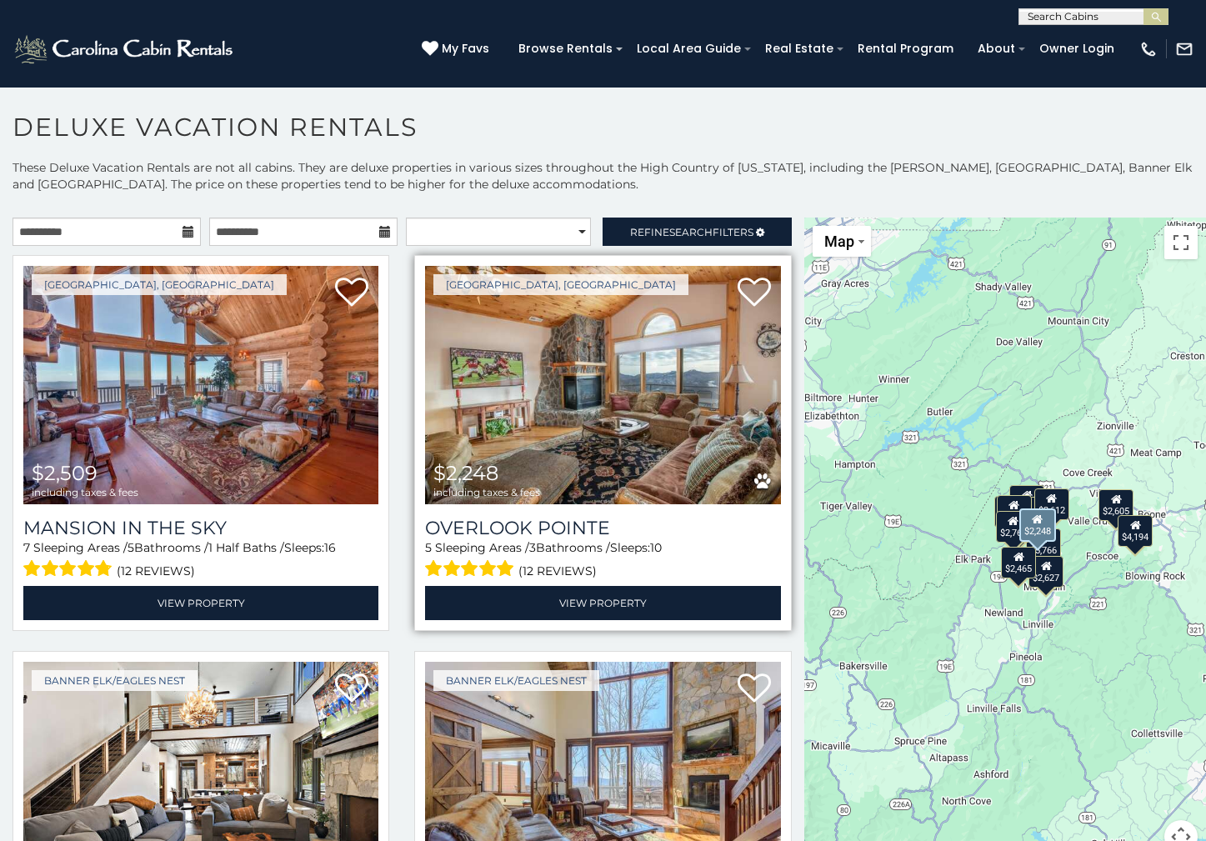
scroll to position [167, 0]
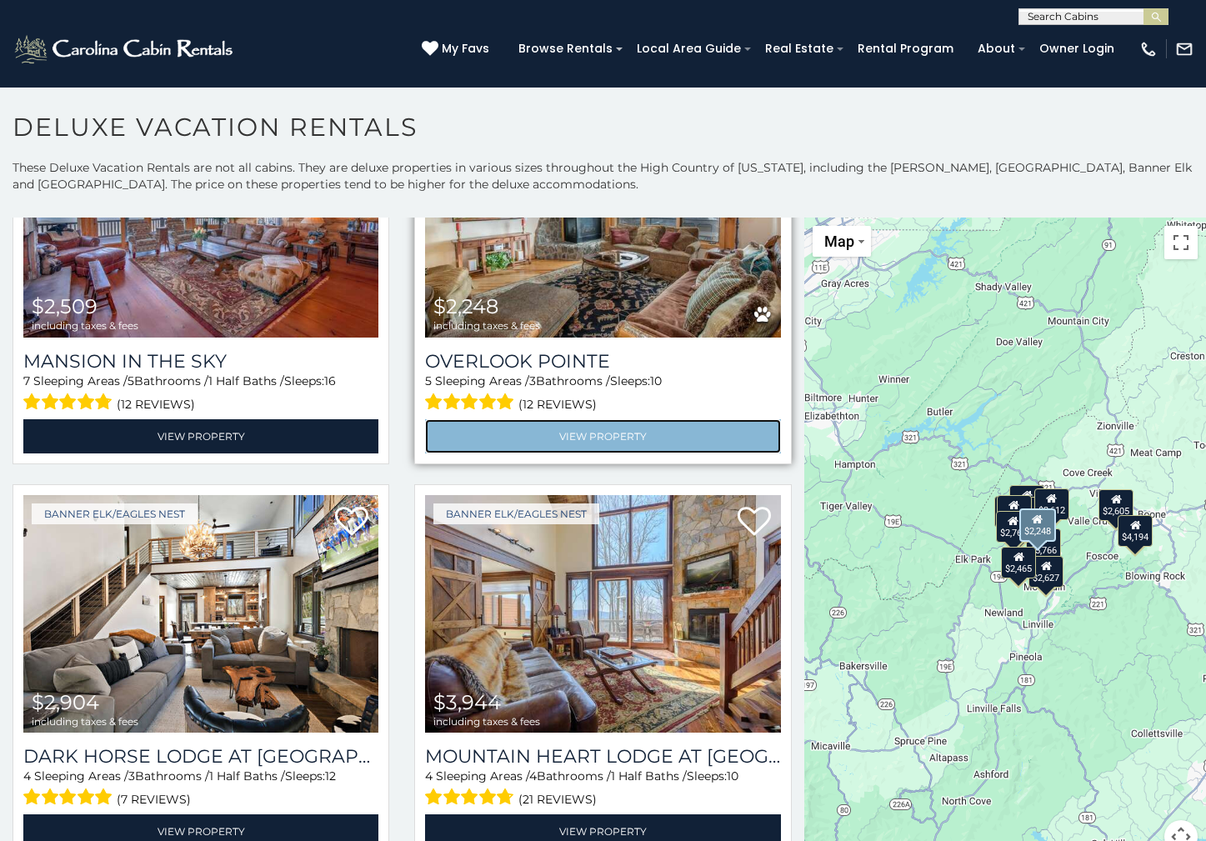
click at [588, 438] on link "View Property" at bounding box center [602, 436] width 355 height 34
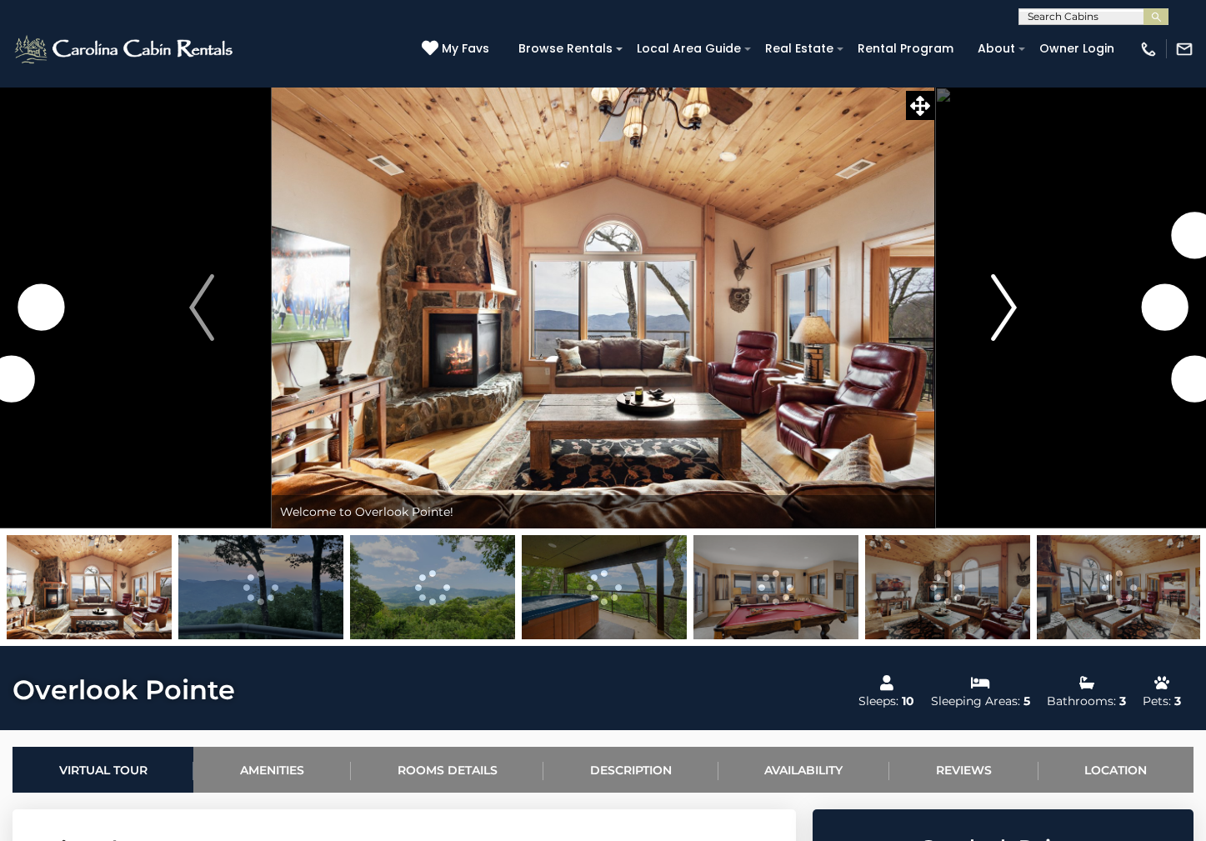
click at [1010, 309] on img "Next" at bounding box center [1004, 307] width 25 height 67
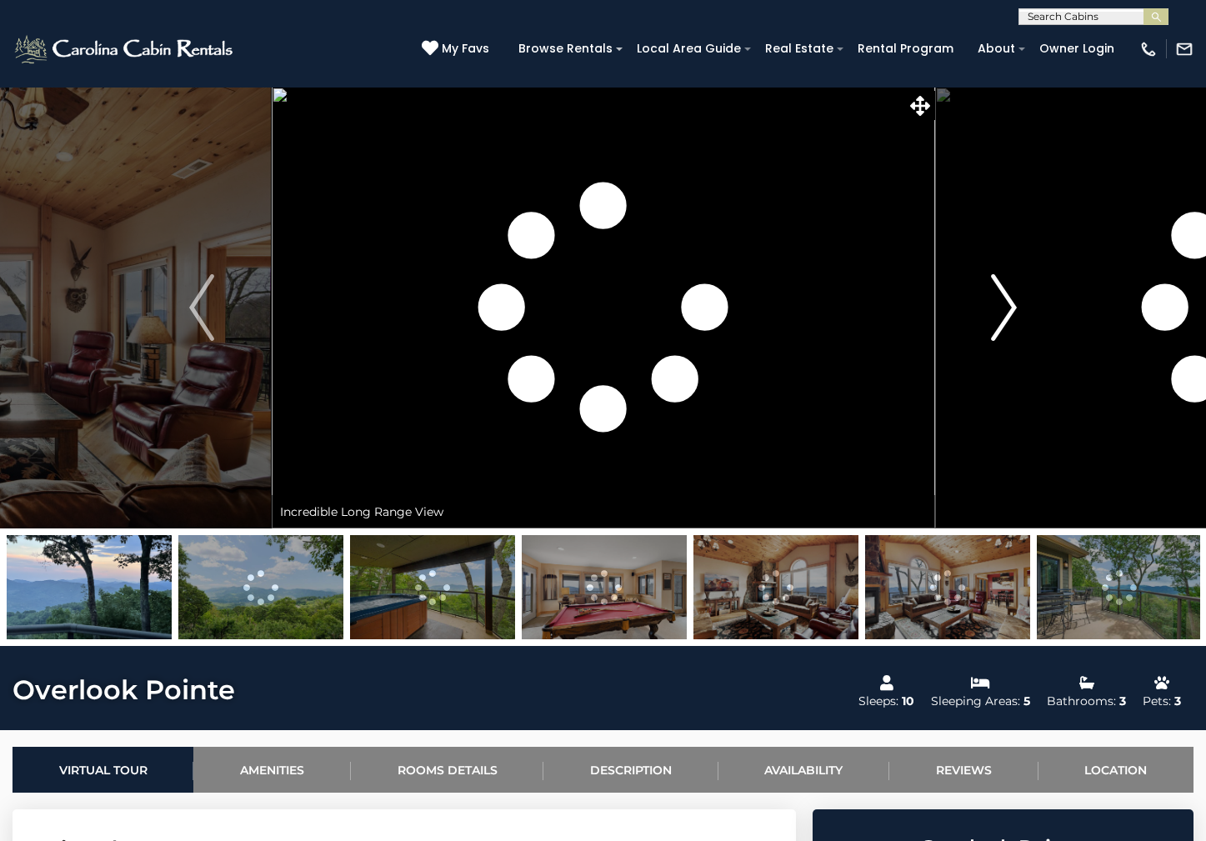
click at [1010, 309] on img "Next" at bounding box center [1004, 307] width 25 height 67
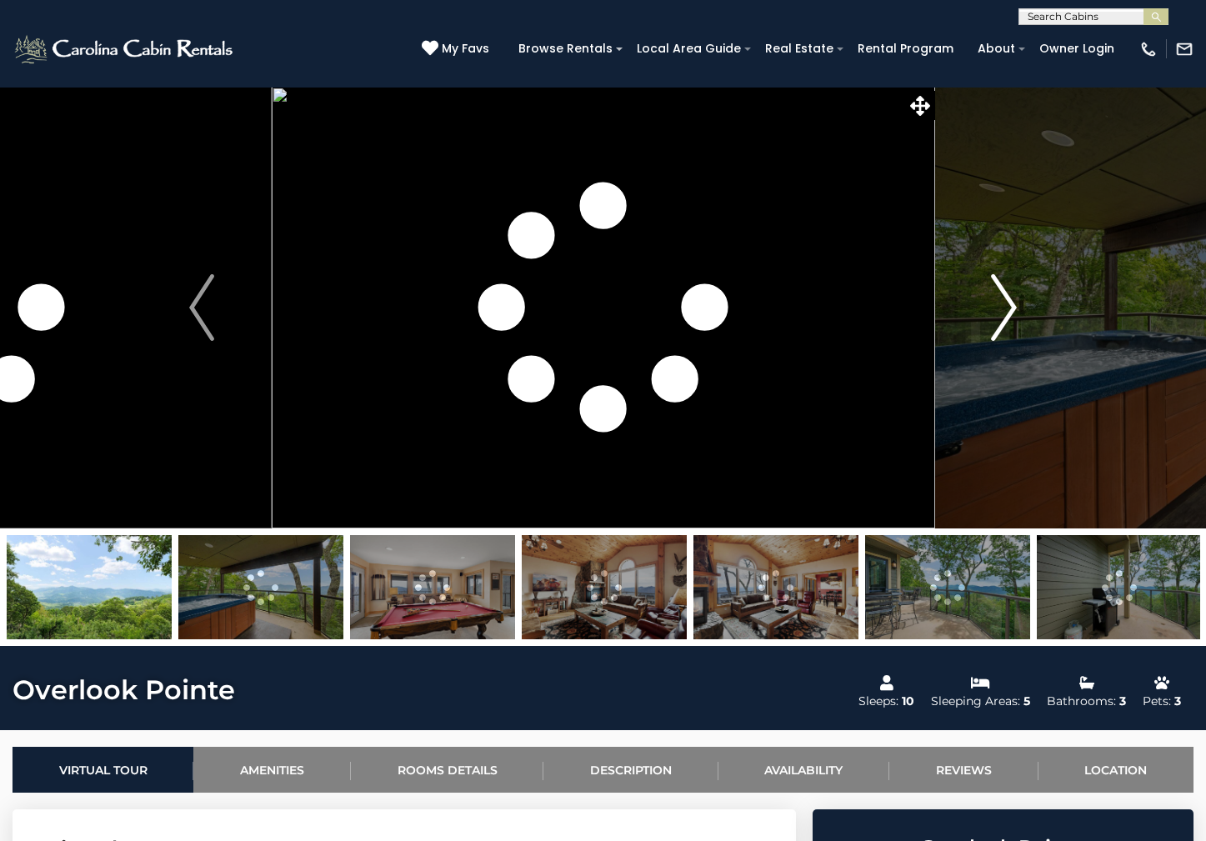
click at [1010, 309] on img "Next" at bounding box center [1004, 307] width 25 height 67
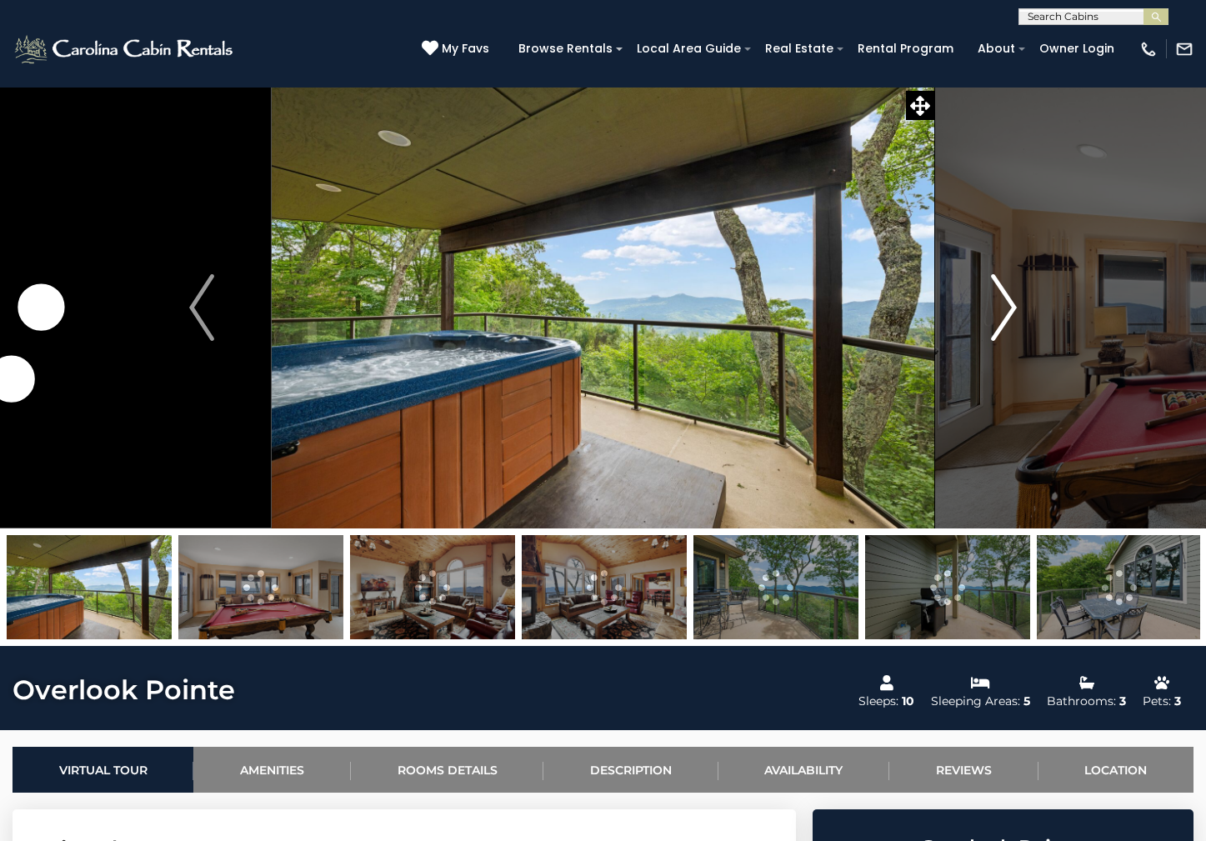
click at [1010, 309] on img "Next" at bounding box center [1004, 307] width 25 height 67
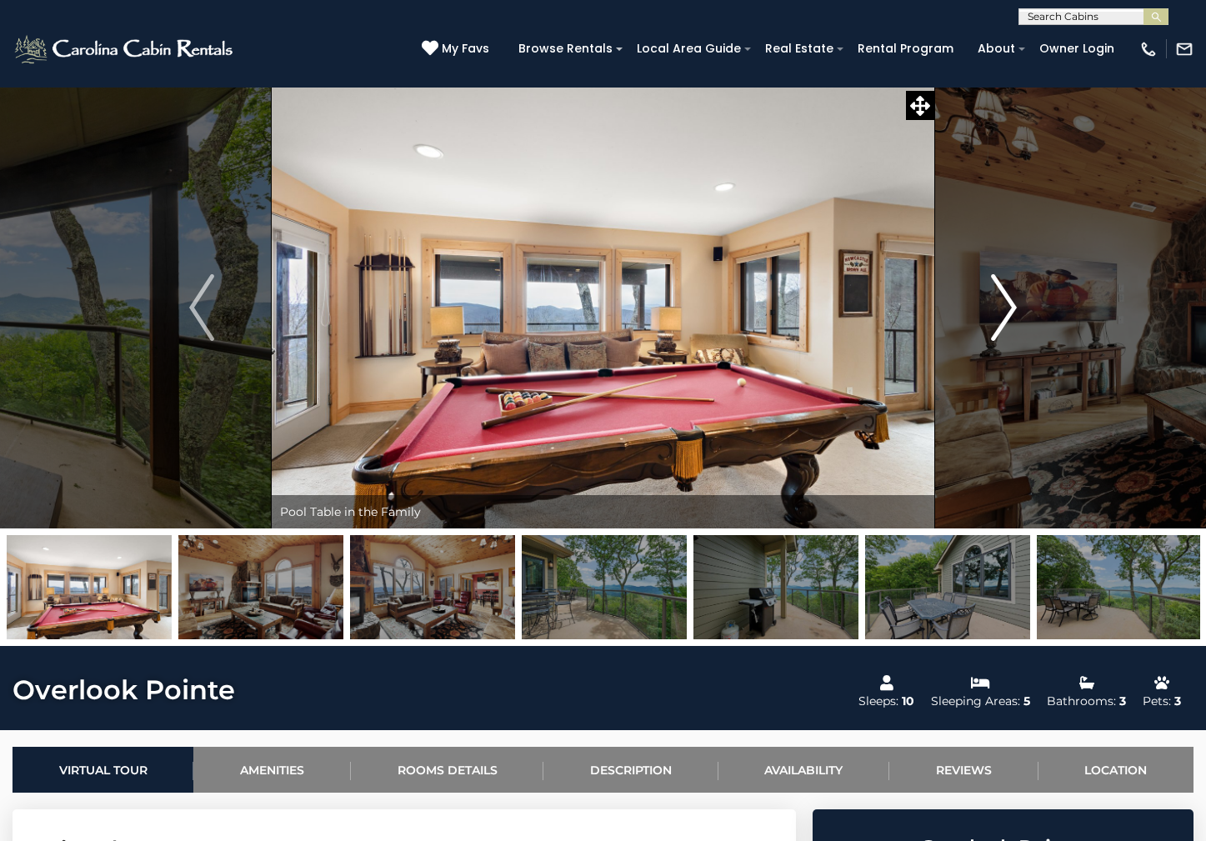
click at [1010, 309] on img "Next" at bounding box center [1004, 307] width 25 height 67
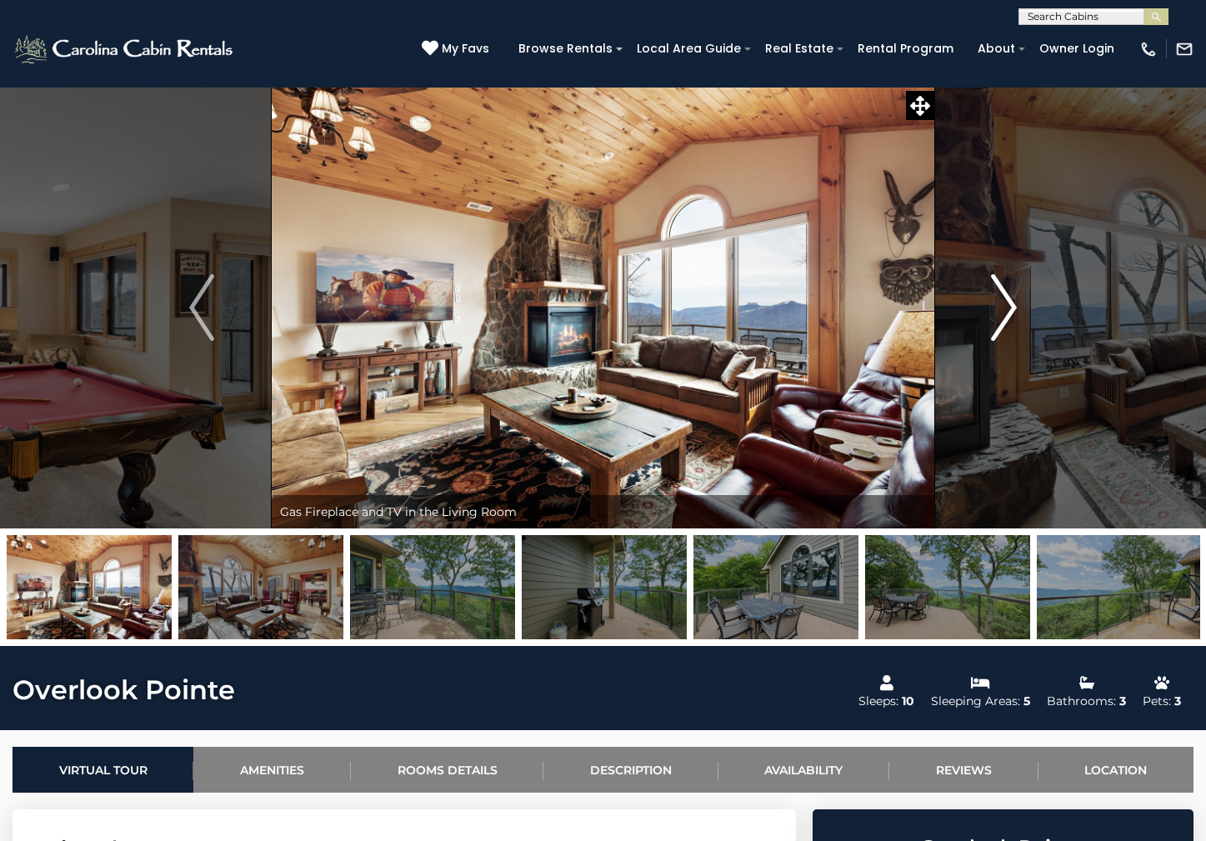
click at [1010, 309] on img "Next" at bounding box center [1004, 307] width 25 height 67
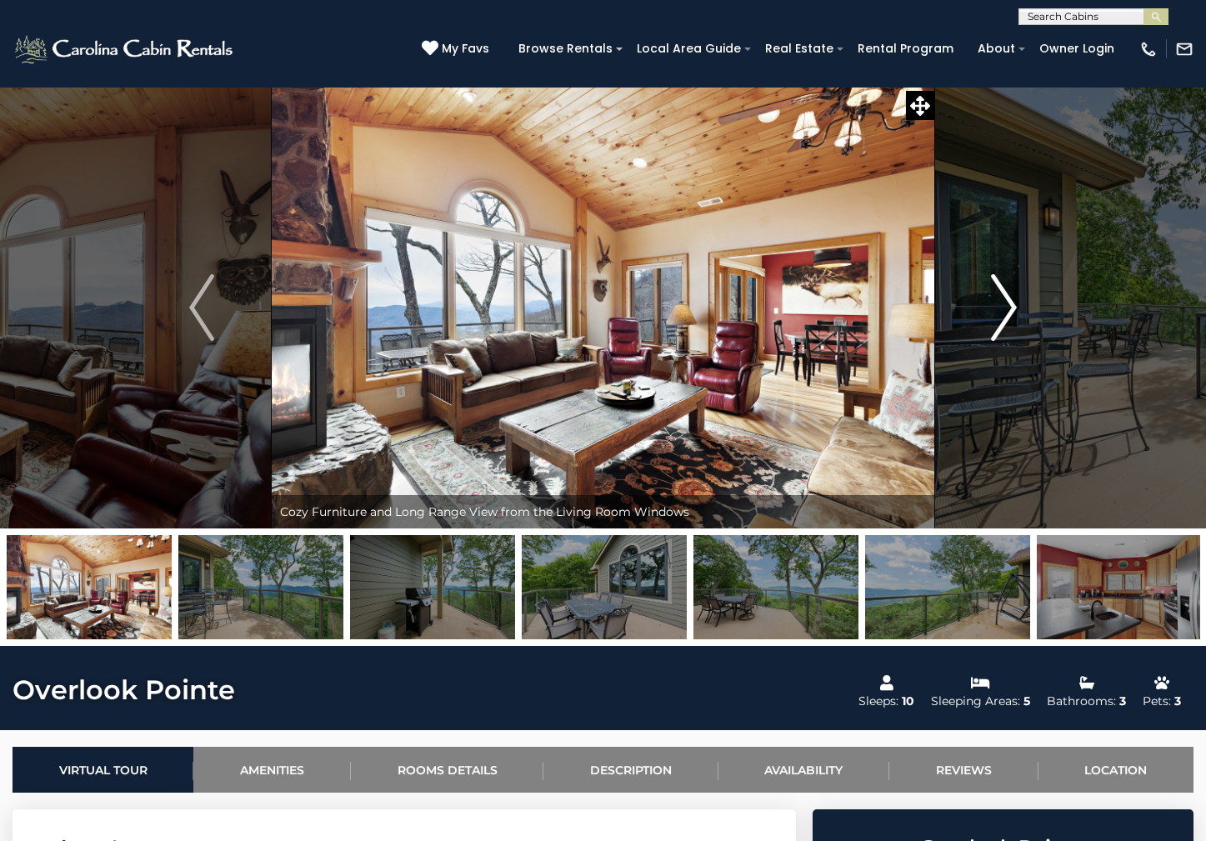
click at [1010, 309] on img "Next" at bounding box center [1004, 307] width 25 height 67
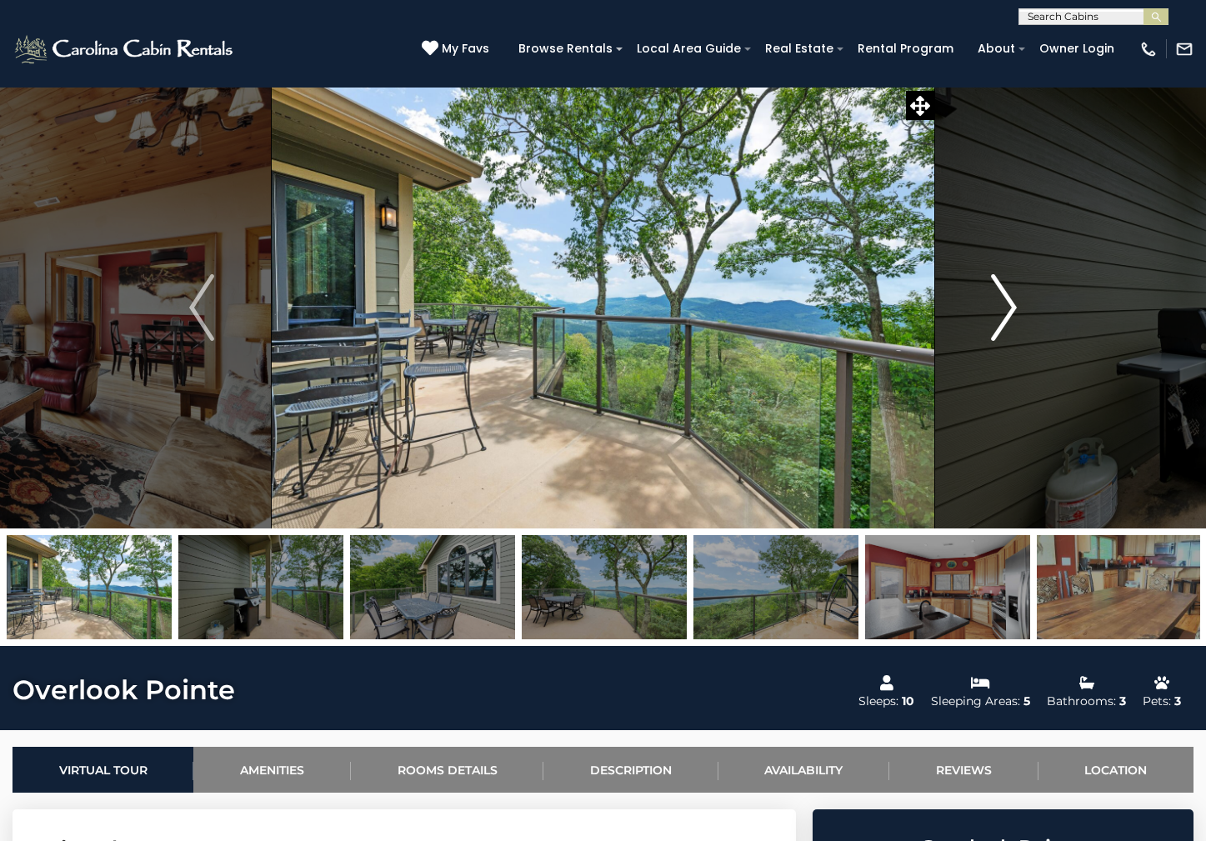
click at [1010, 309] on img "Next" at bounding box center [1004, 307] width 25 height 67
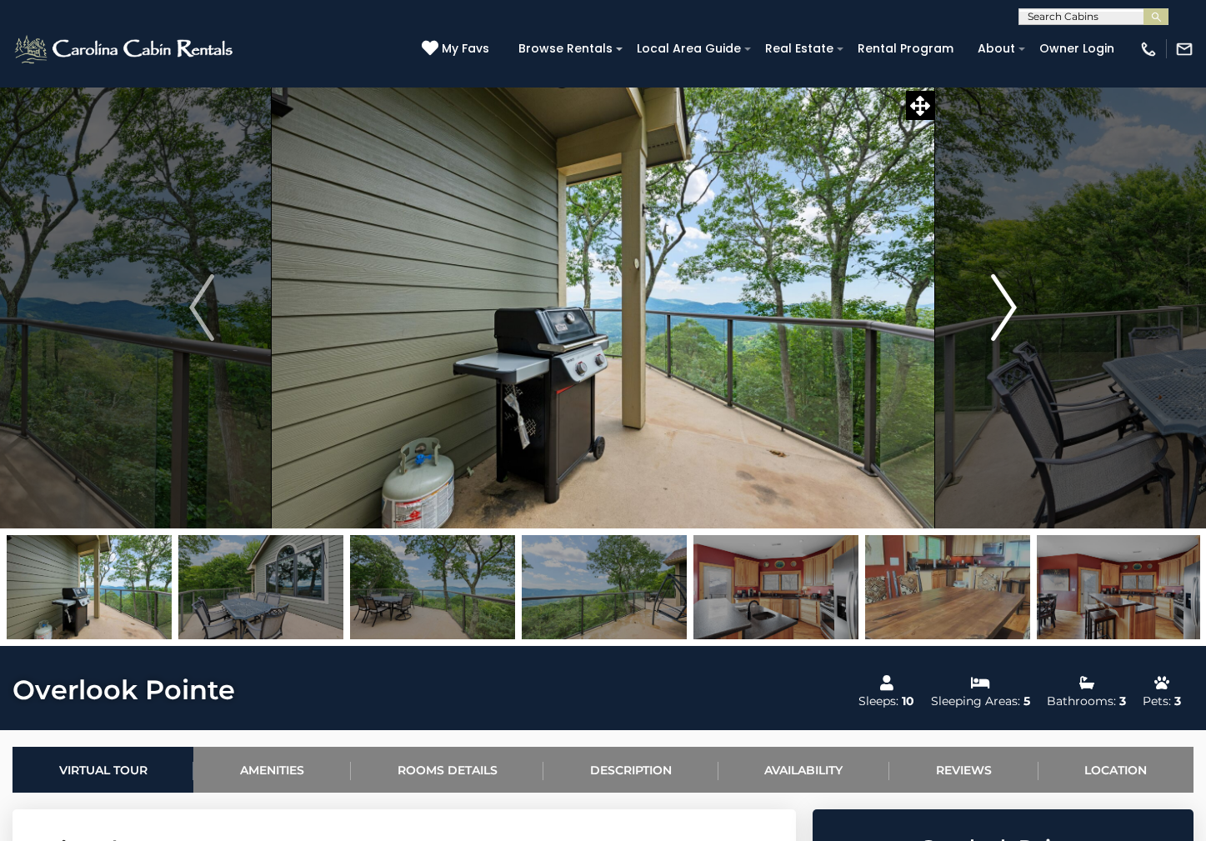
click at [1010, 309] on img "Next" at bounding box center [1004, 307] width 25 height 67
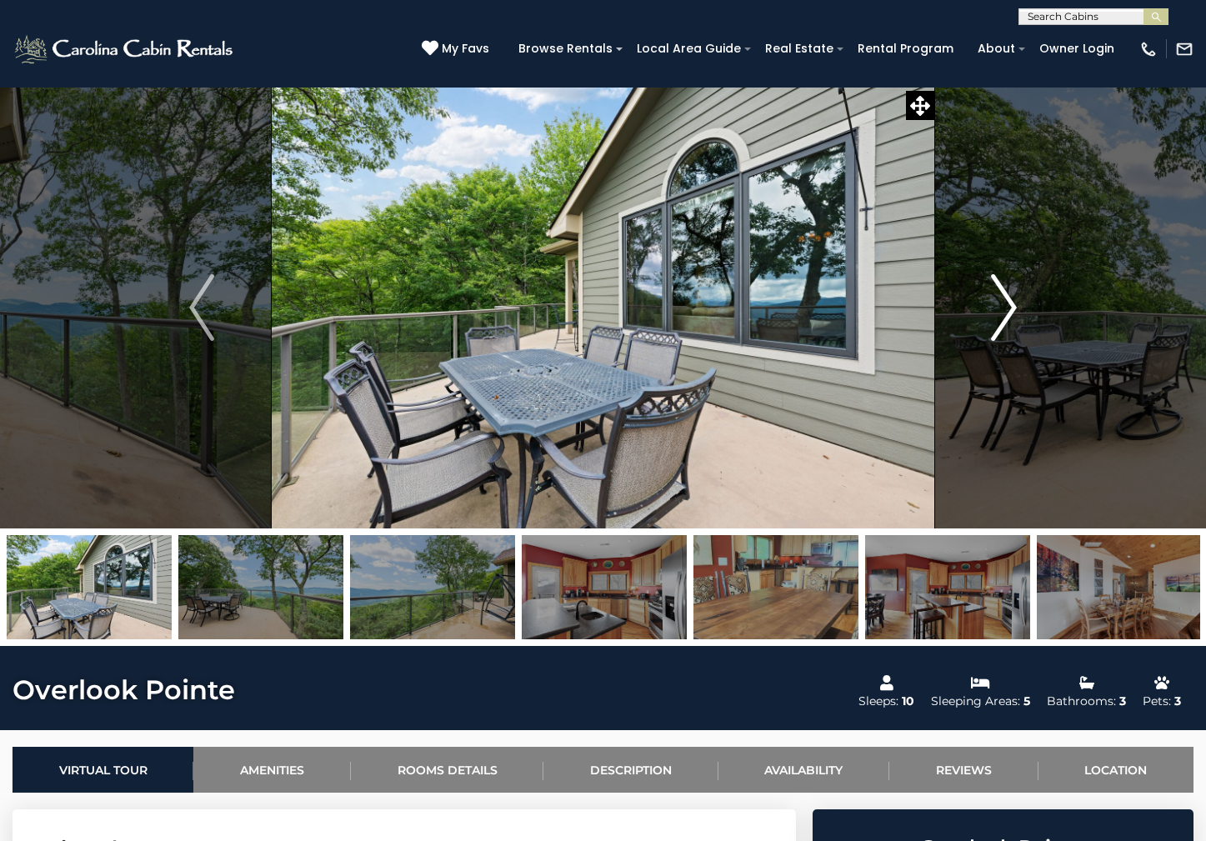
click at [1010, 309] on img "Next" at bounding box center [1004, 307] width 25 height 67
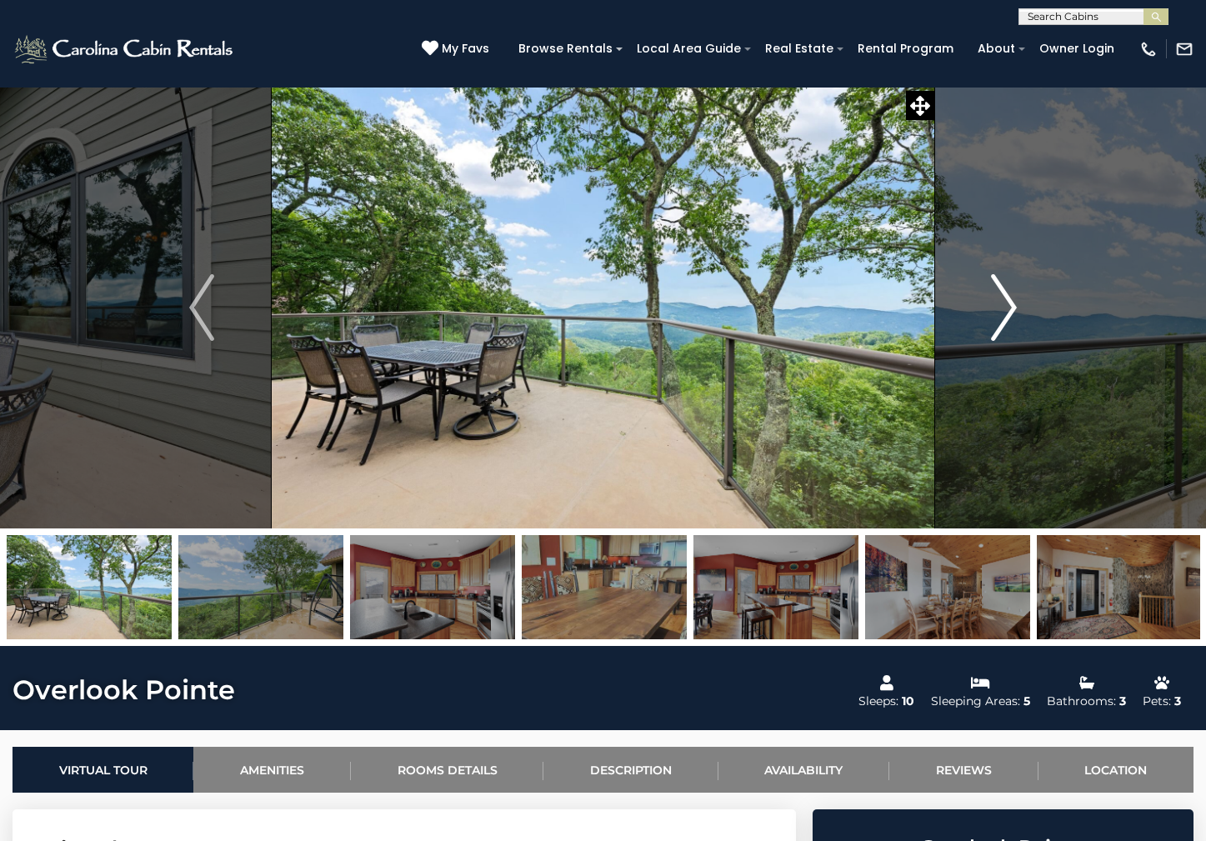
click at [1010, 309] on img "Next" at bounding box center [1004, 307] width 25 height 67
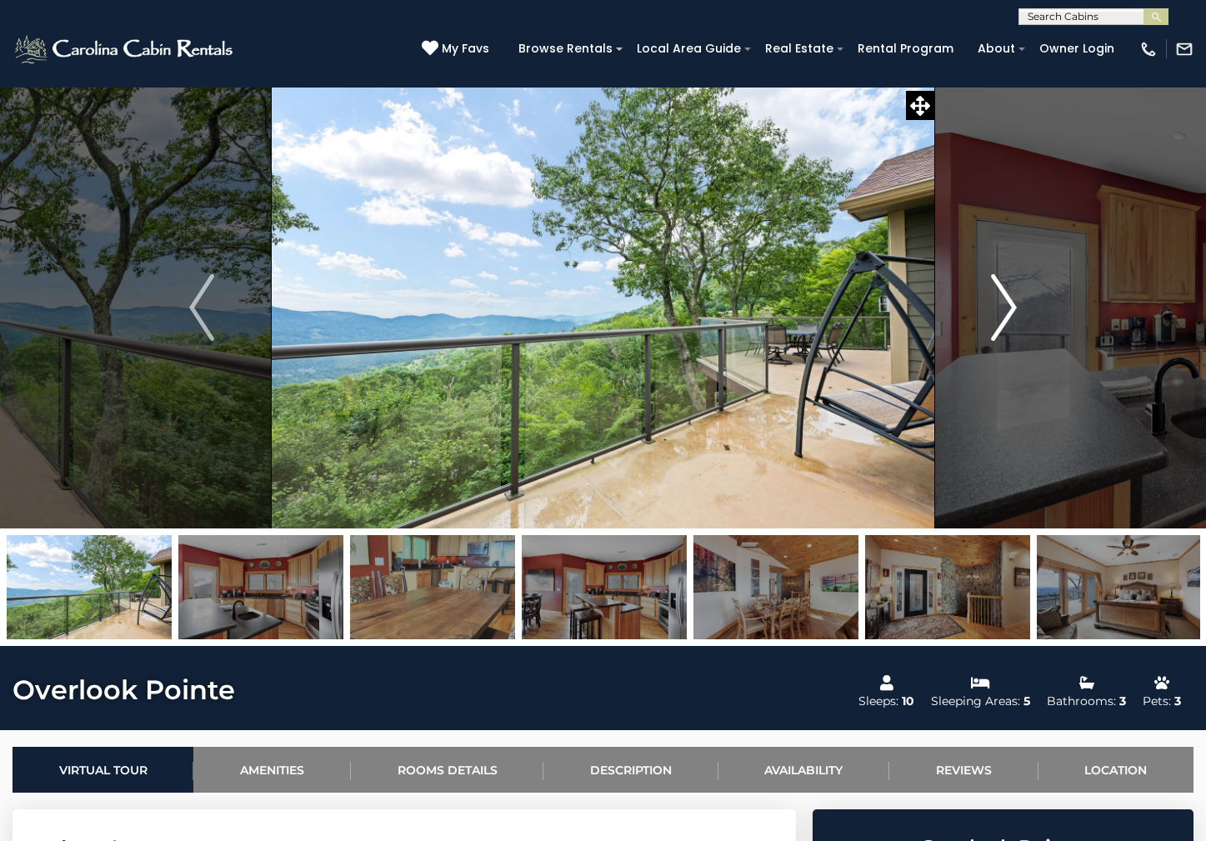
click at [1010, 309] on img "Next" at bounding box center [1004, 307] width 25 height 67
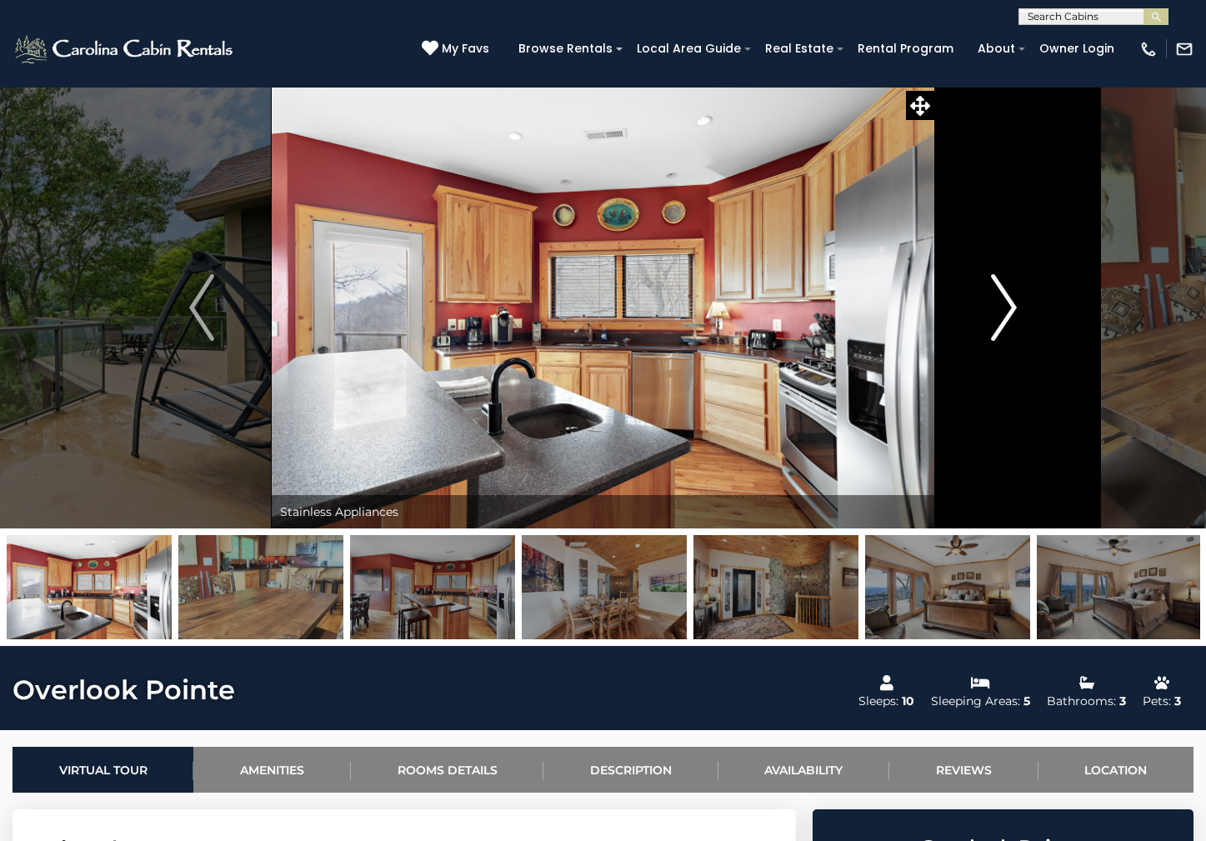
click at [1010, 309] on img "Next" at bounding box center [1004, 307] width 25 height 67
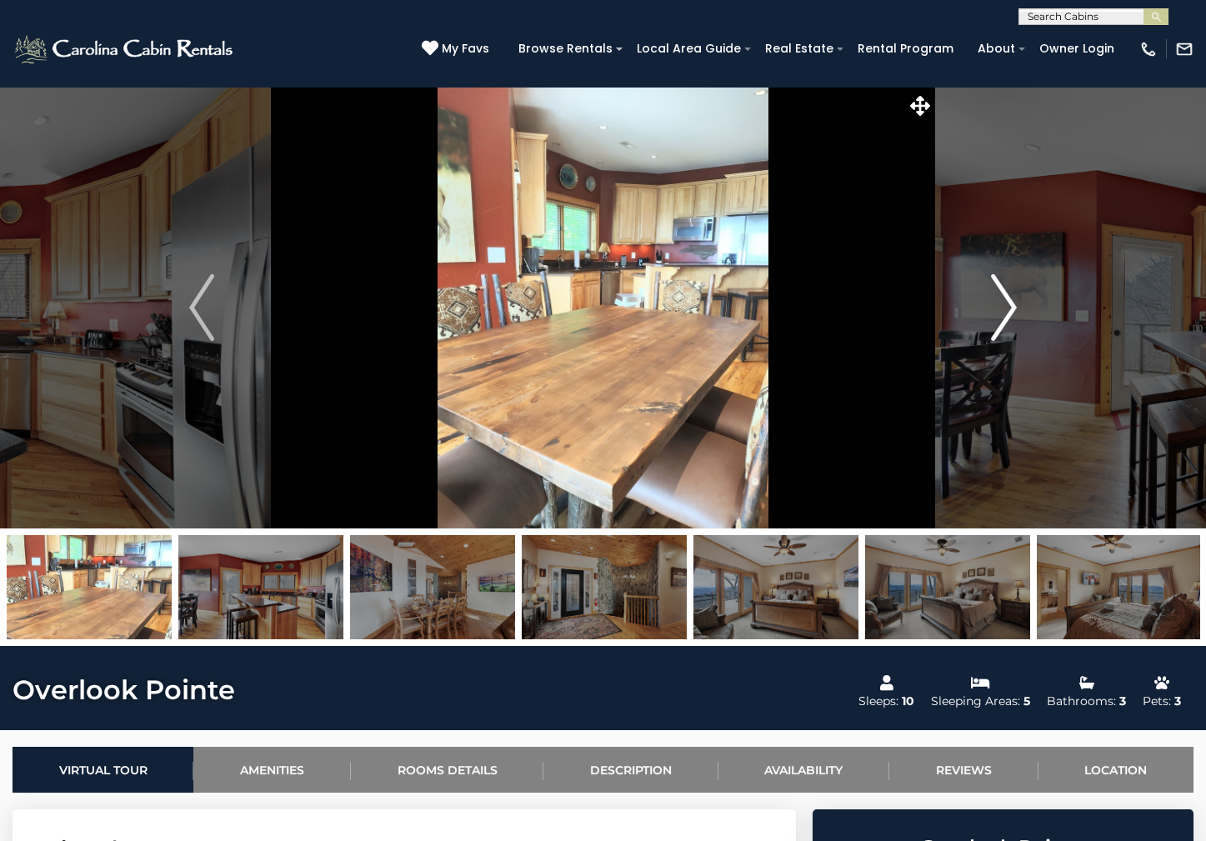
click at [1010, 309] on img "Next" at bounding box center [1004, 307] width 25 height 67
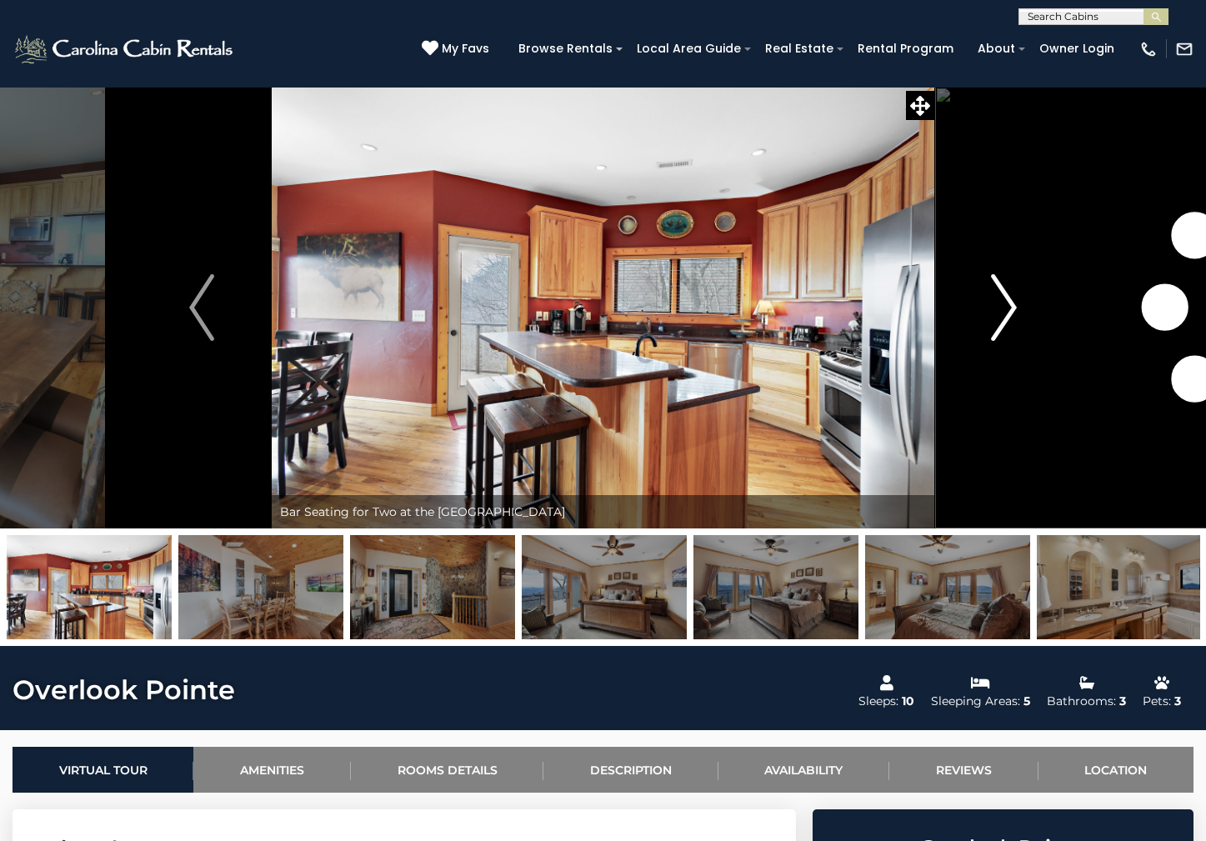
click at [1010, 309] on img "Next" at bounding box center [1004, 307] width 25 height 67
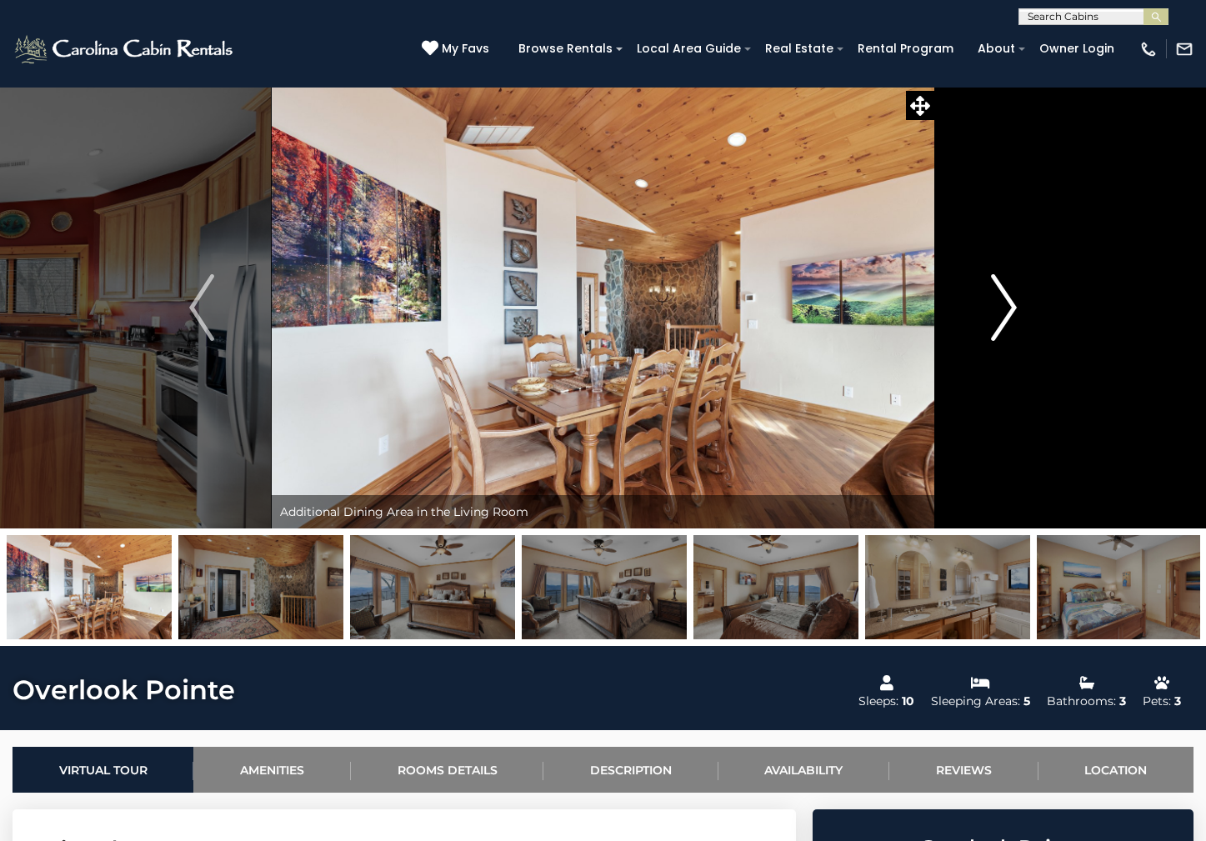
click at [1010, 309] on img "Next" at bounding box center [1004, 307] width 25 height 67
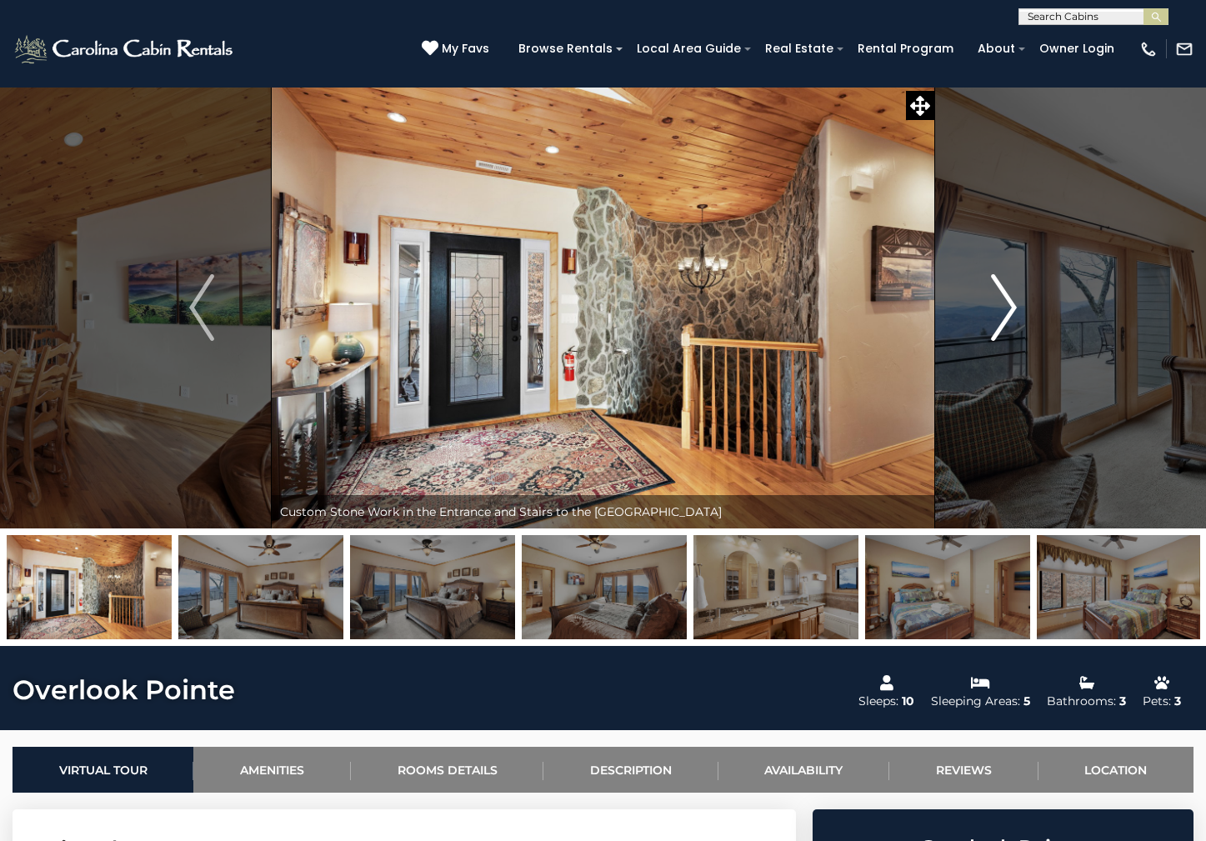
click at [1010, 309] on img "Next" at bounding box center [1004, 307] width 25 height 67
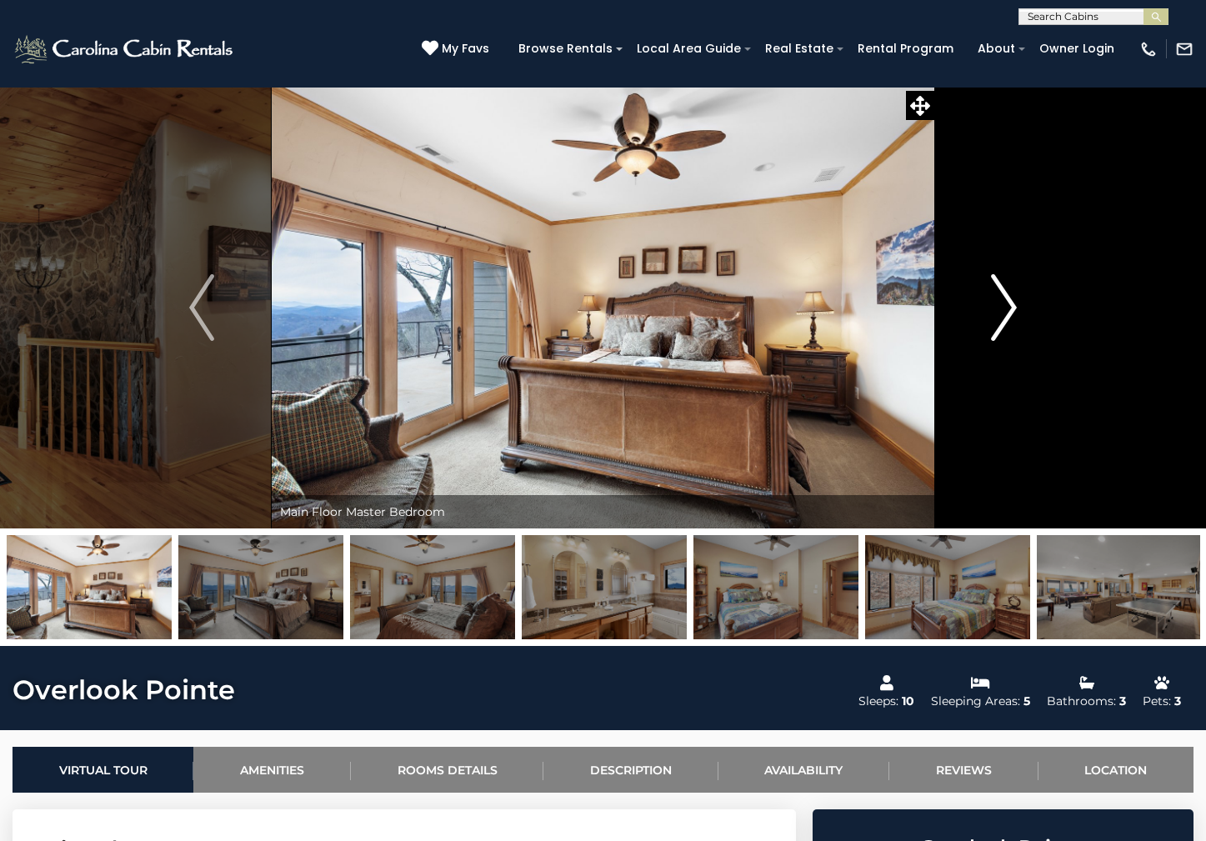
click at [1010, 309] on img "Next" at bounding box center [1004, 307] width 25 height 67
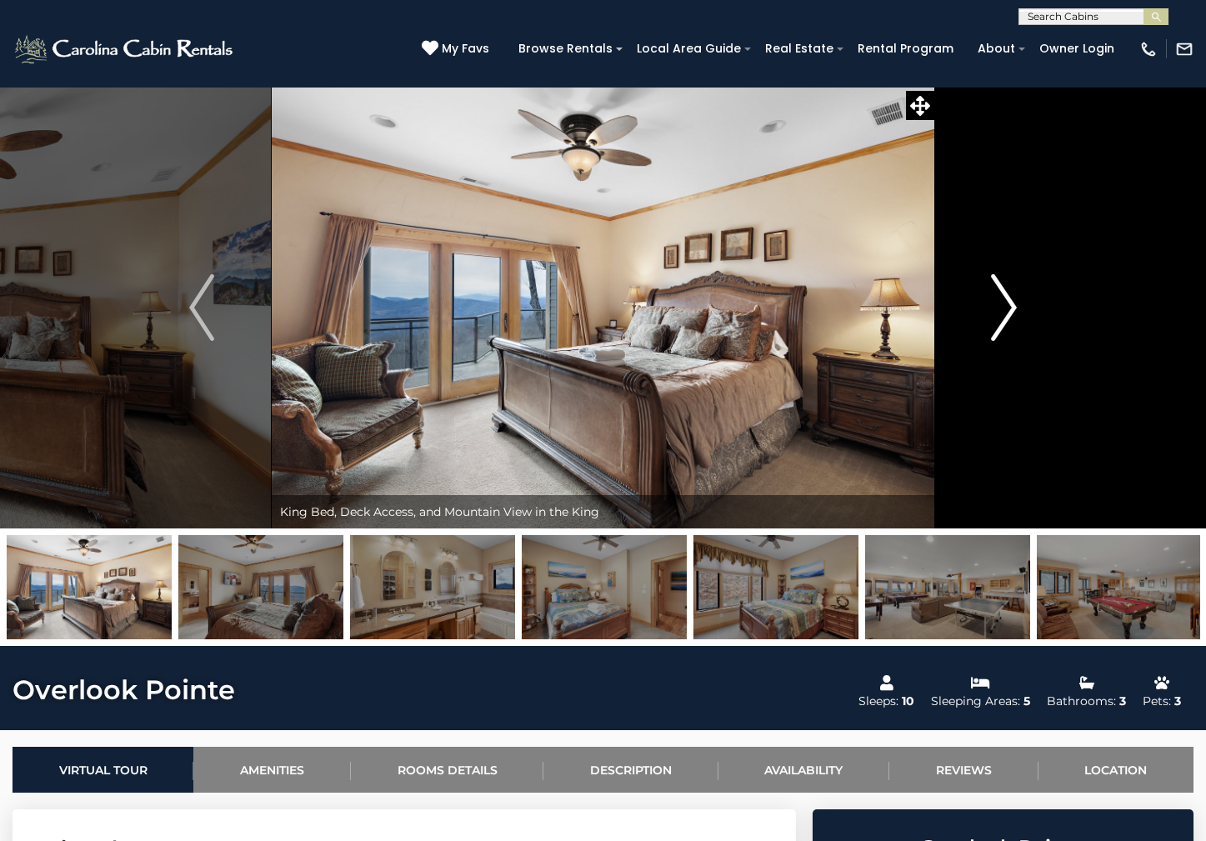
click at [1010, 309] on img "Next" at bounding box center [1004, 307] width 25 height 67
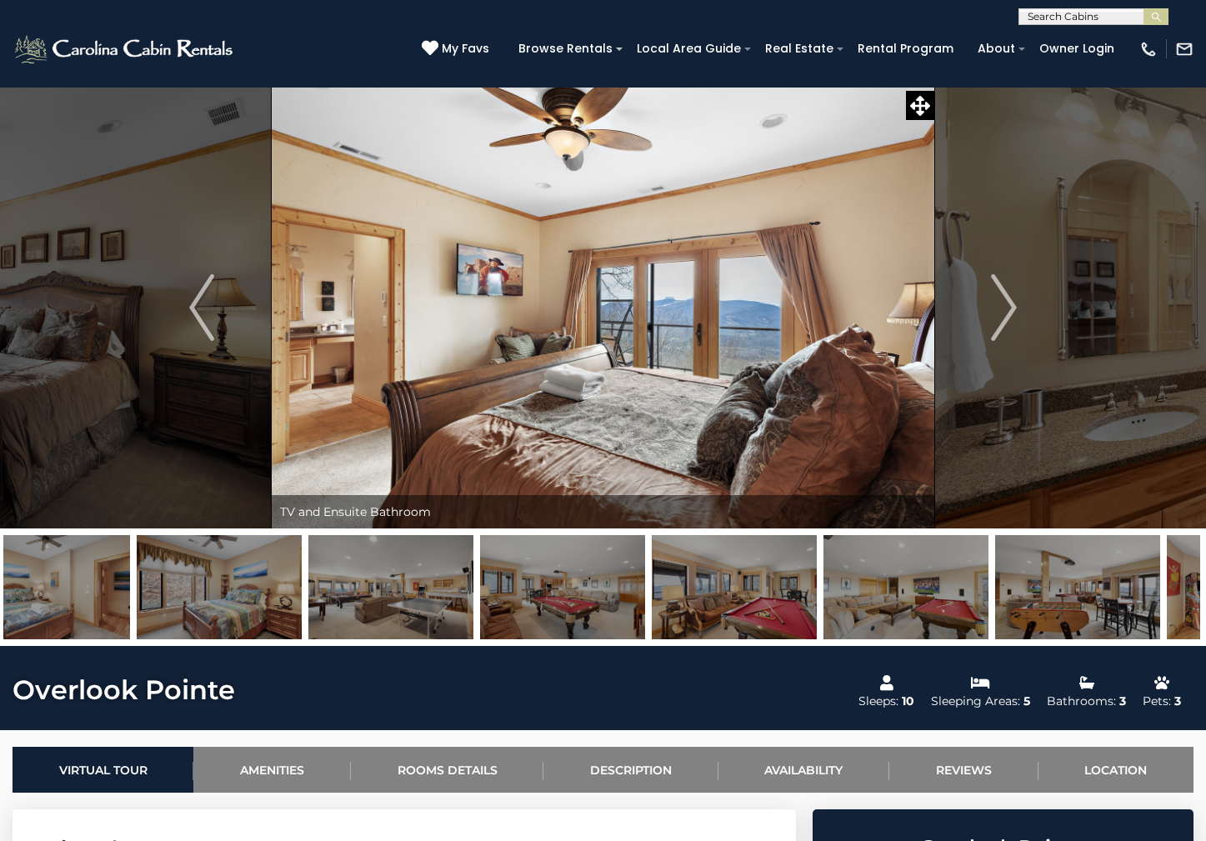
drag, startPoint x: 1143, startPoint y: 603, endPoint x: 758, endPoint y: 588, distance: 385.4
click at [758, 588] on img at bounding box center [734, 587] width 165 height 104
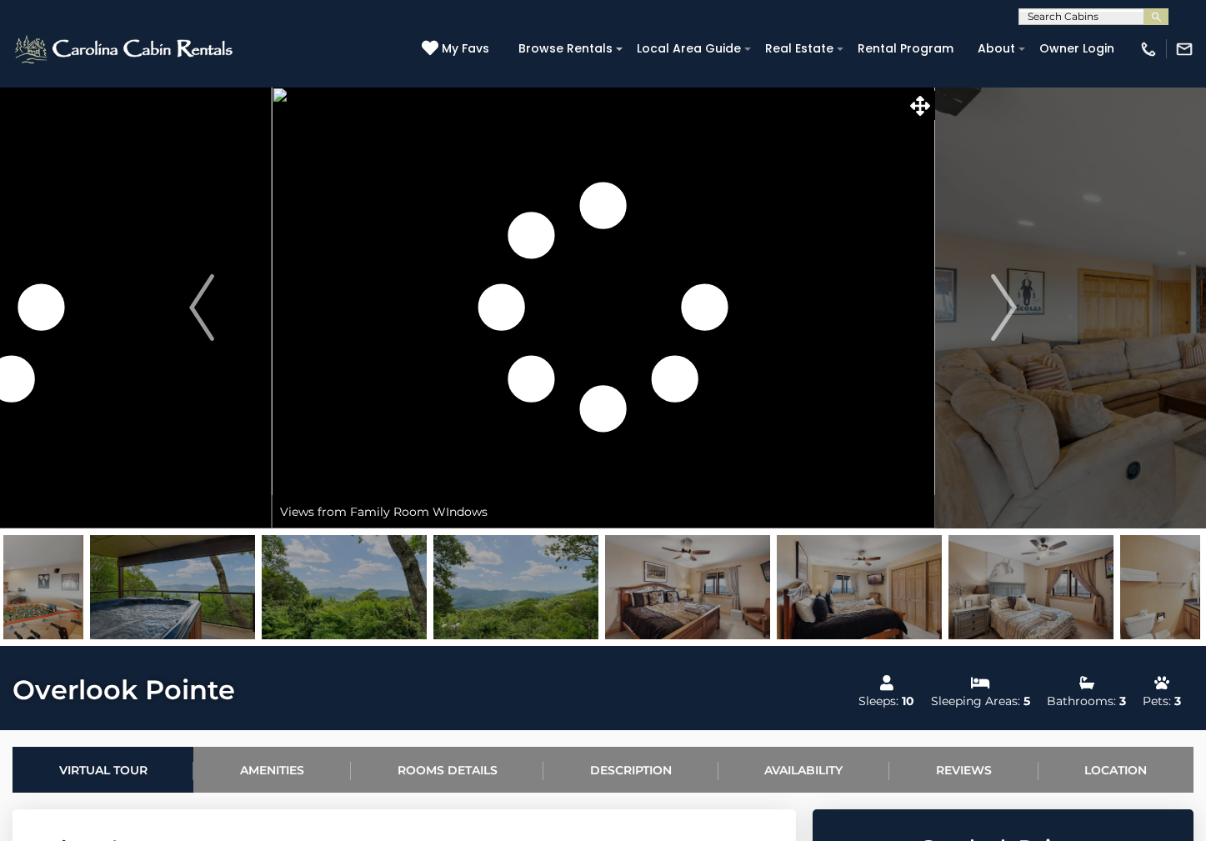
drag, startPoint x: 1112, startPoint y: 586, endPoint x: 367, endPoint y: 600, distance: 745.3
click at [433, 600] on img at bounding box center [515, 587] width 165 height 104
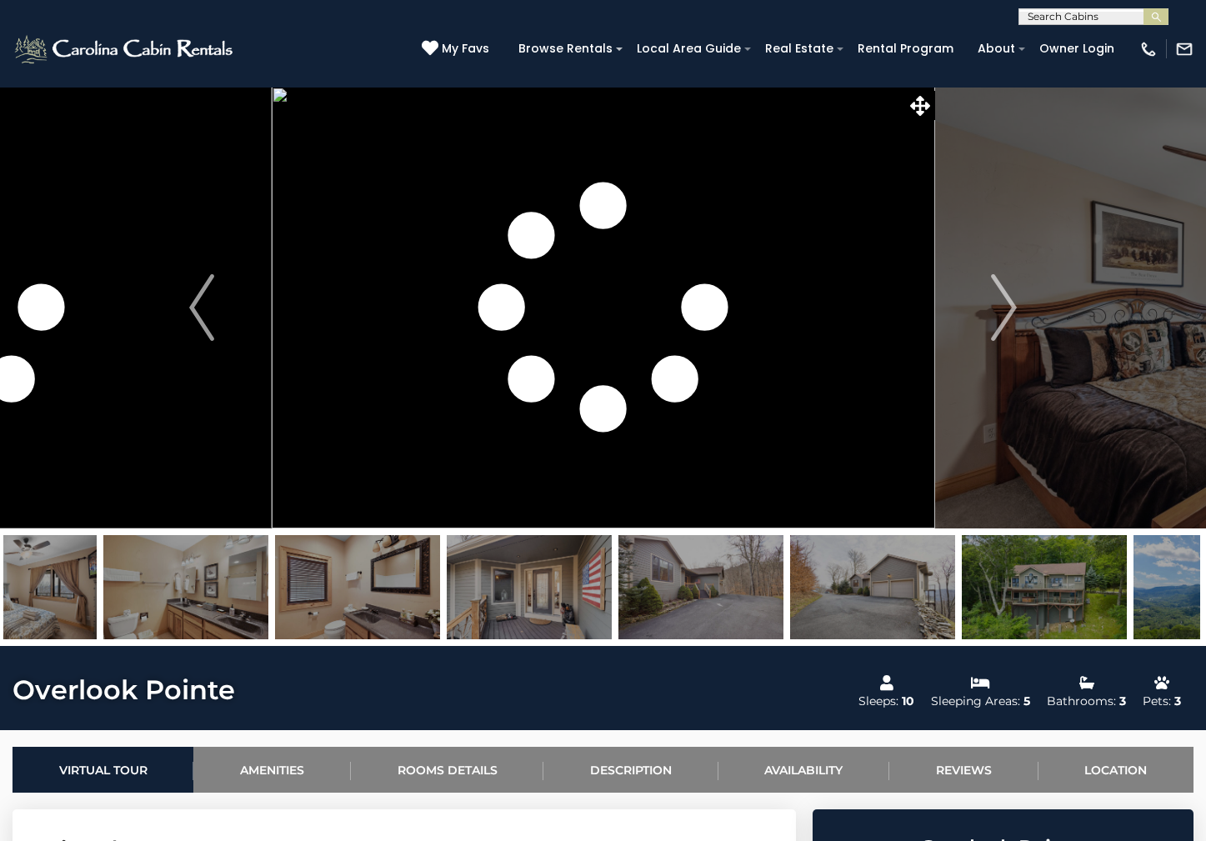
drag, startPoint x: 968, startPoint y: 568, endPoint x: 300, endPoint y: 575, distance: 667.7
click at [308, 574] on img at bounding box center [357, 587] width 165 height 104
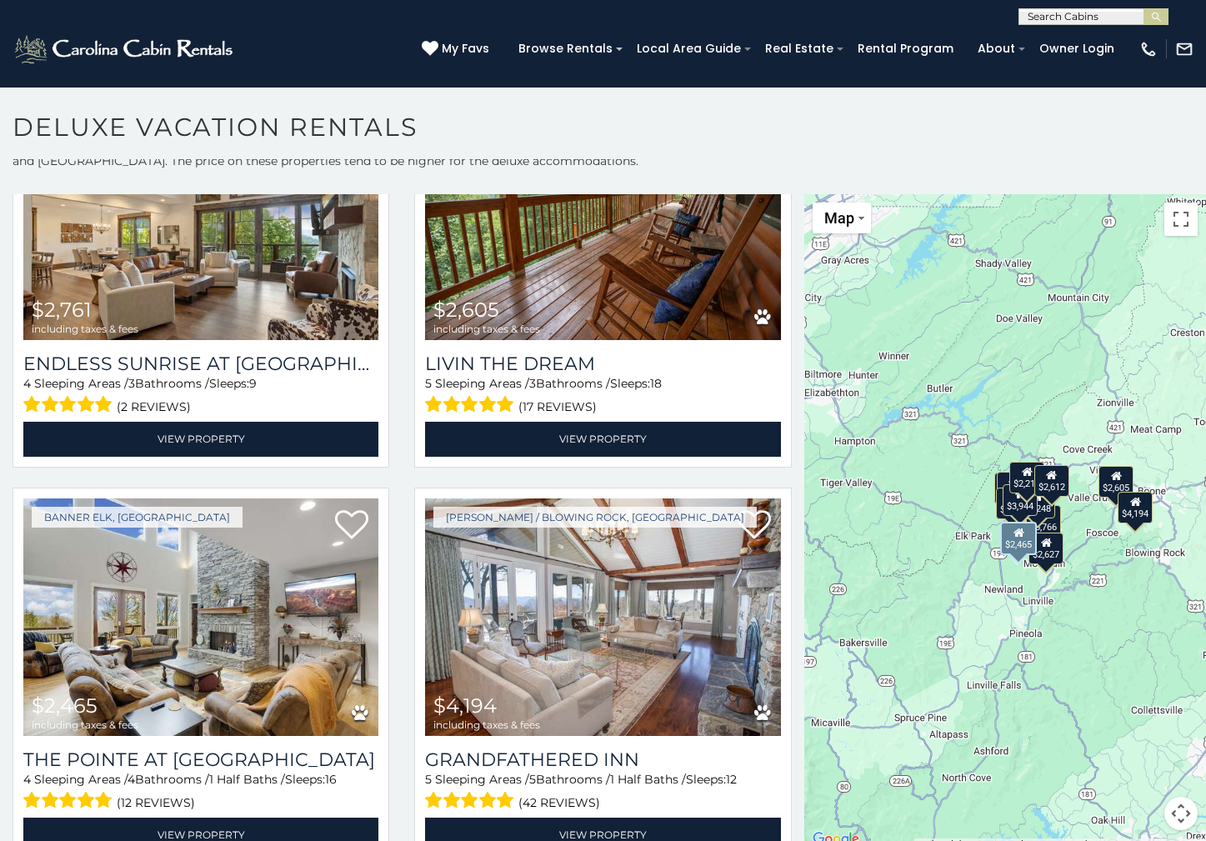
scroll to position [9, 0]
